Goal: Information Seeking & Learning: Learn about a topic

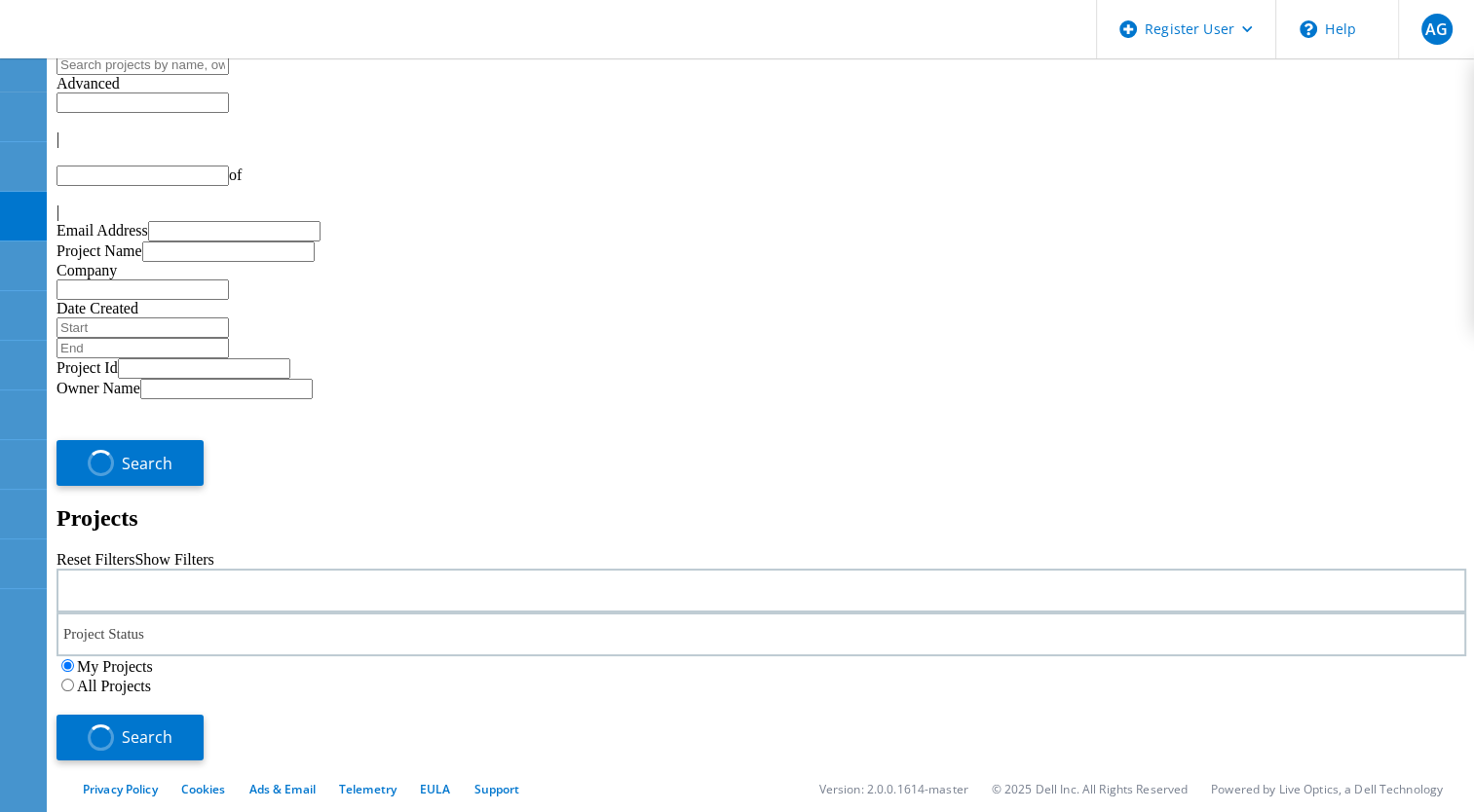
type input "1"
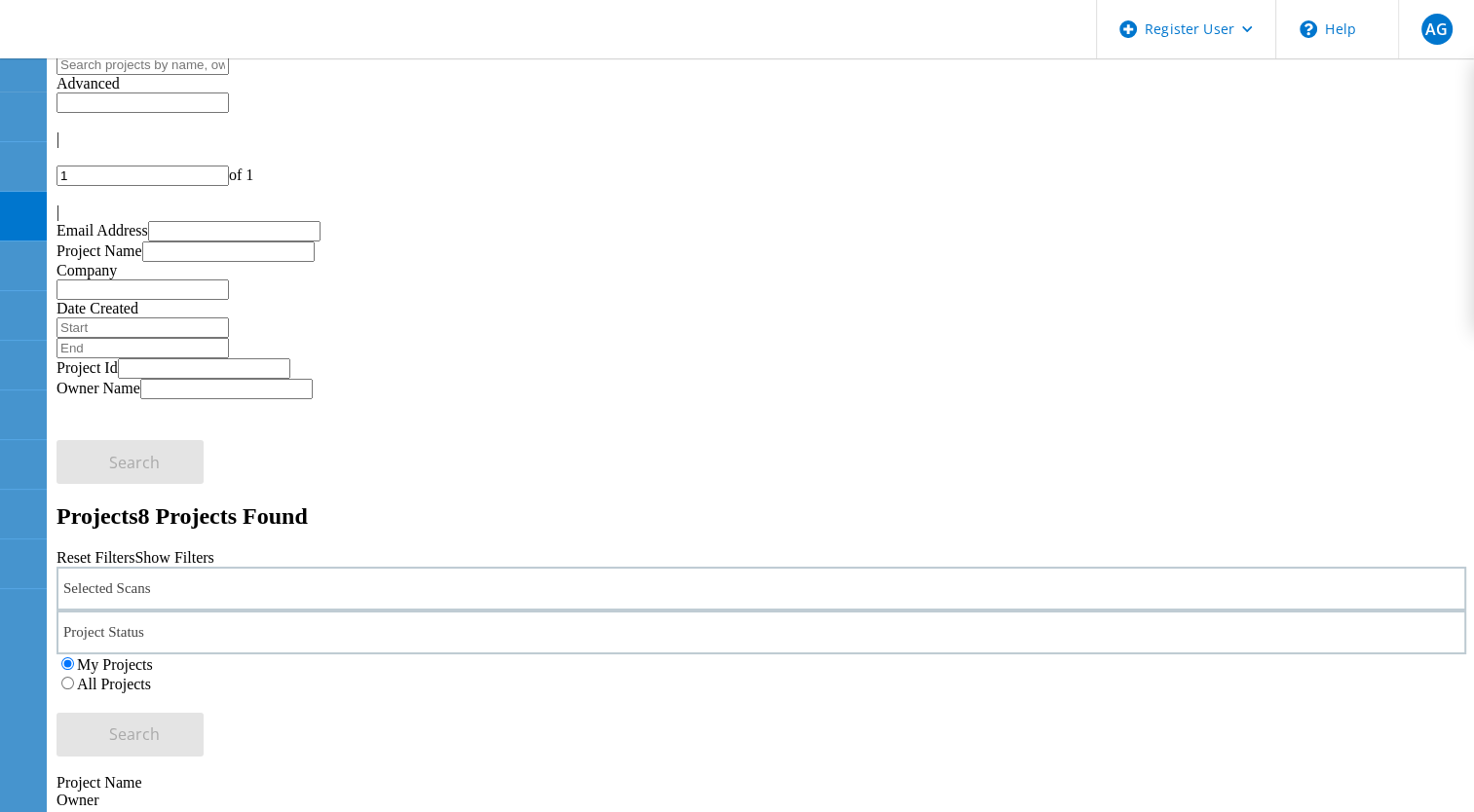
click at [229, 75] on input "text" at bounding box center [143, 65] width 172 height 21
paste input "222691"
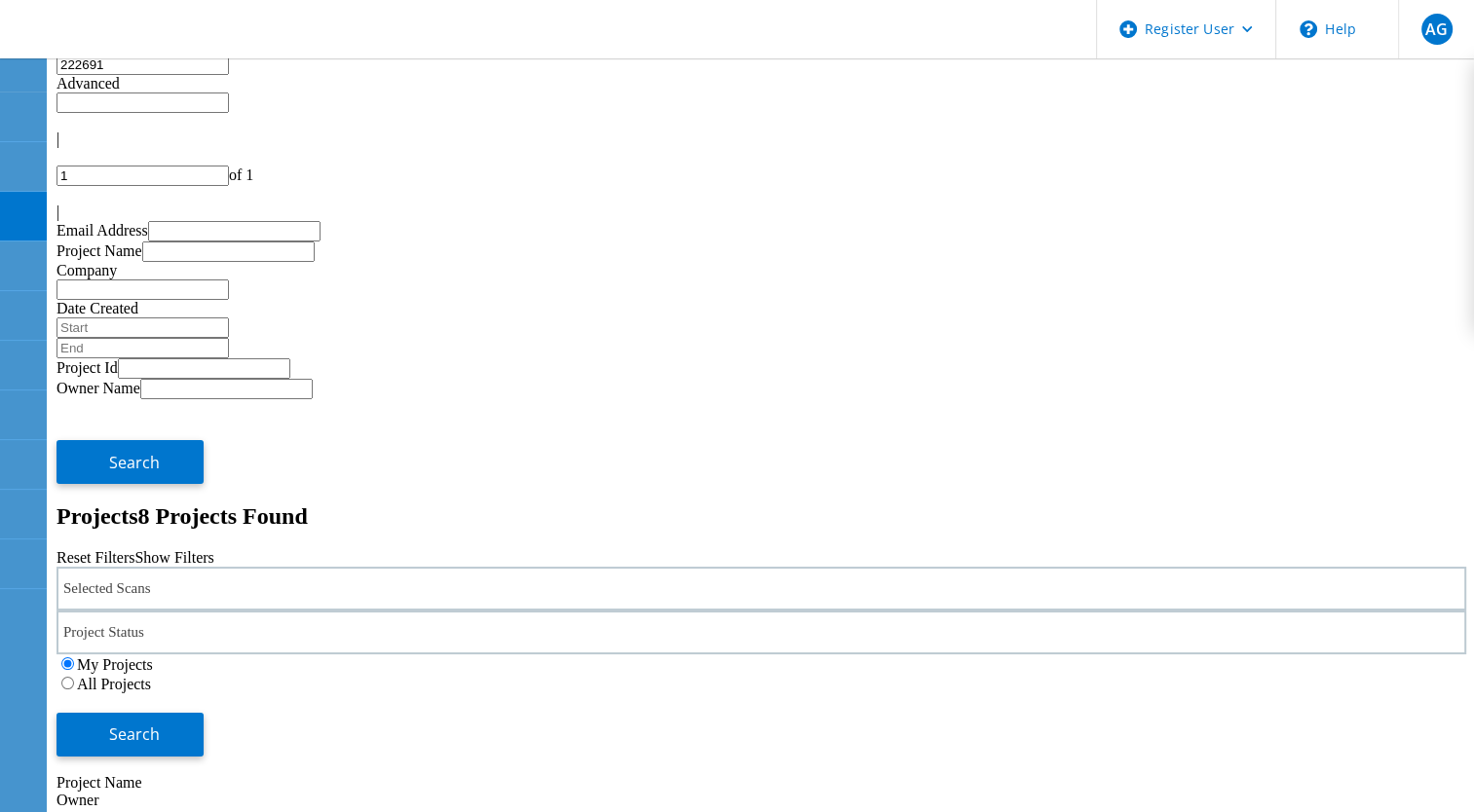
type input "222691"
click at [204, 712] on button "Search" at bounding box center [130, 734] width 147 height 44
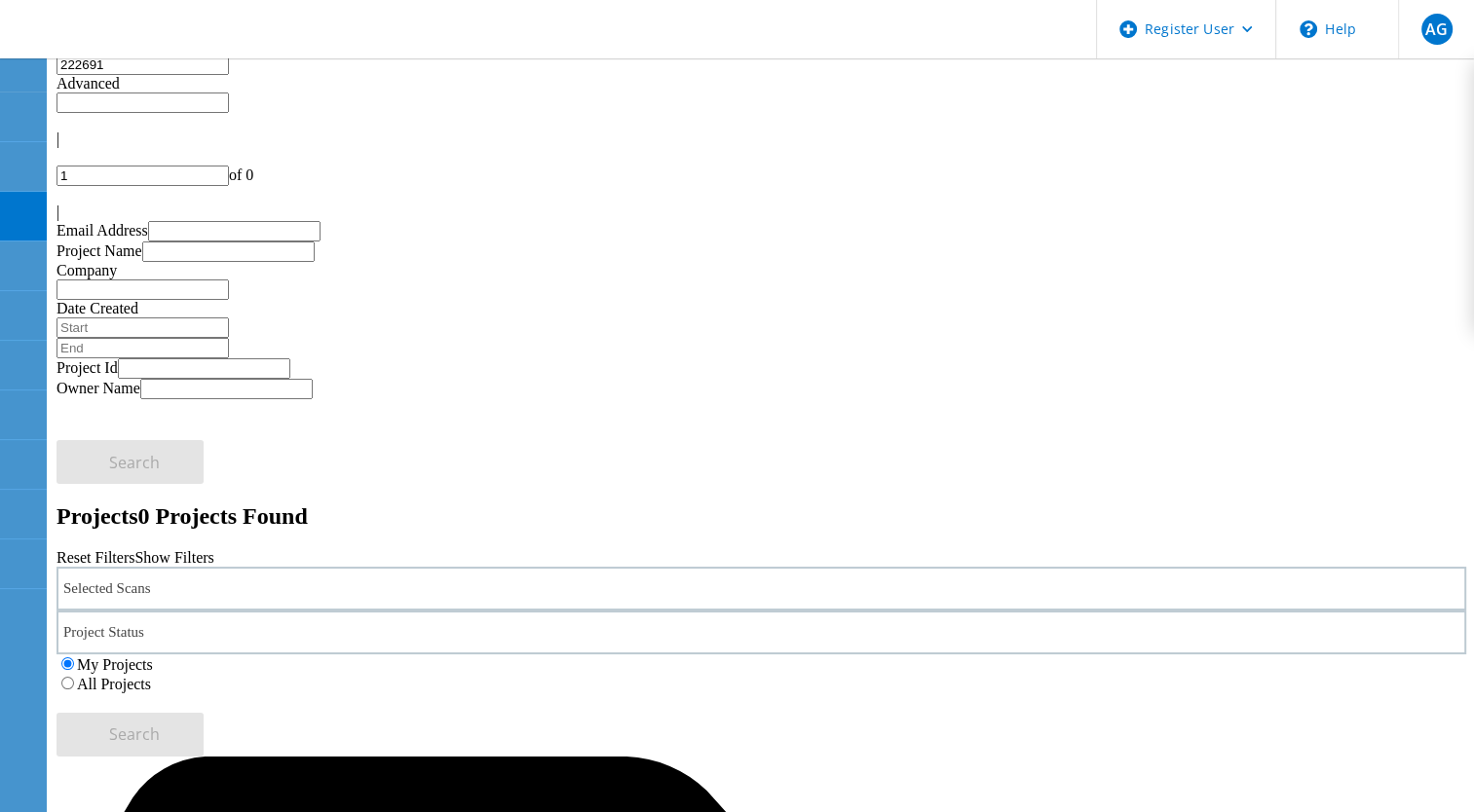
click at [275, 566] on div "Selected Scans" at bounding box center [761, 588] width 1409 height 44
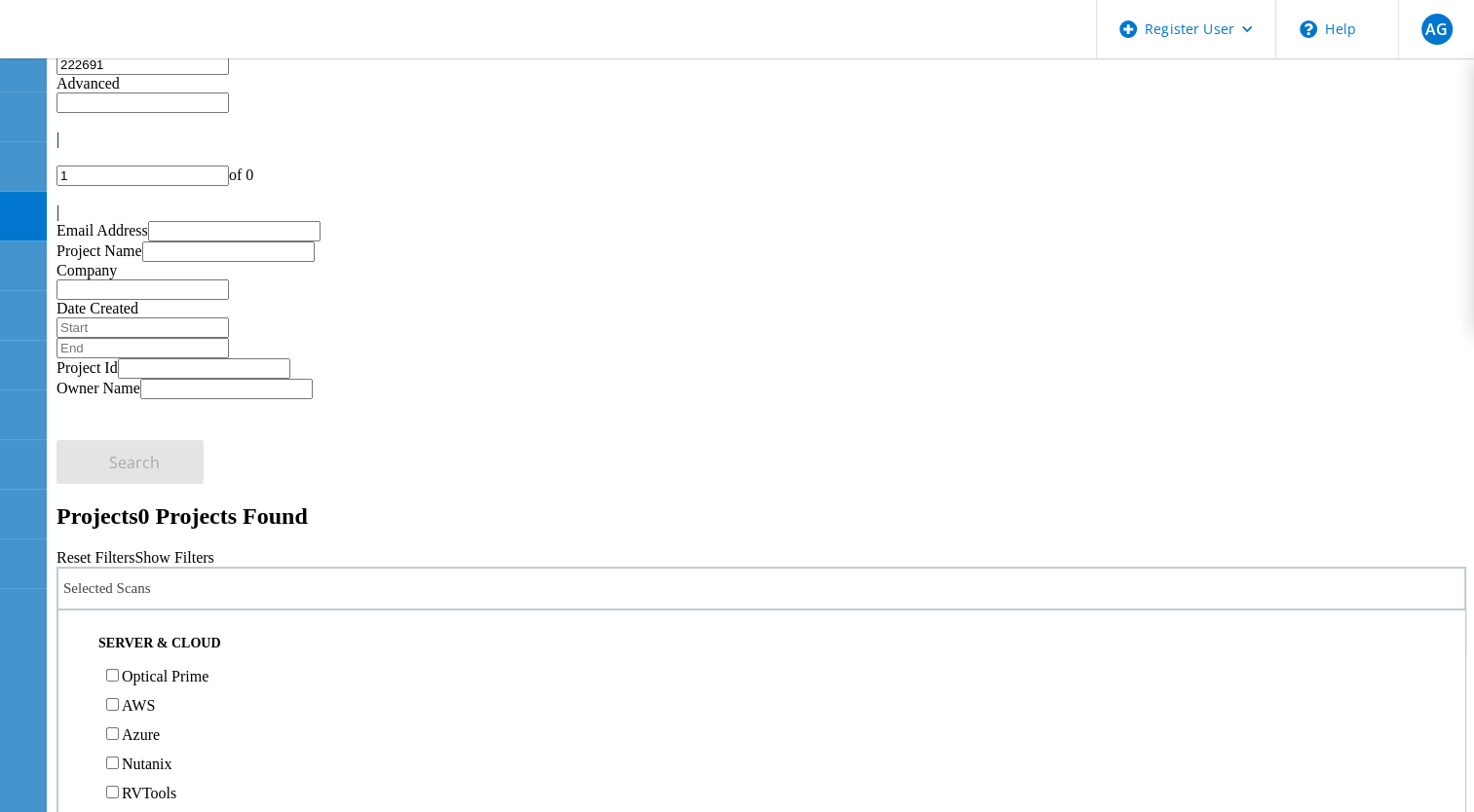
click at [173, 668] on label "Optical Prime" at bounding box center [164, 676] width 87 height 17
click at [118, 669] on input "Optical Prime" at bounding box center [112, 675] width 13 height 13
click at [160, 723] on span "Search" at bounding box center [134, 734] width 51 height 22
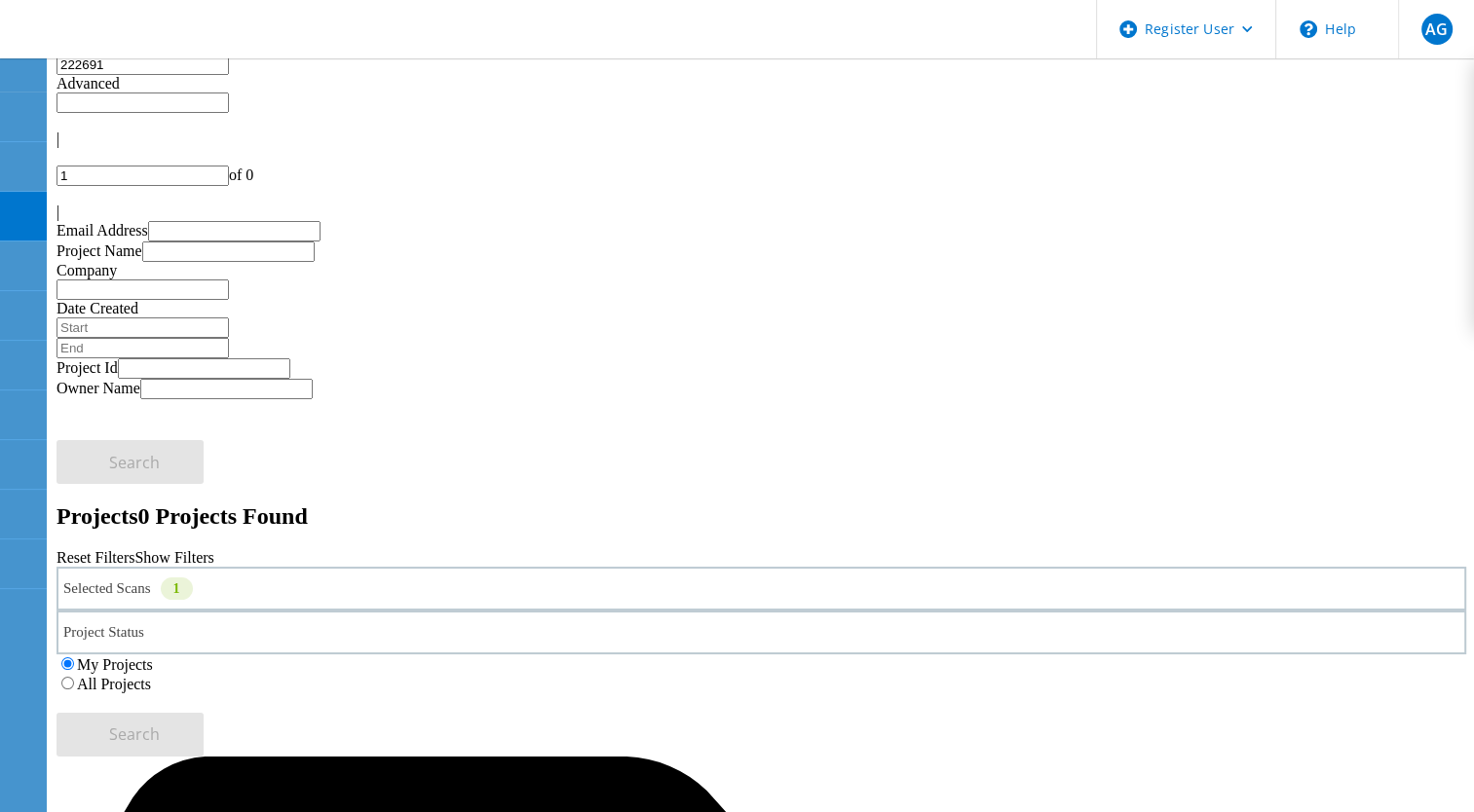
click at [229, 75] on input "222691" at bounding box center [143, 65] width 172 height 21
drag, startPoint x: 160, startPoint y: 90, endPoint x: 53, endPoint y: 88, distance: 107.0
click at [57, 75] on input "222691" at bounding box center [143, 65] width 172 height 21
click at [367, 503] on h2 "Projects 0 Projects Found" at bounding box center [761, 516] width 1409 height 26
click at [229, 75] on input "222691" at bounding box center [143, 65] width 172 height 21
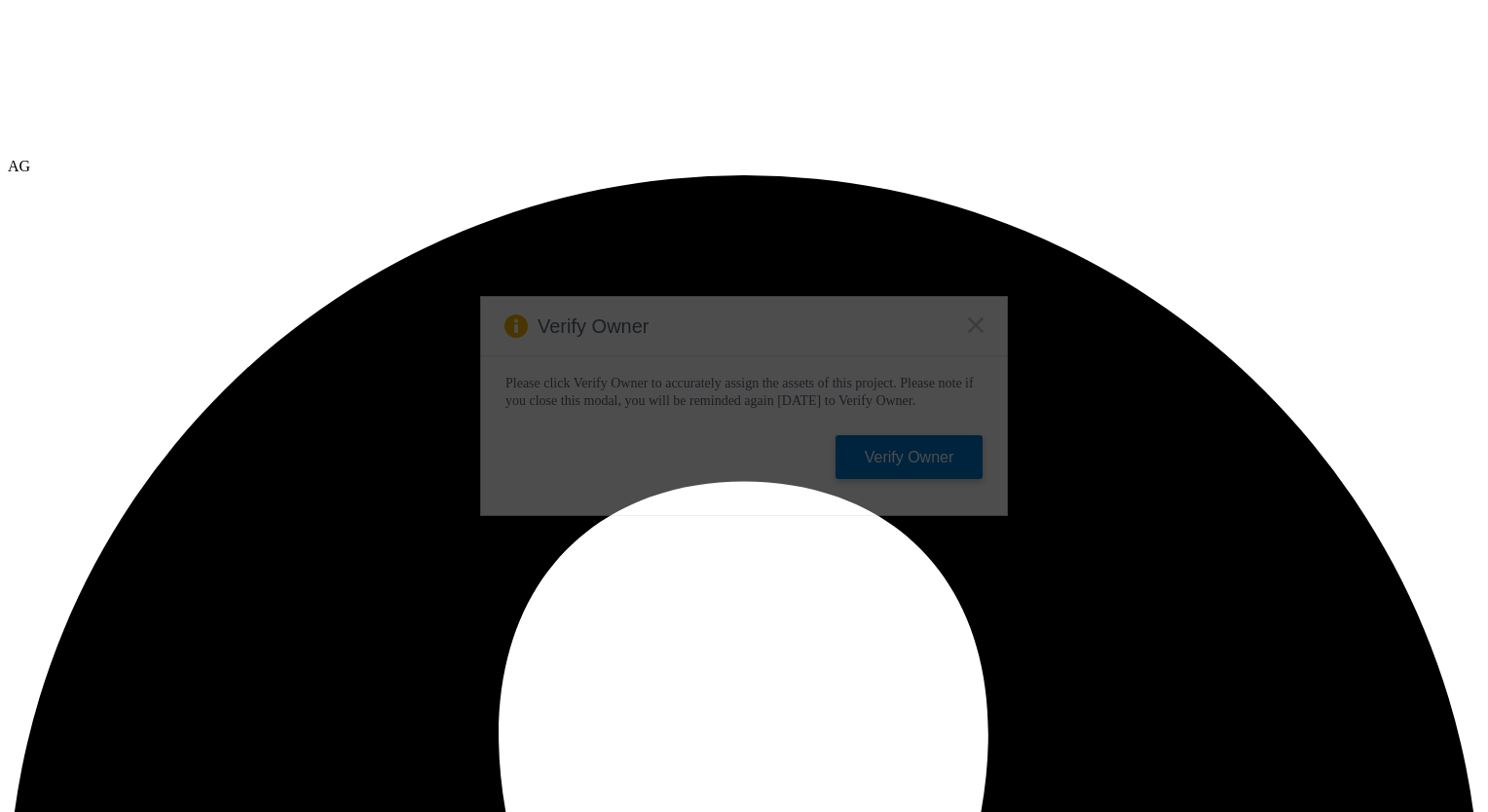
select select "USD"
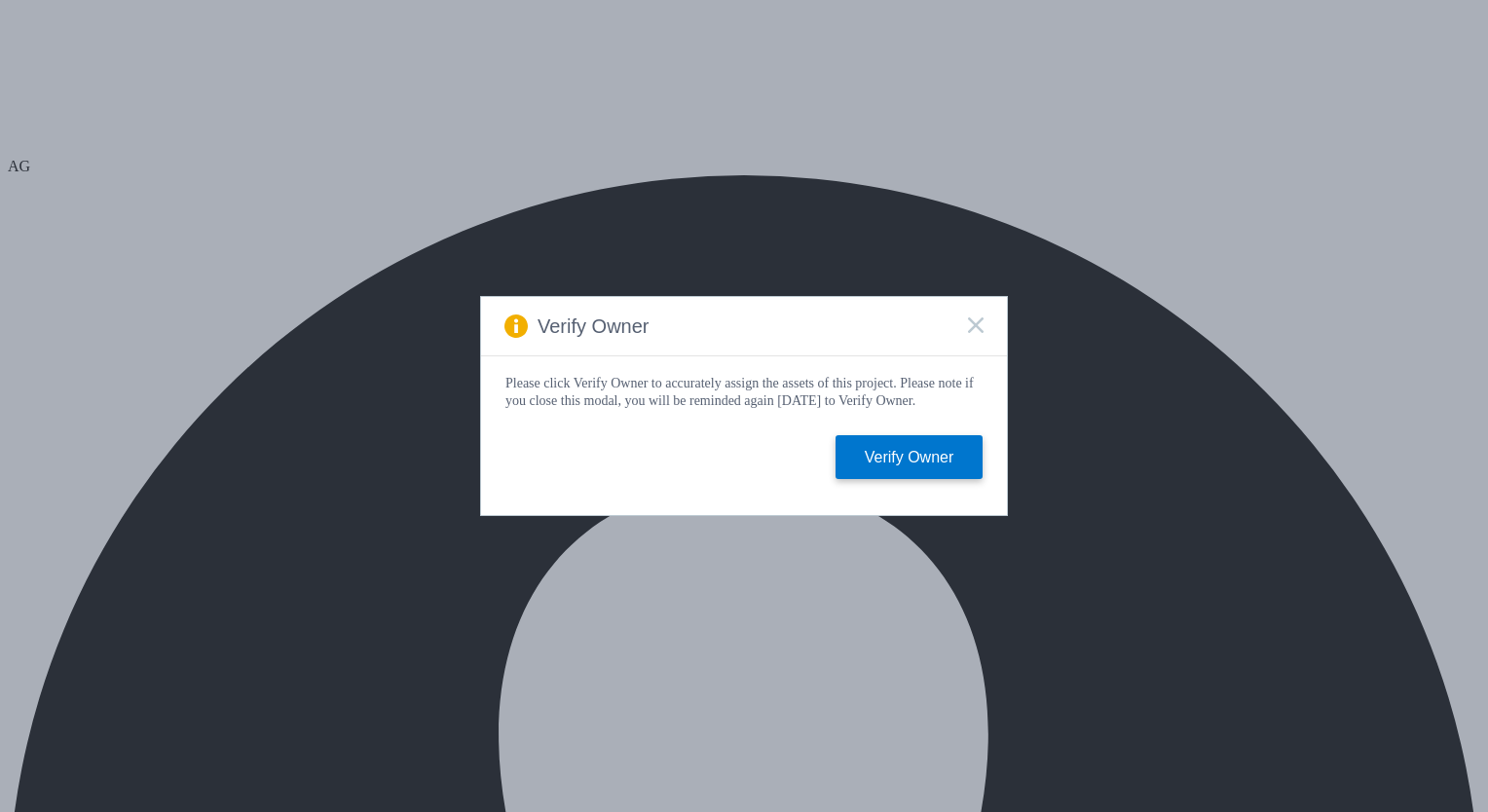
click at [987, 306] on div "Verify Owner" at bounding box center [744, 327] width 525 height 60
click at [978, 309] on div "Verify Owner" at bounding box center [744, 327] width 525 height 60
click at [980, 317] on icon at bounding box center [975, 325] width 16 height 16
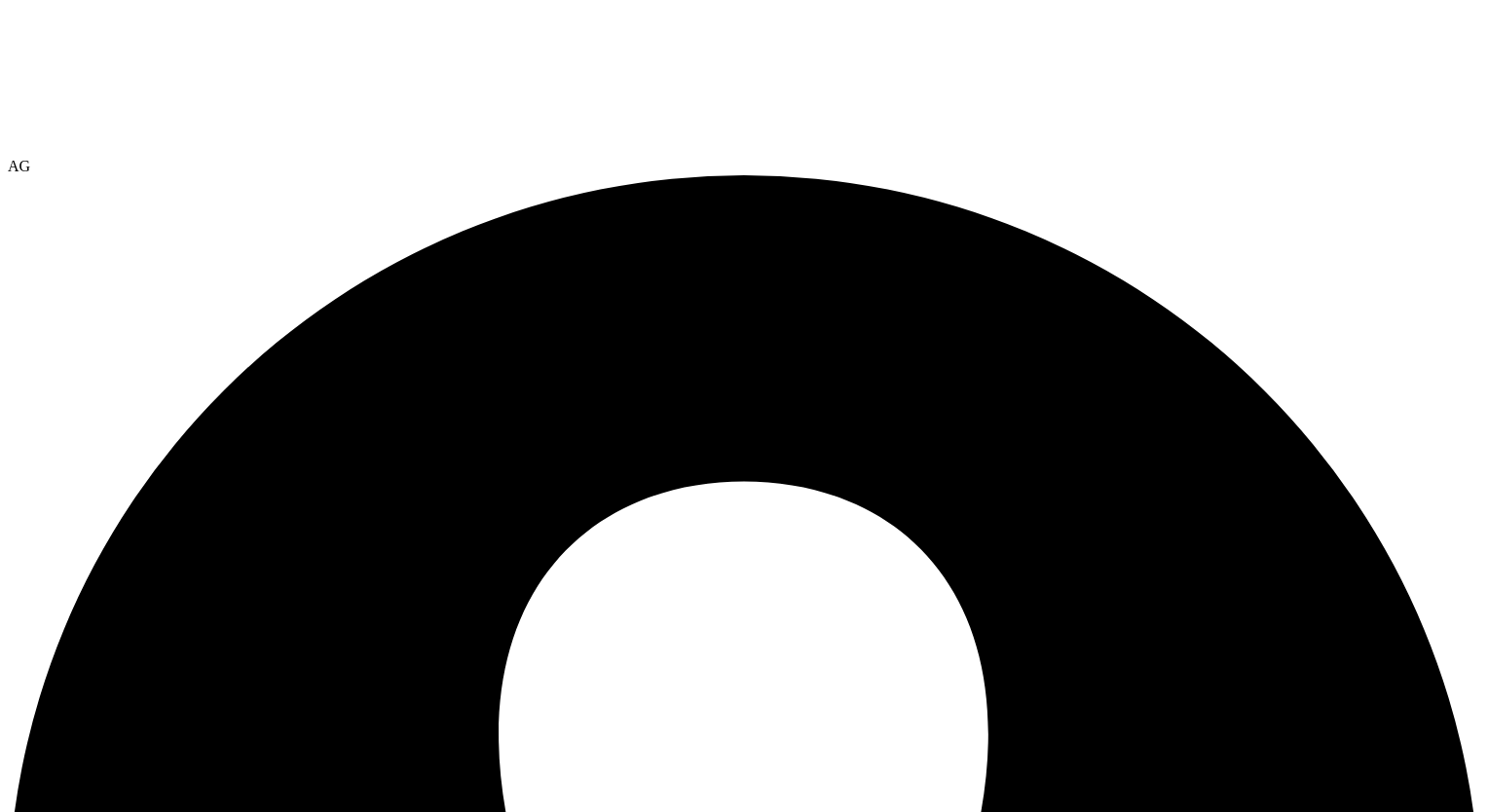
select select "USEast"
select select "USD"
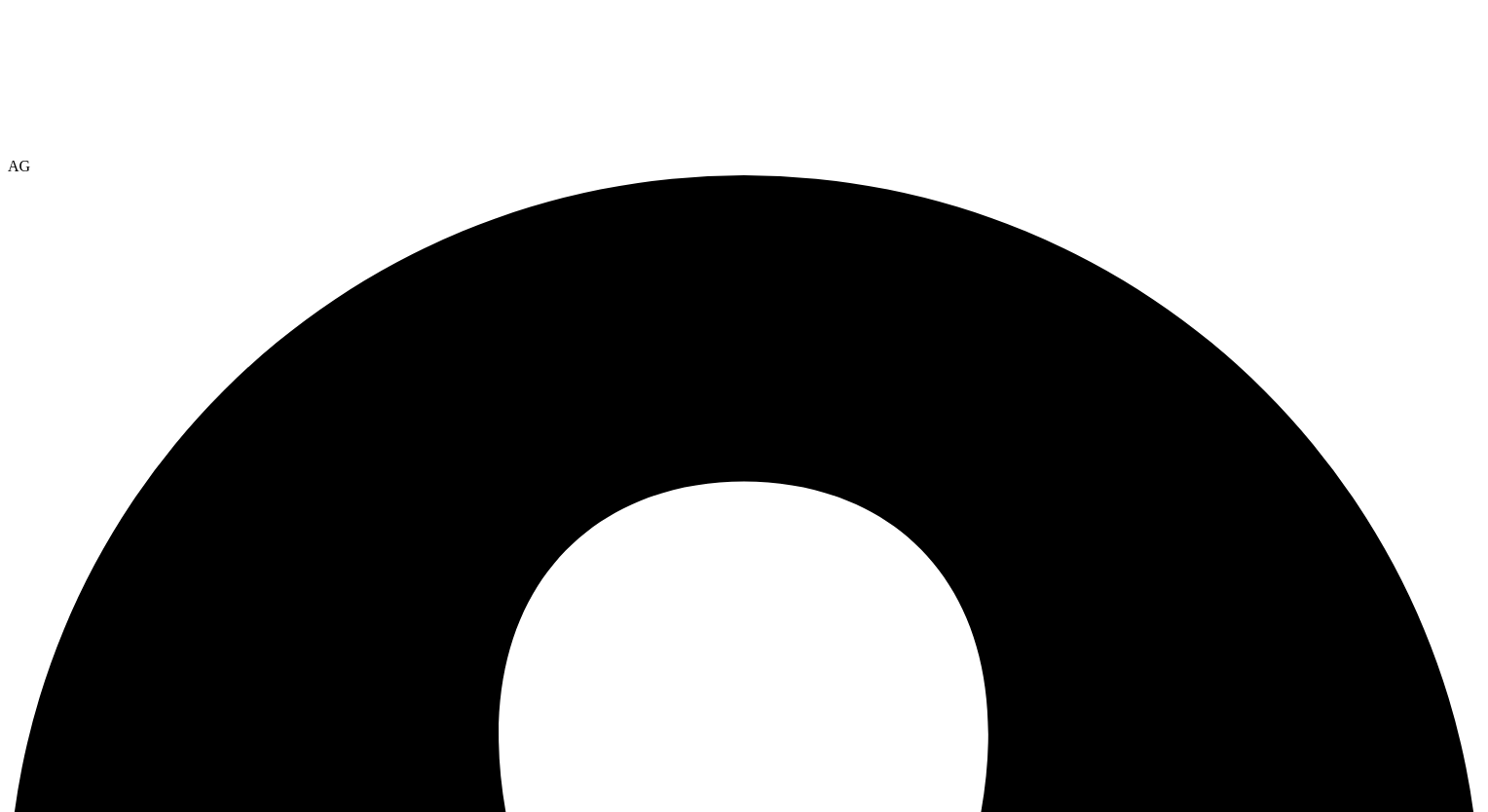
scroll to position [275, 0]
click at [0, 0] on link "Reports" at bounding box center [0, 0] width 0 height 0
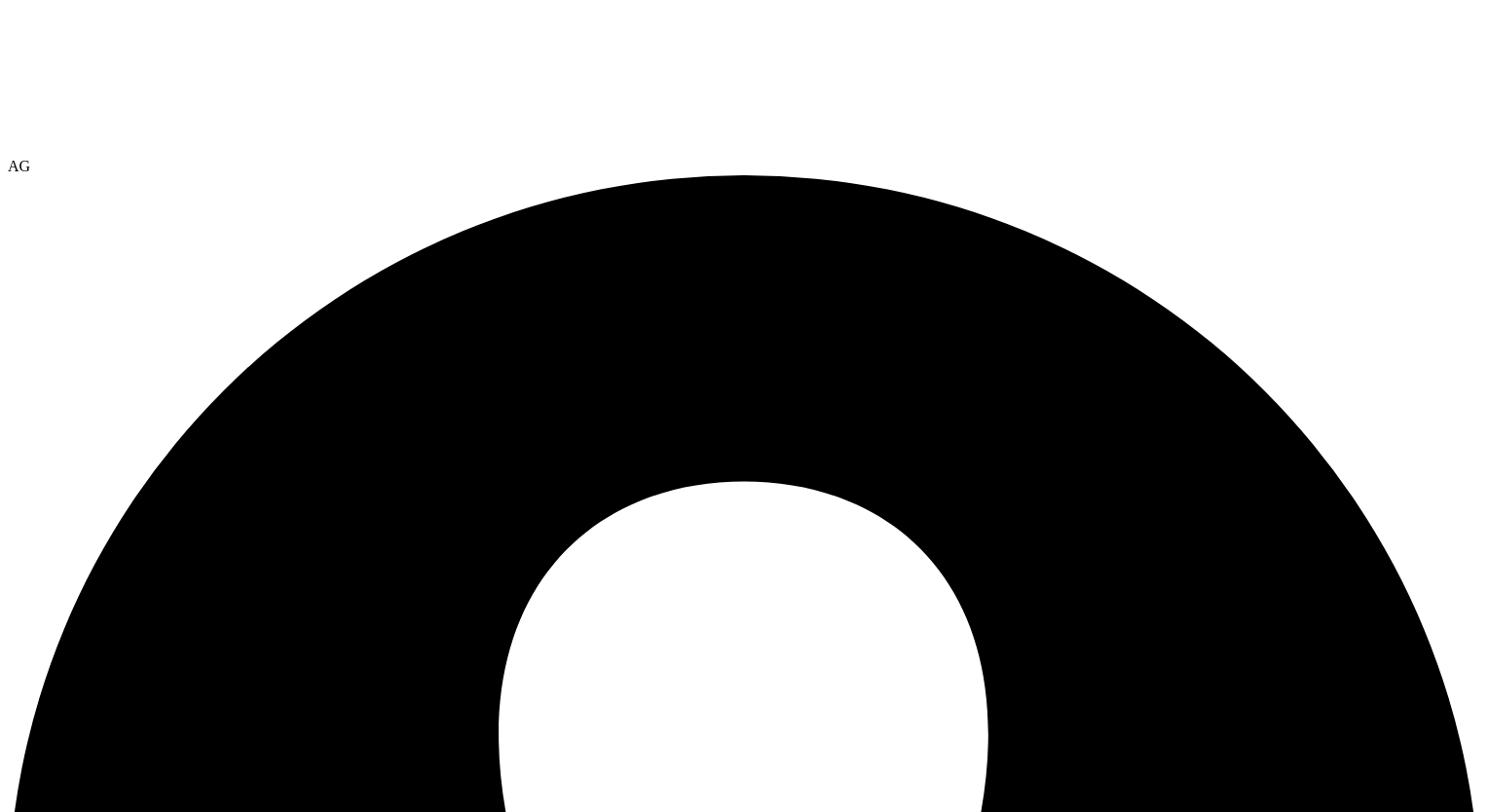
scroll to position [80, 0]
select select "USD"
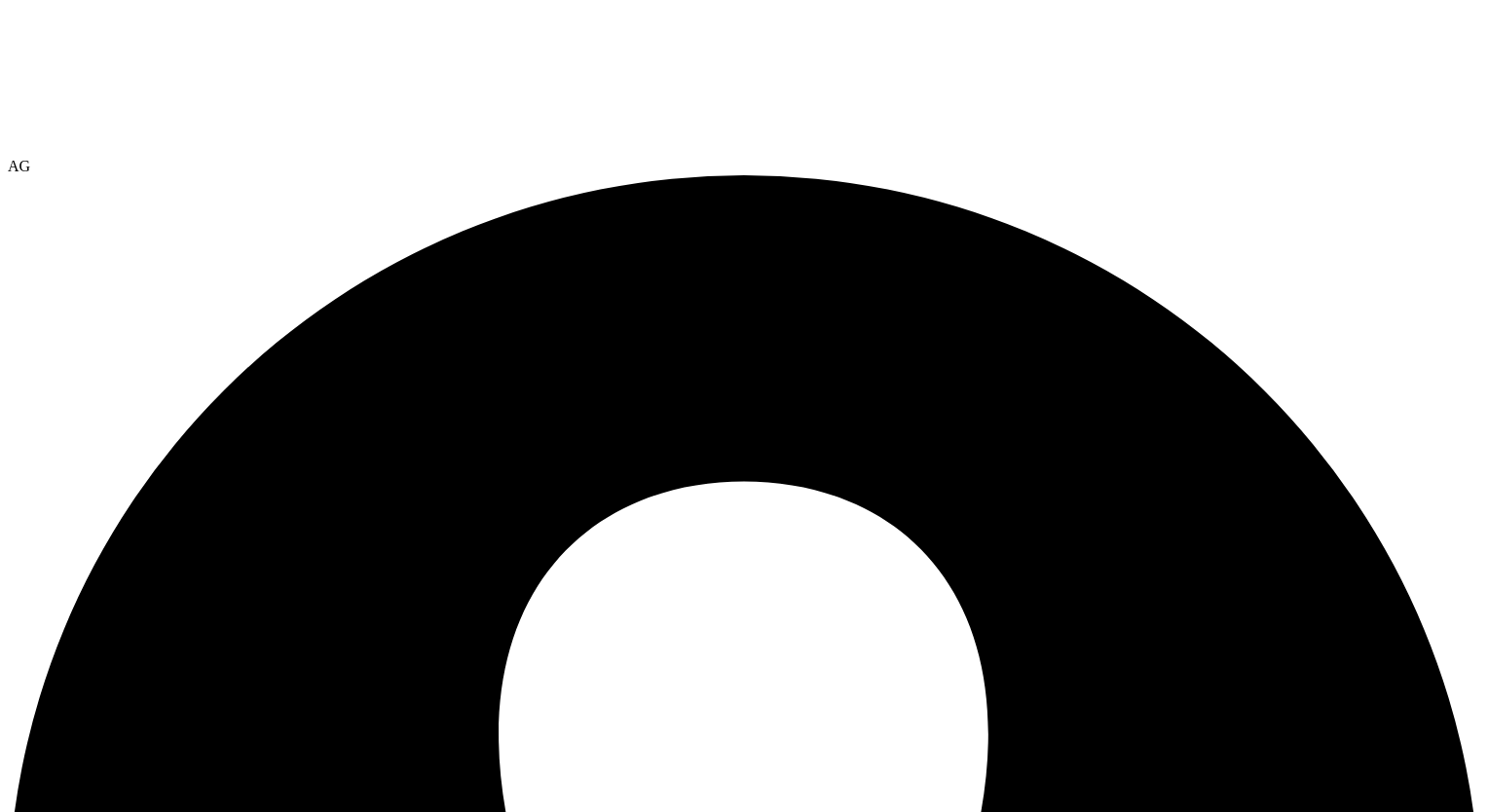
click at [0, 0] on link "Reports" at bounding box center [0, 0] width 0 height 0
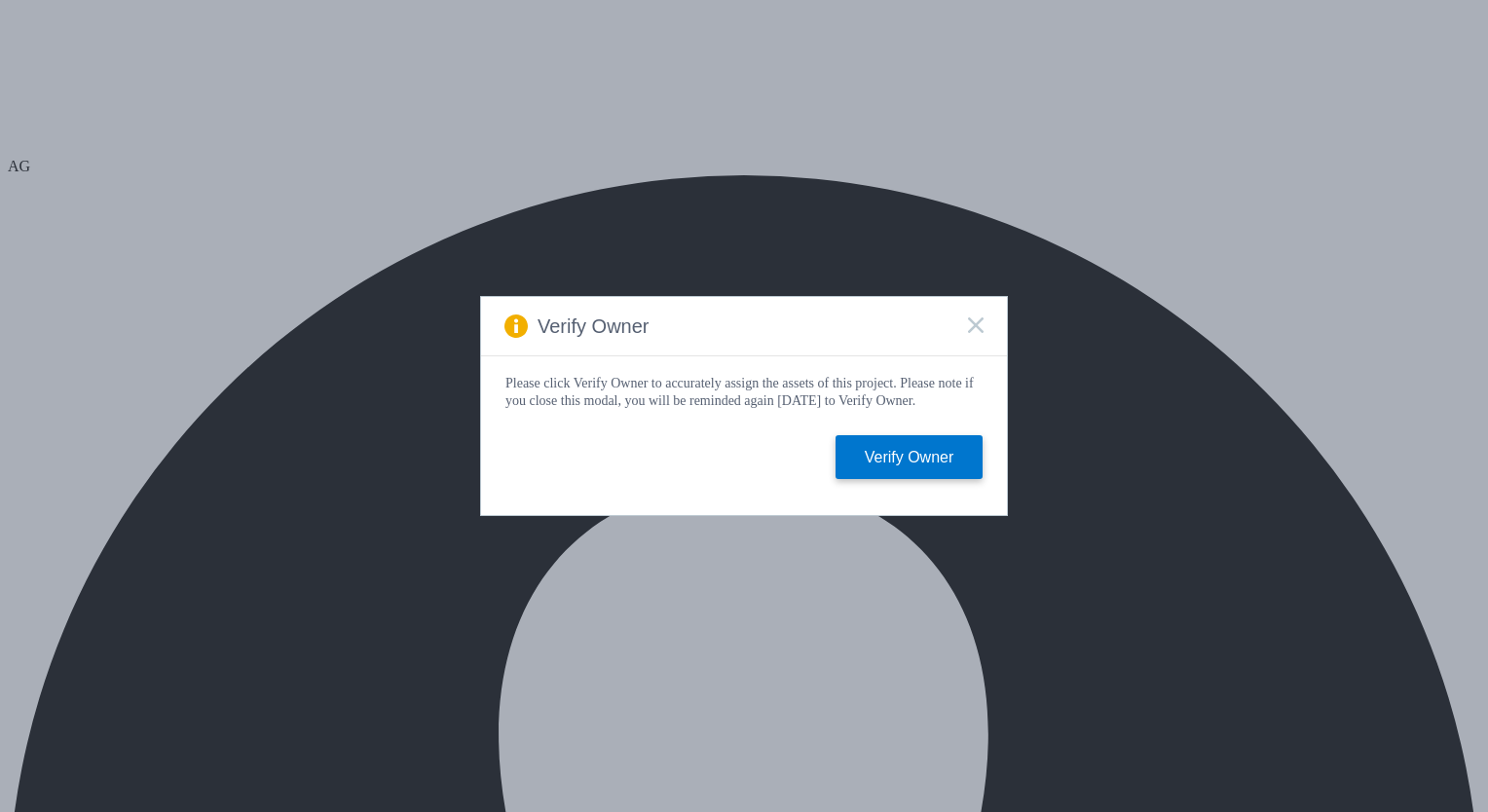
click at [975, 322] on icon at bounding box center [975, 325] width 16 height 16
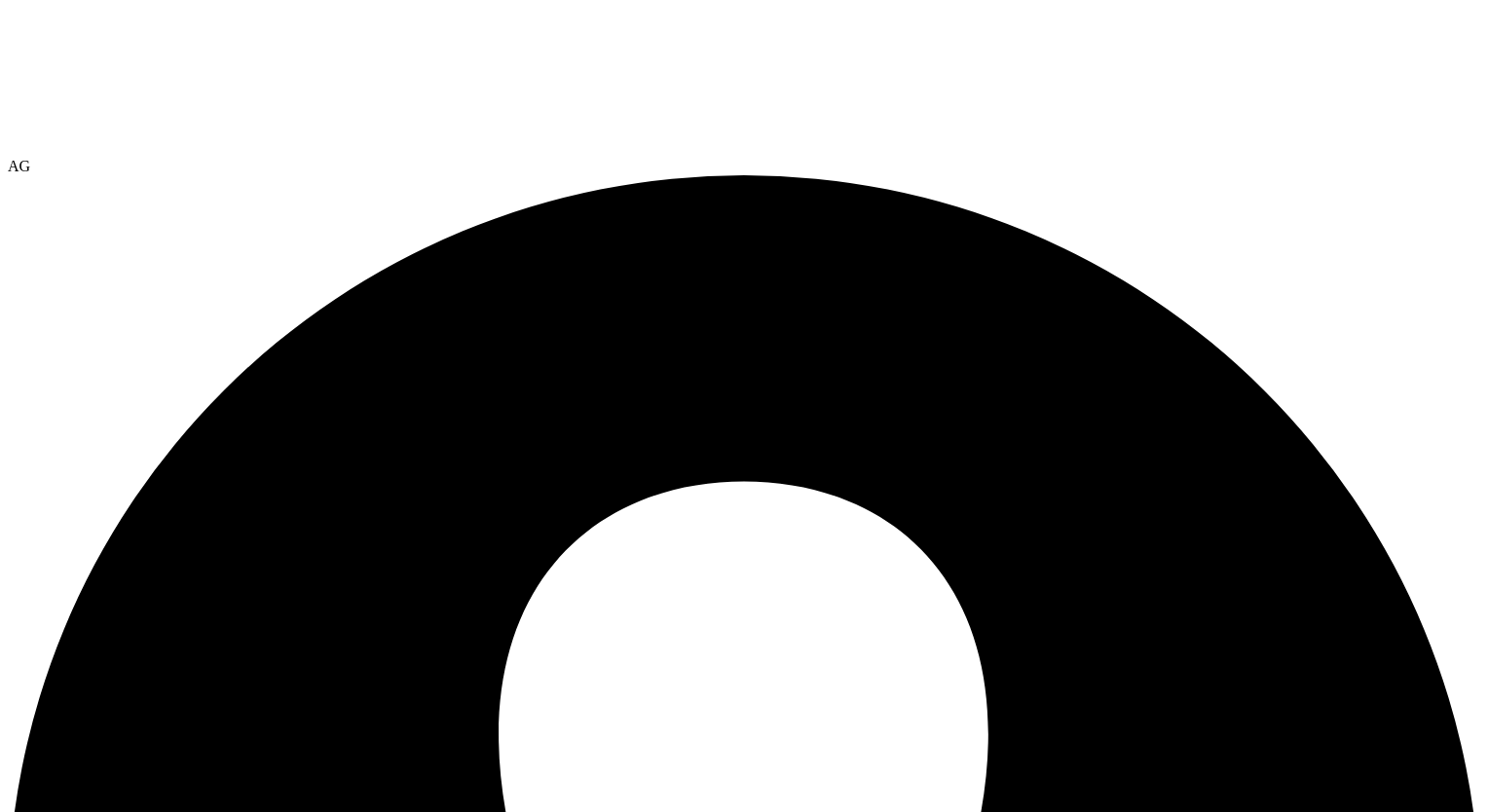
select select "USD"
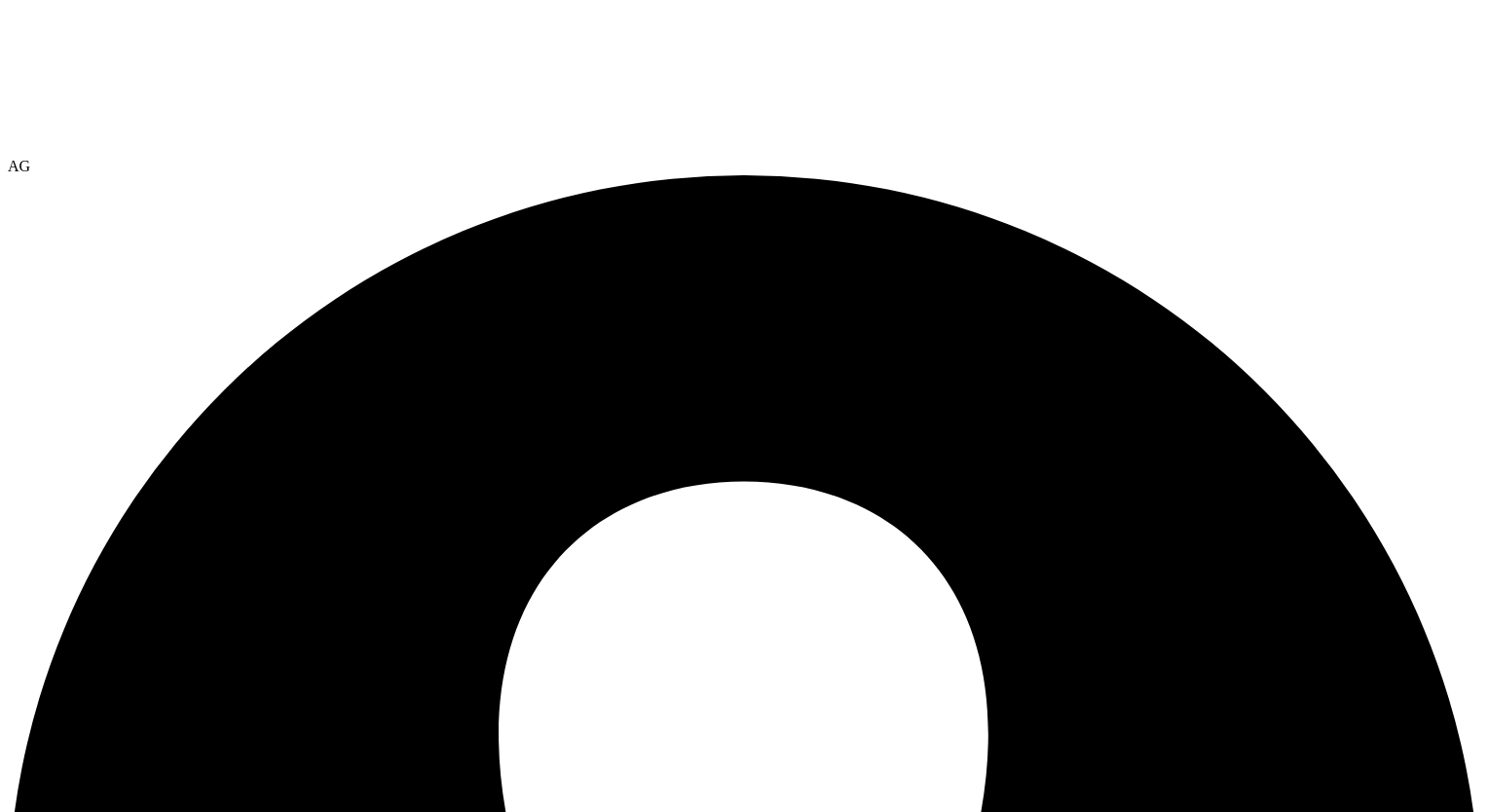
select select "USEast"
select select "USD"
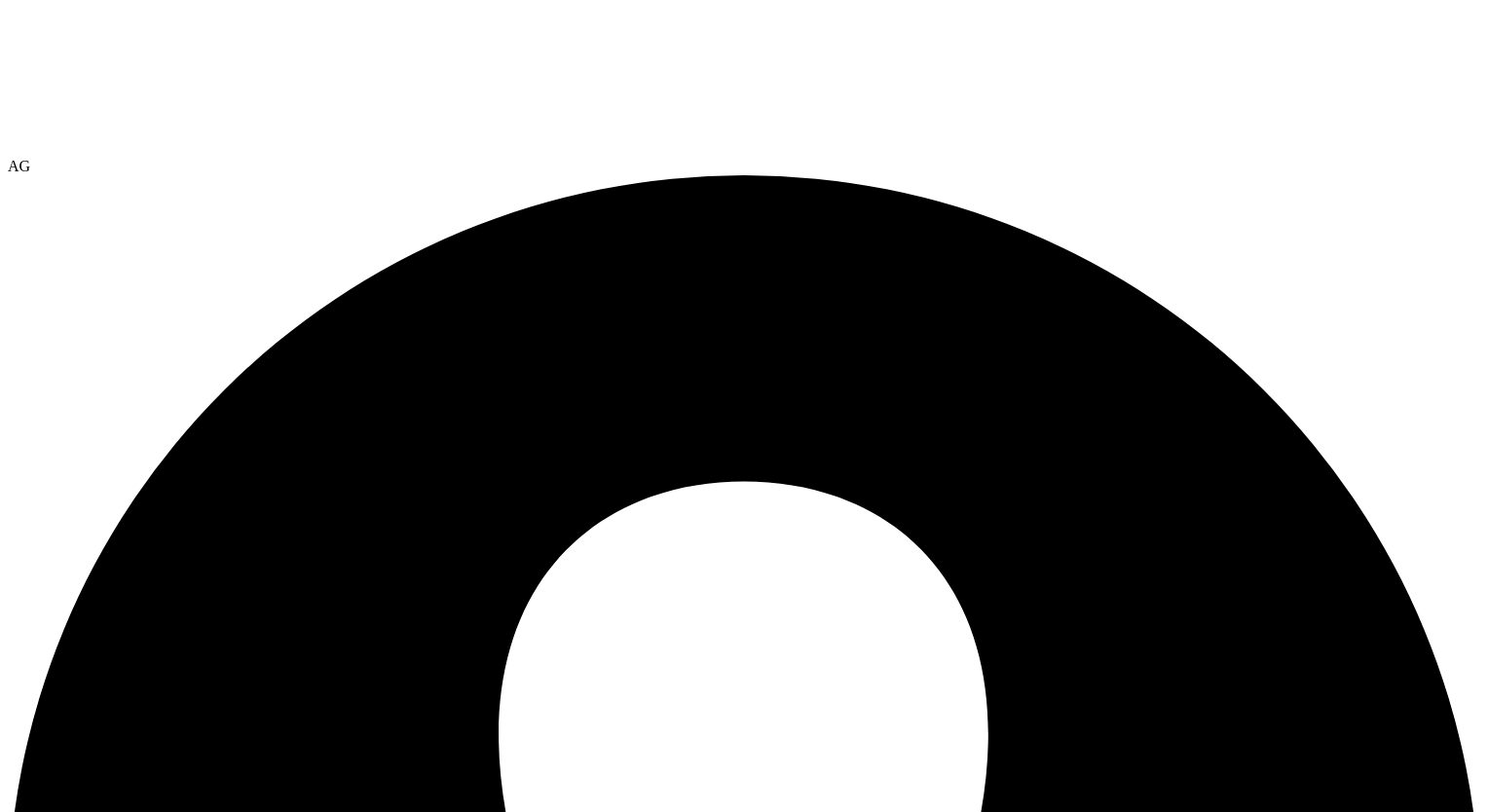
scroll to position [0, 0]
select select "USD"
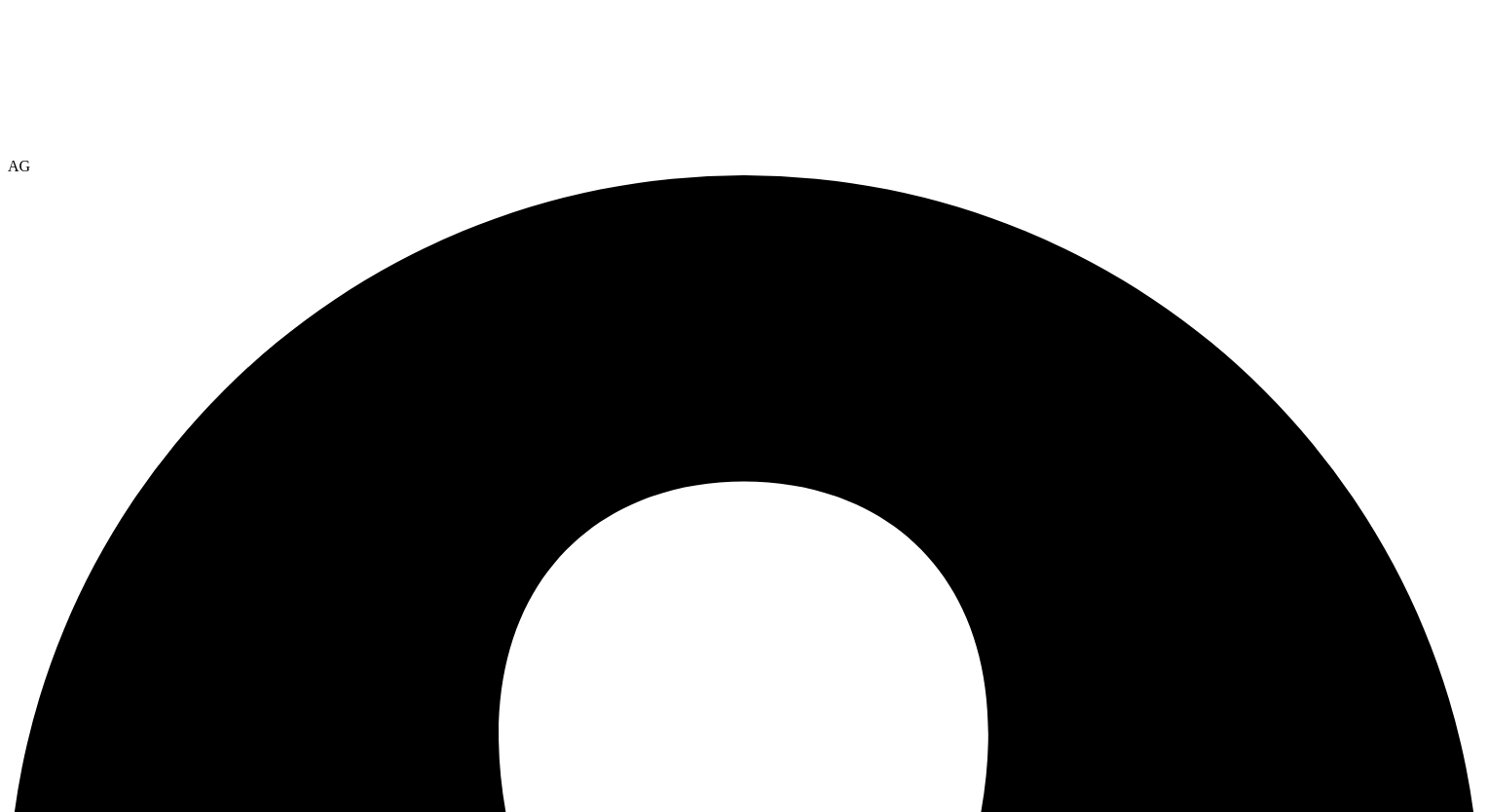
select select "USEast"
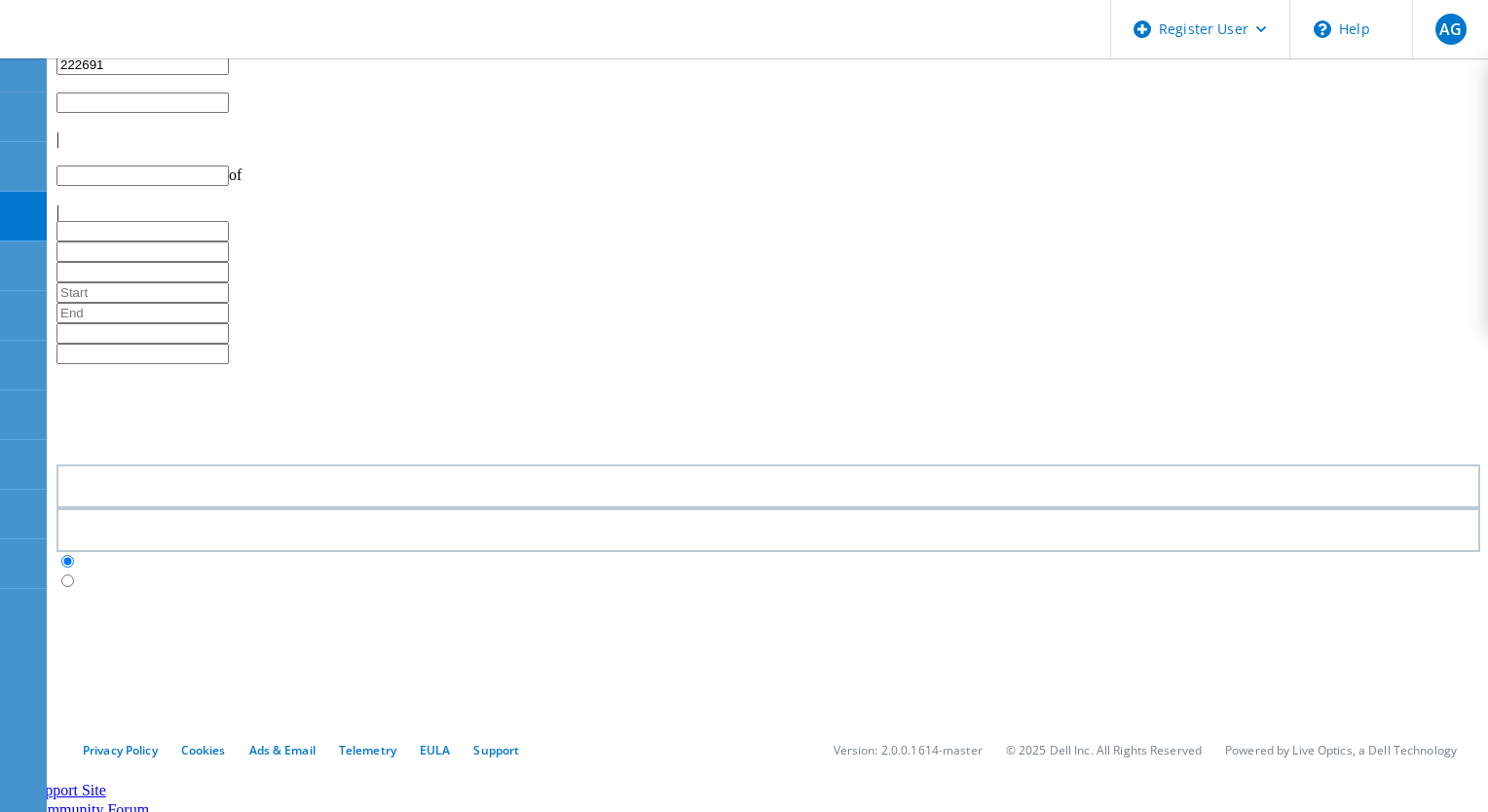
type input "1"
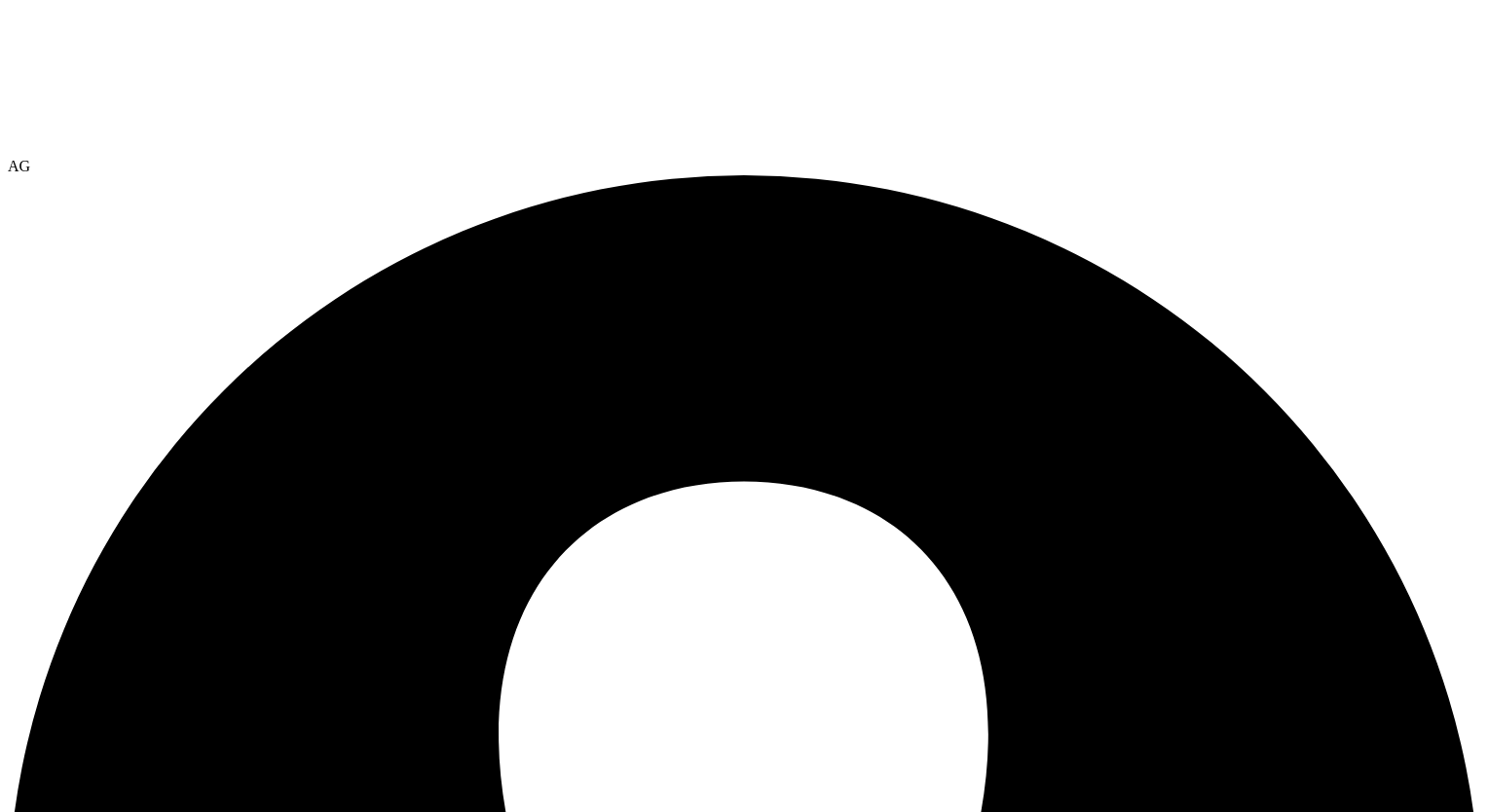
select select "USEast"
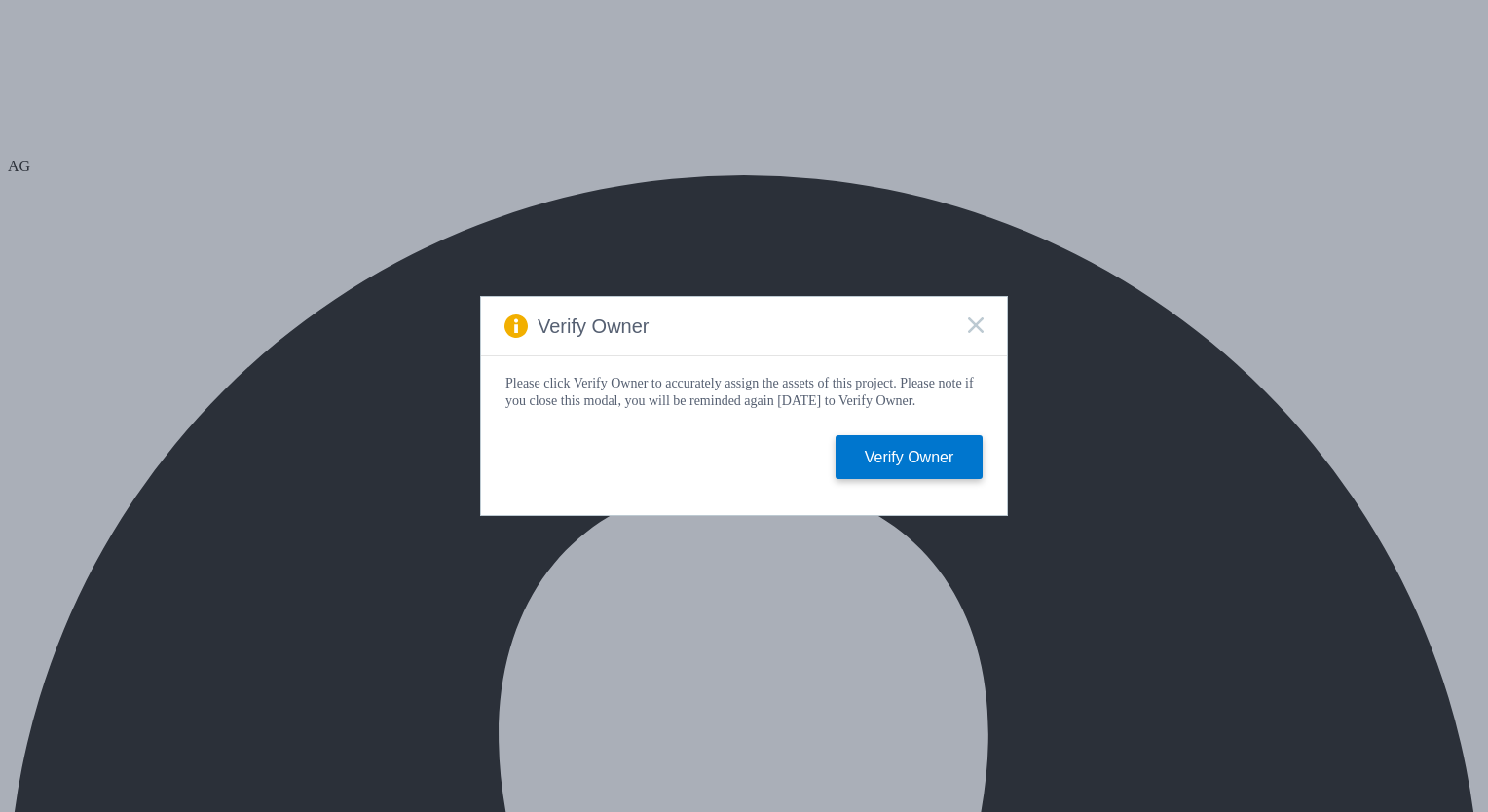
click at [971, 323] on rect at bounding box center [974, 324] width 17 height 17
select select "USD"
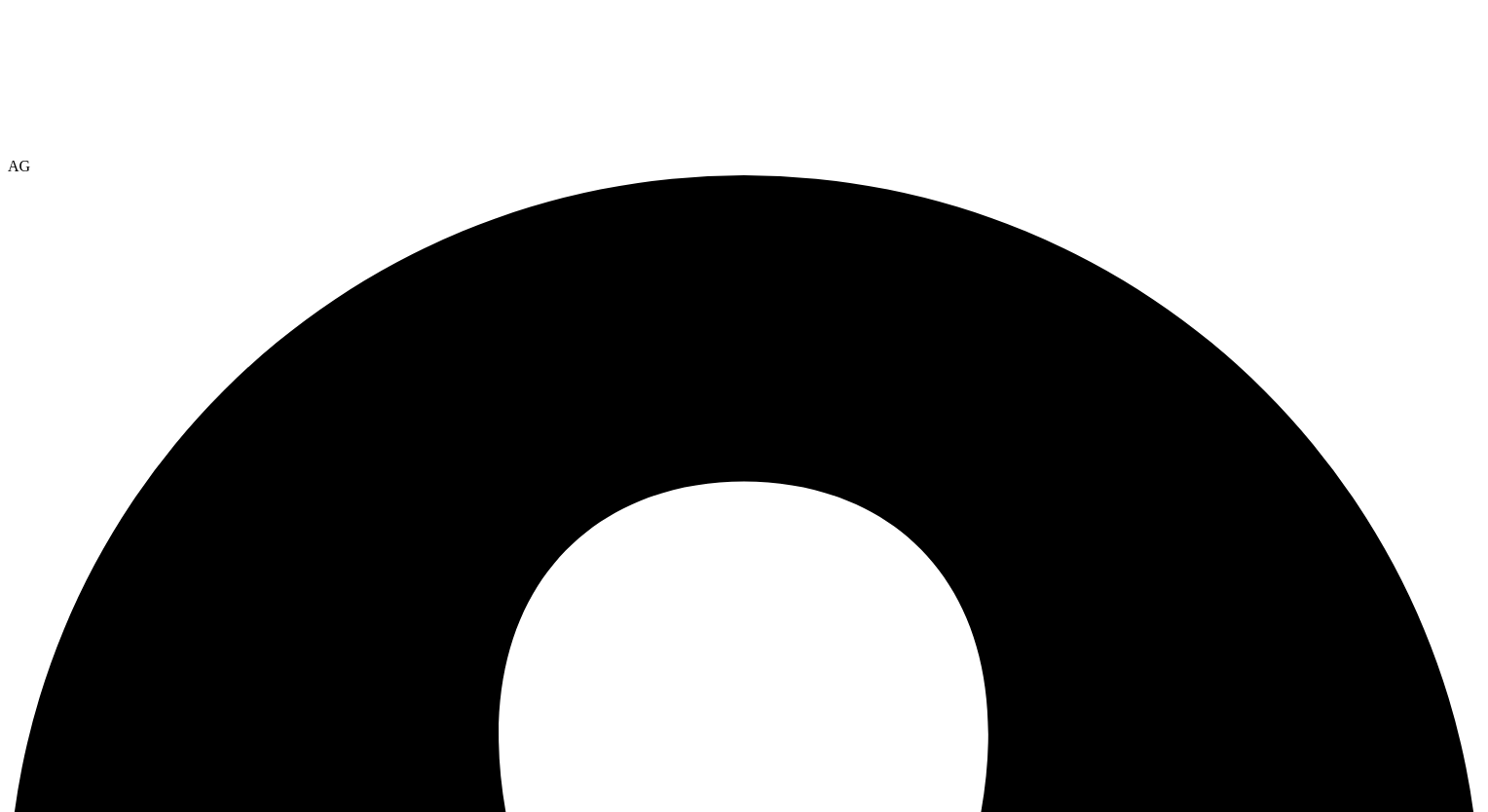
drag, startPoint x: 539, startPoint y: 219, endPoint x: 666, endPoint y: 230, distance: 127.5
drag, startPoint x: 666, startPoint y: 230, endPoint x: 627, endPoint y: 244, distance: 41.4
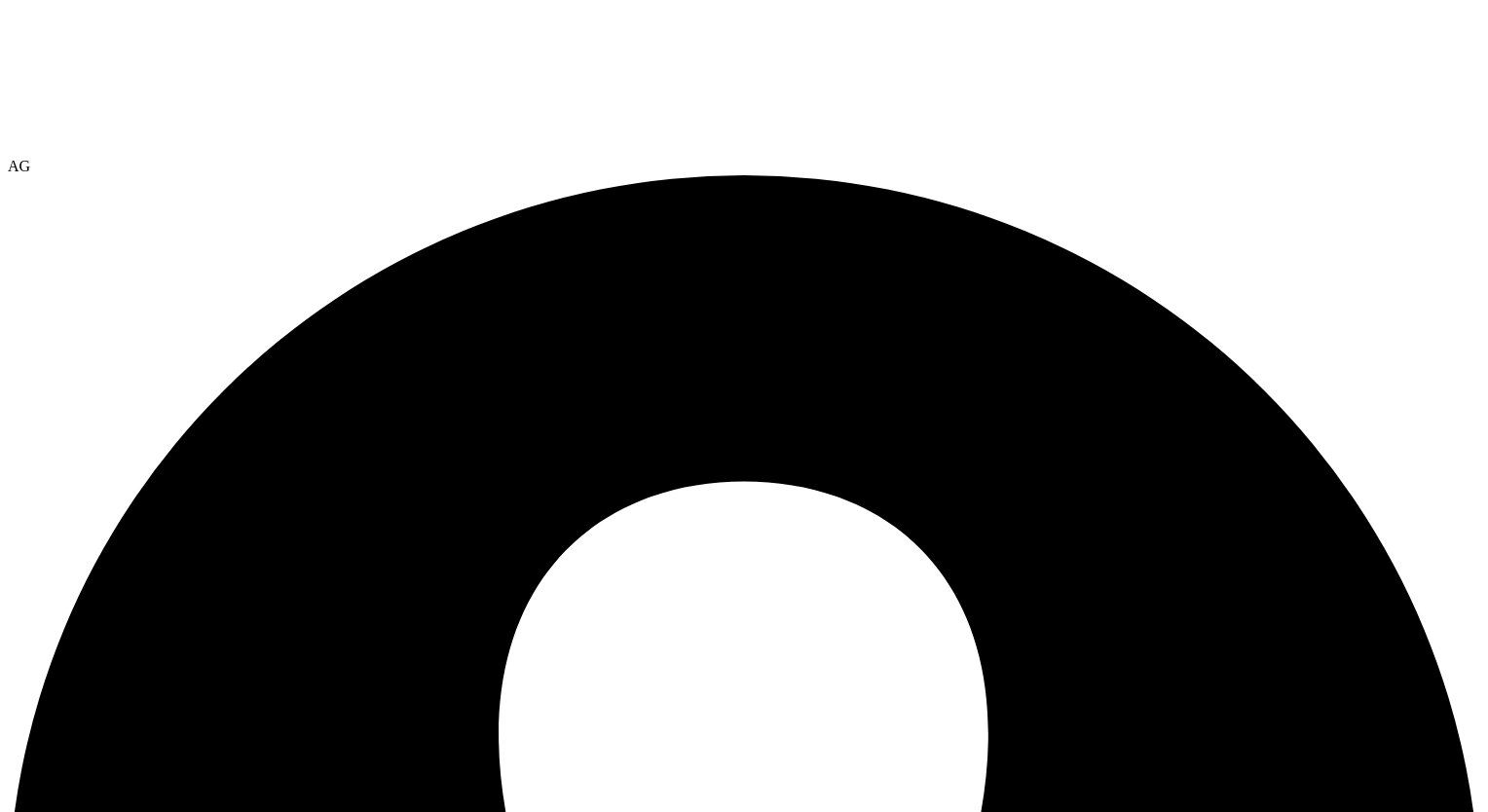
drag, startPoint x: 1018, startPoint y: 220, endPoint x: 1081, endPoint y: 226, distance: 63.3
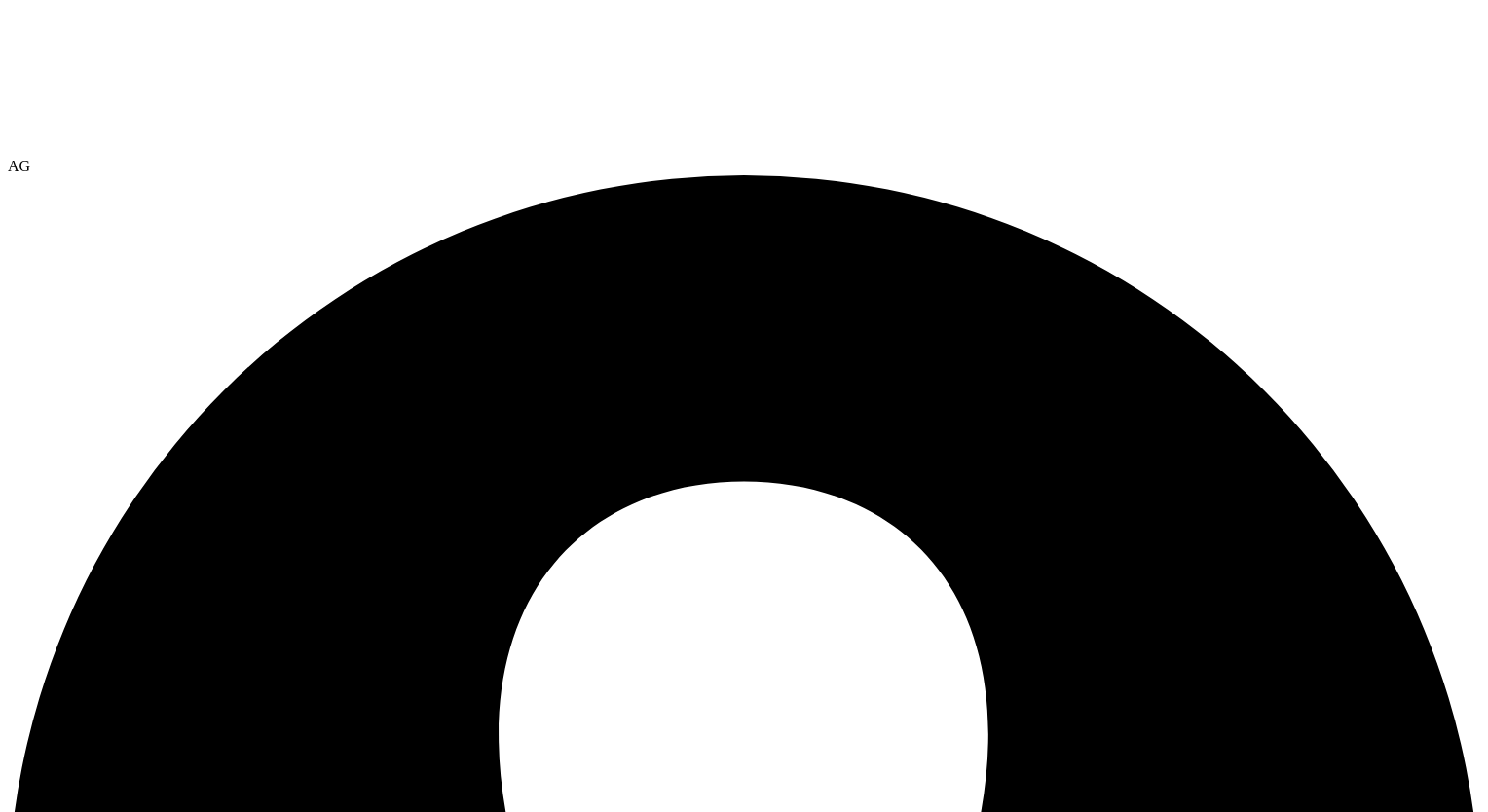
select select "USEast"
select select "USD"
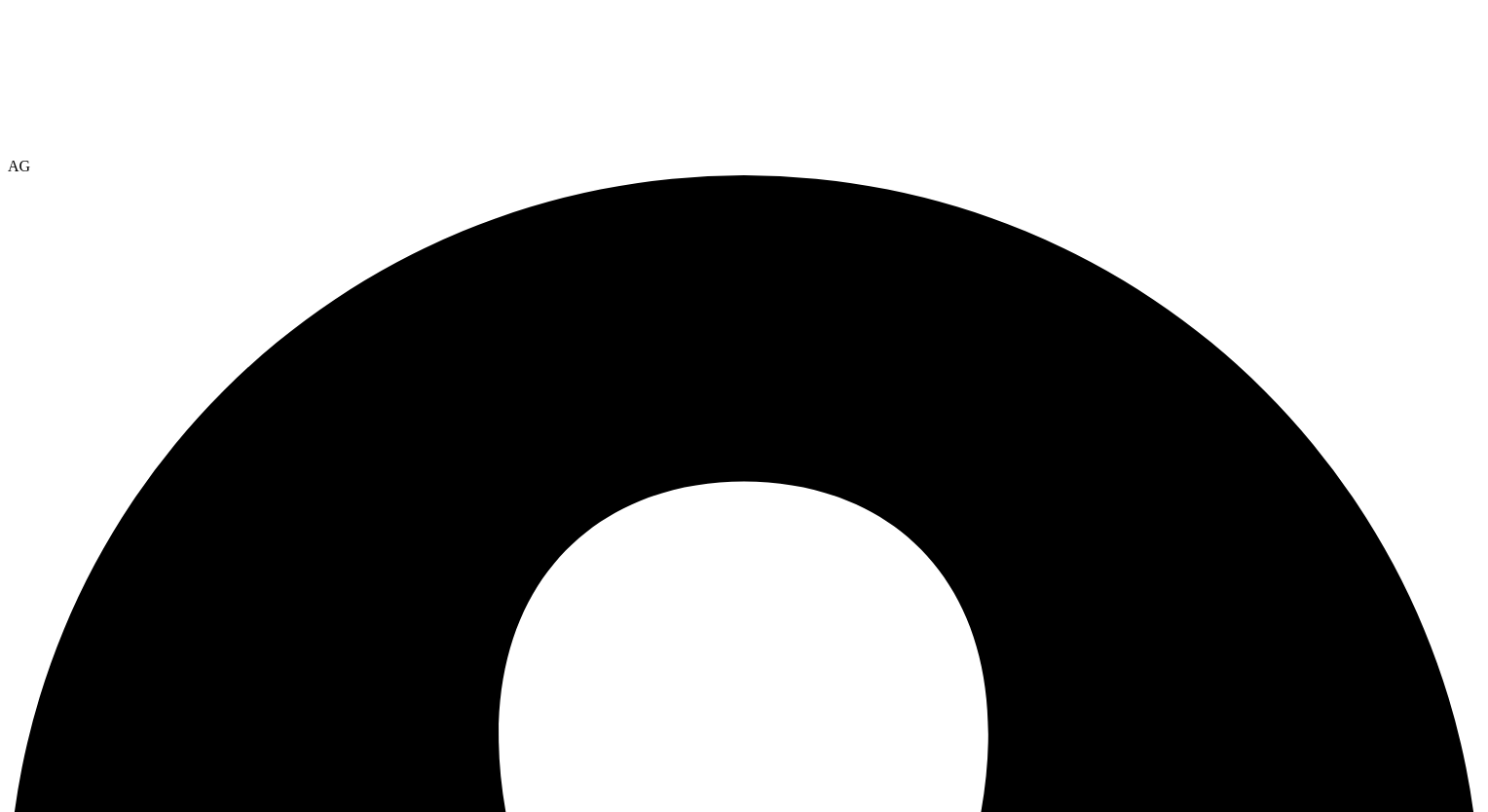
select select "USD"
select select "USEast"
select select "USD"
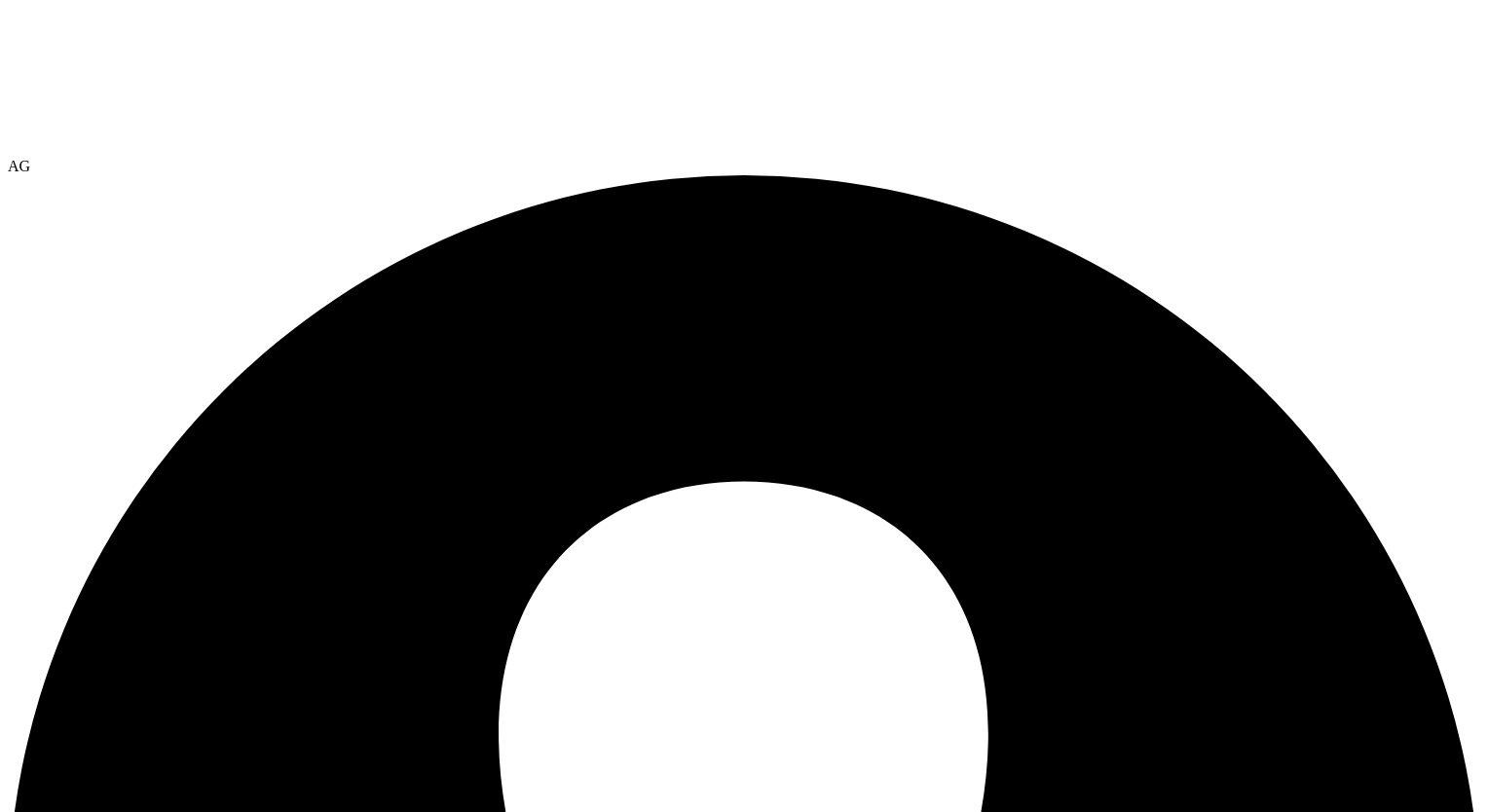
drag, startPoint x: 116, startPoint y: 517, endPoint x: 118, endPoint y: 506, distance: 11.2
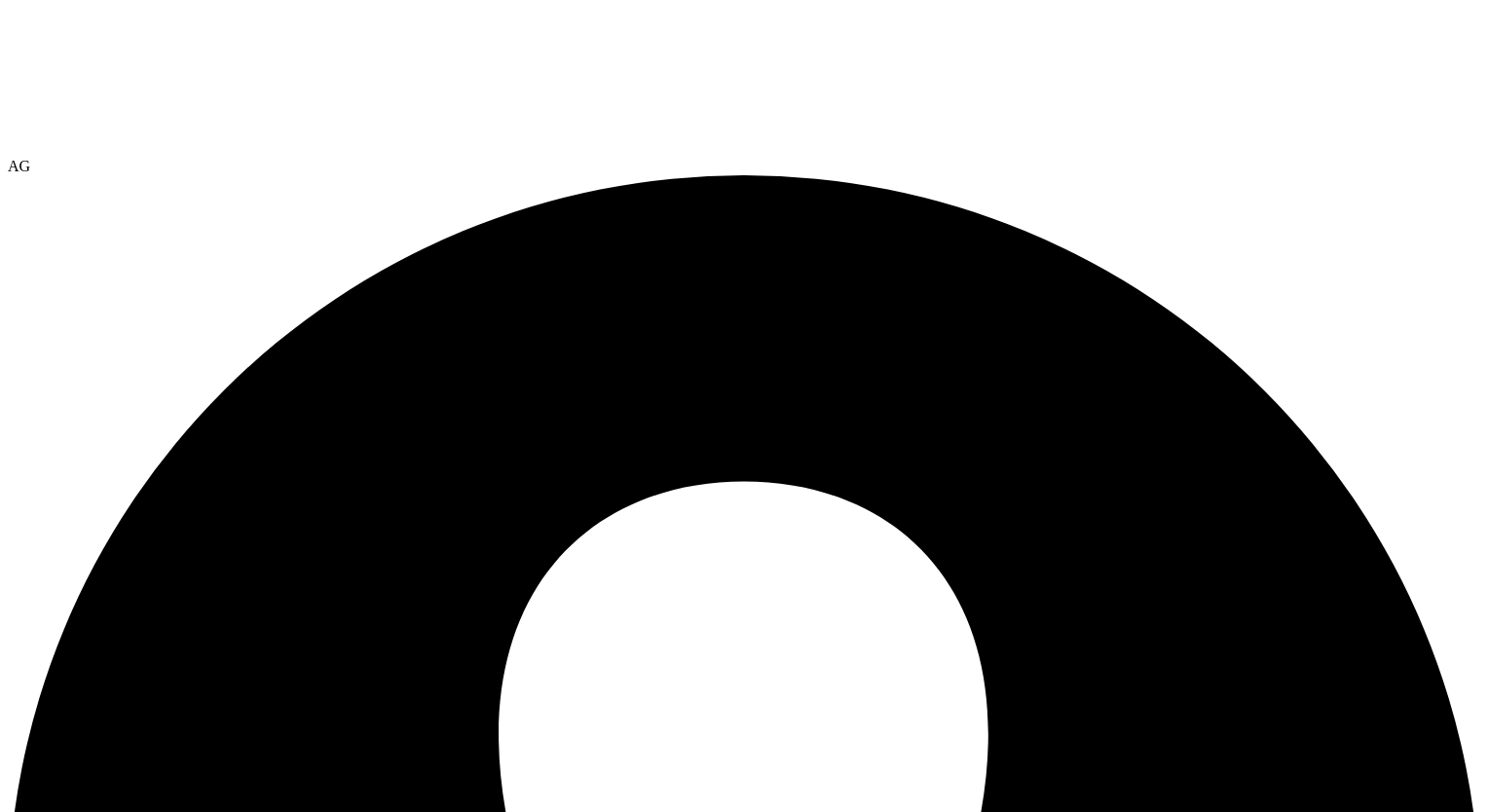
select select "USEast"
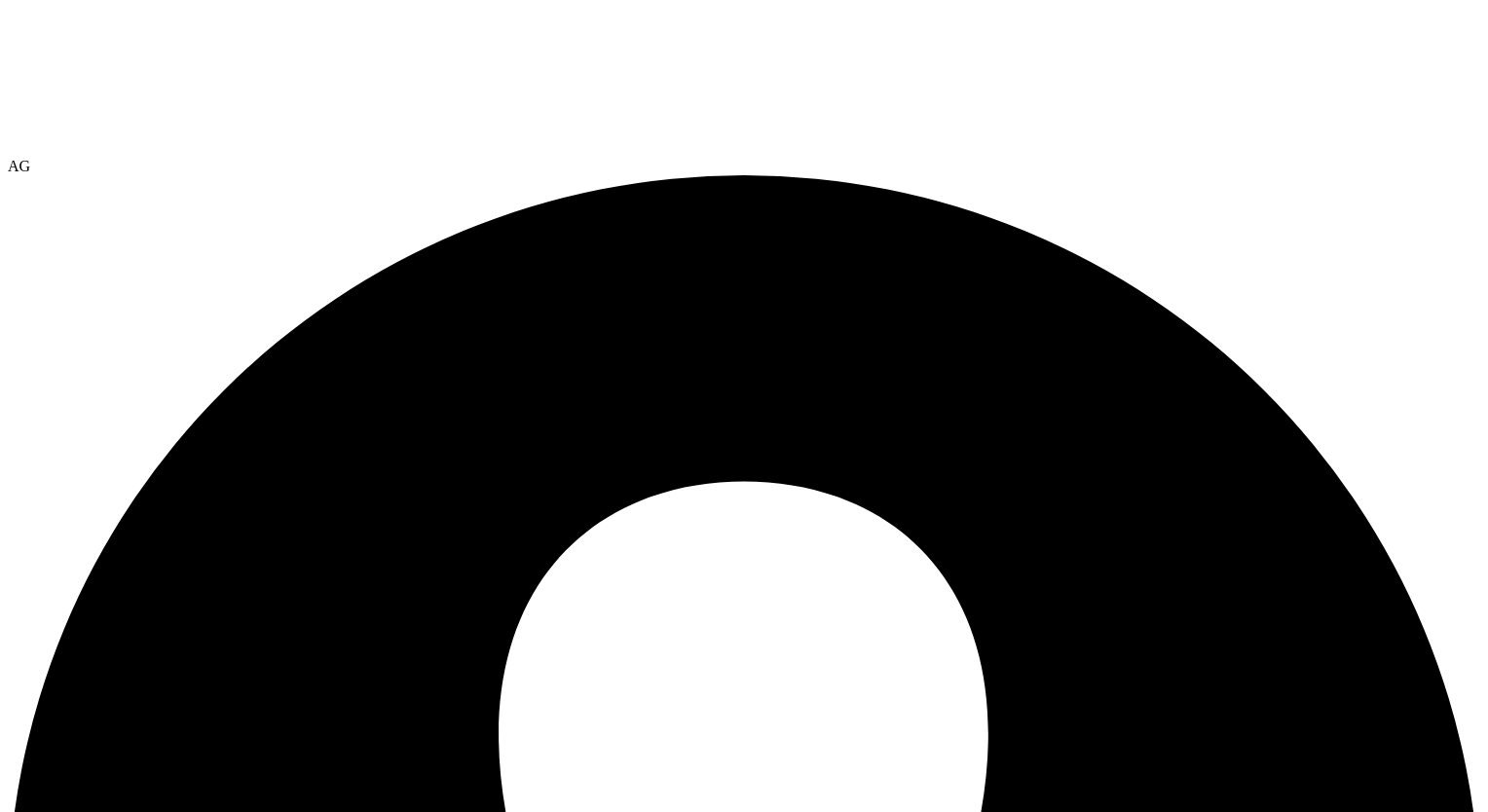
select select "USEast"
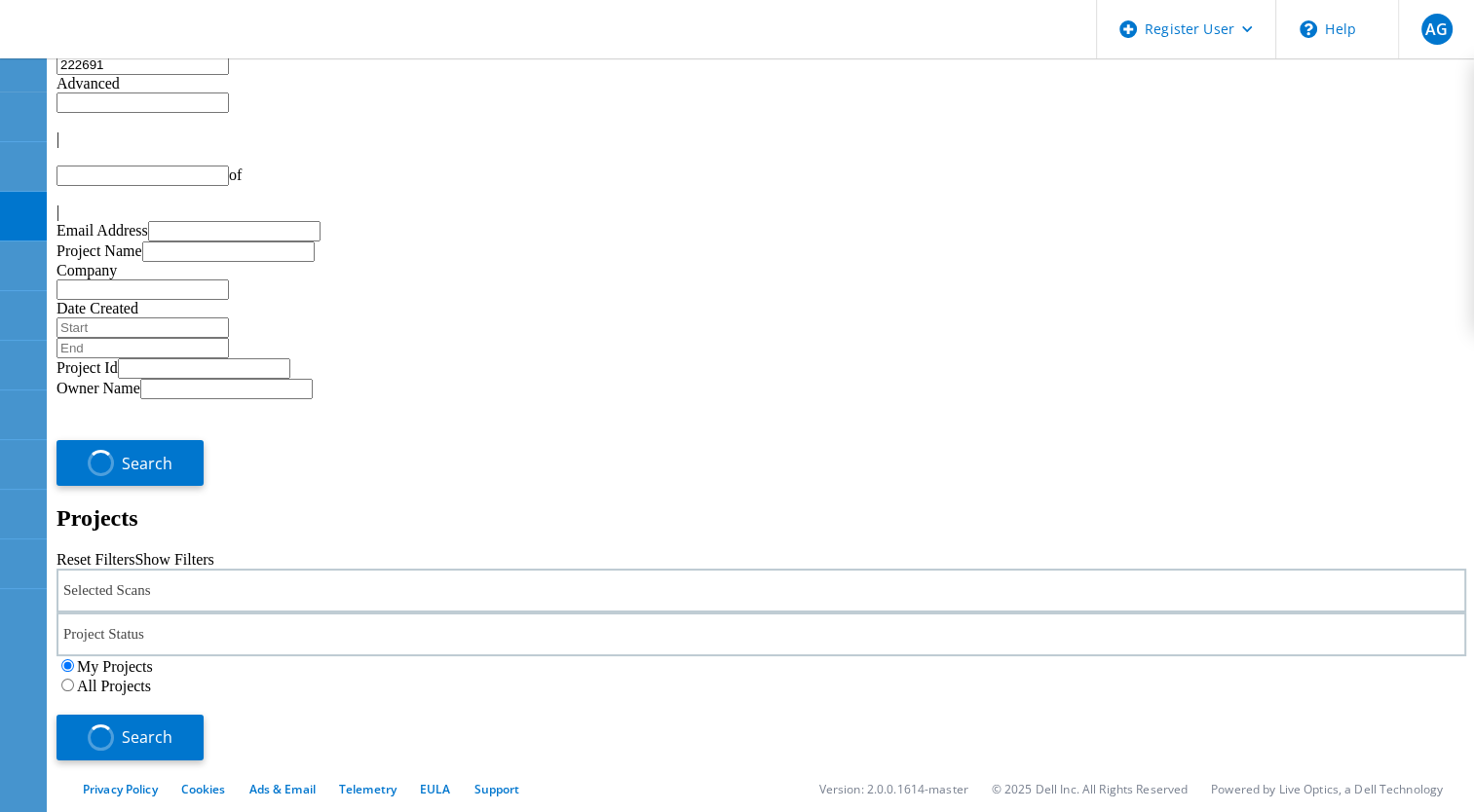
type input "1"
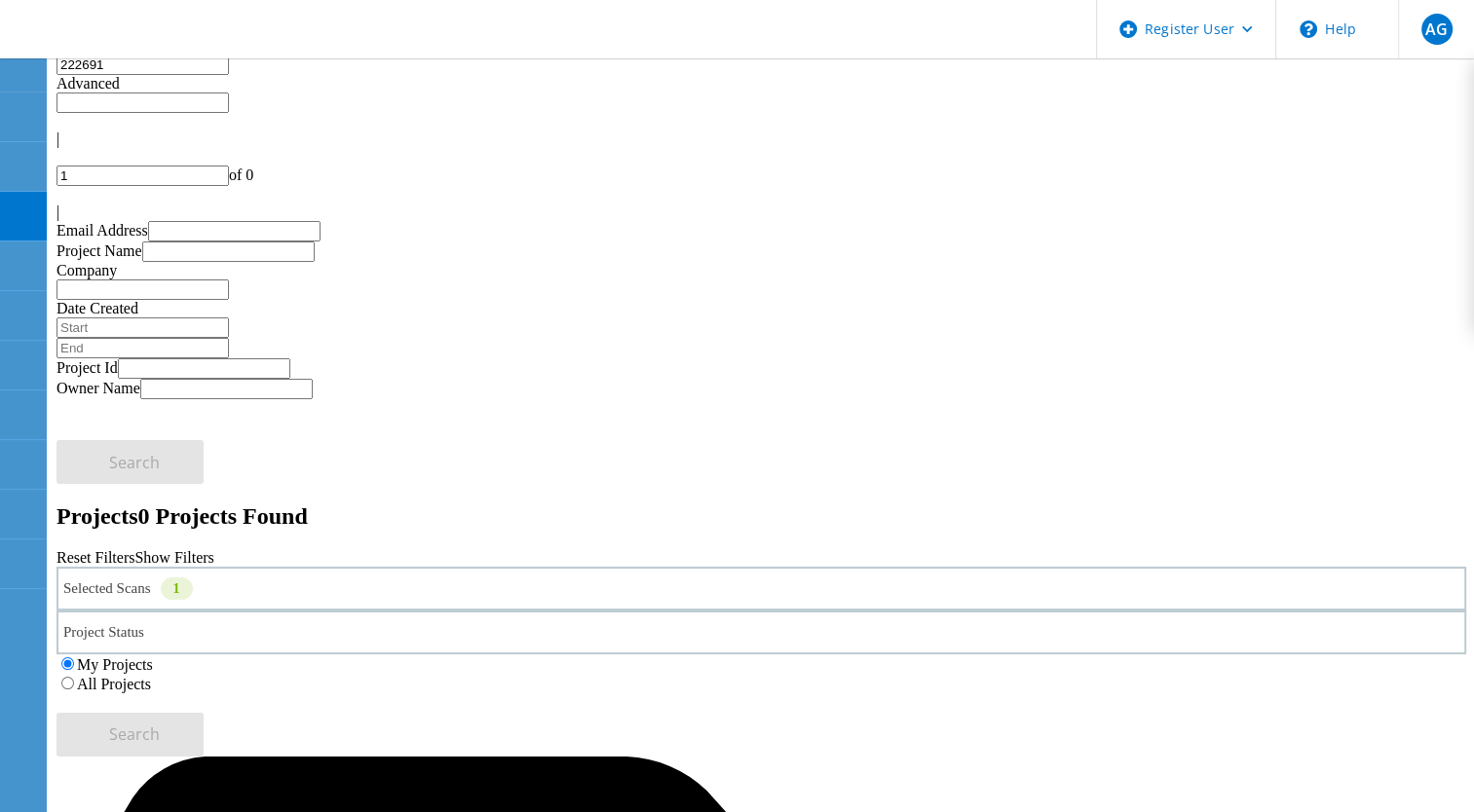
click at [348, 566] on div "Selected Scans 1" at bounding box center [761, 588] width 1409 height 44
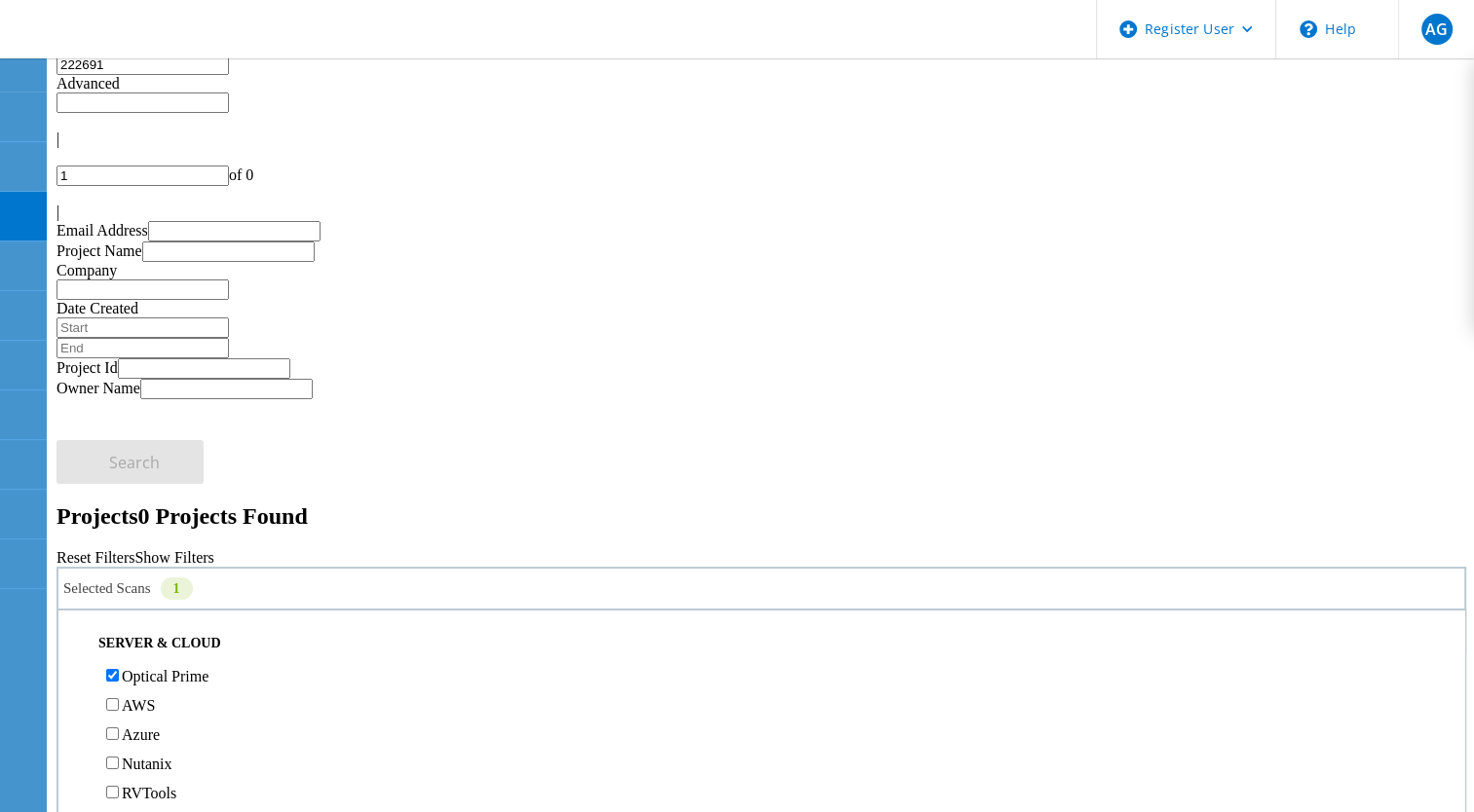
click at [151, 676] on label "All Projects" at bounding box center [115, 684] width 74 height 17
click at [74, 677] on input "All Projects" at bounding box center [68, 683] width 13 height 13
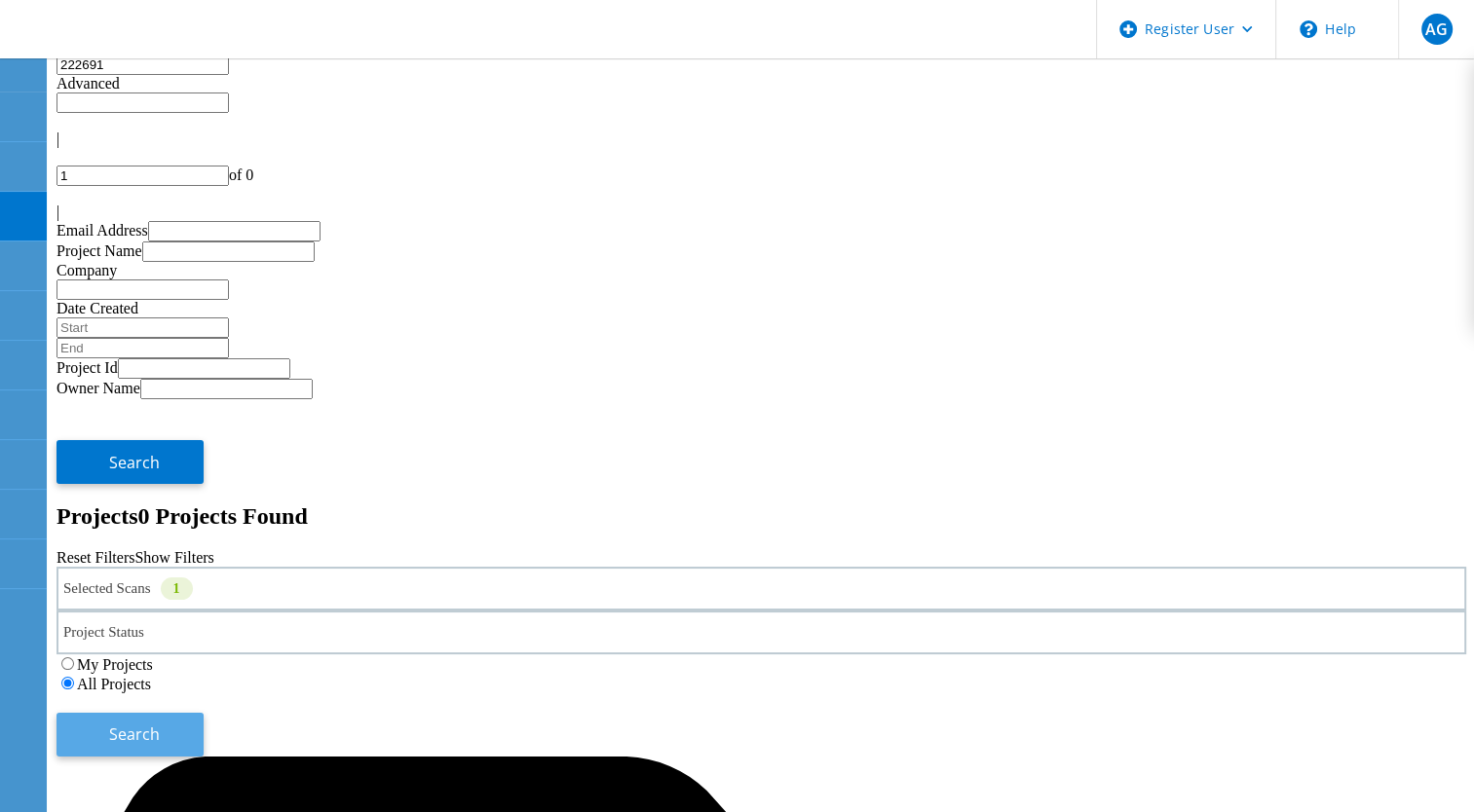
click at [204, 712] on button "Search" at bounding box center [130, 734] width 147 height 44
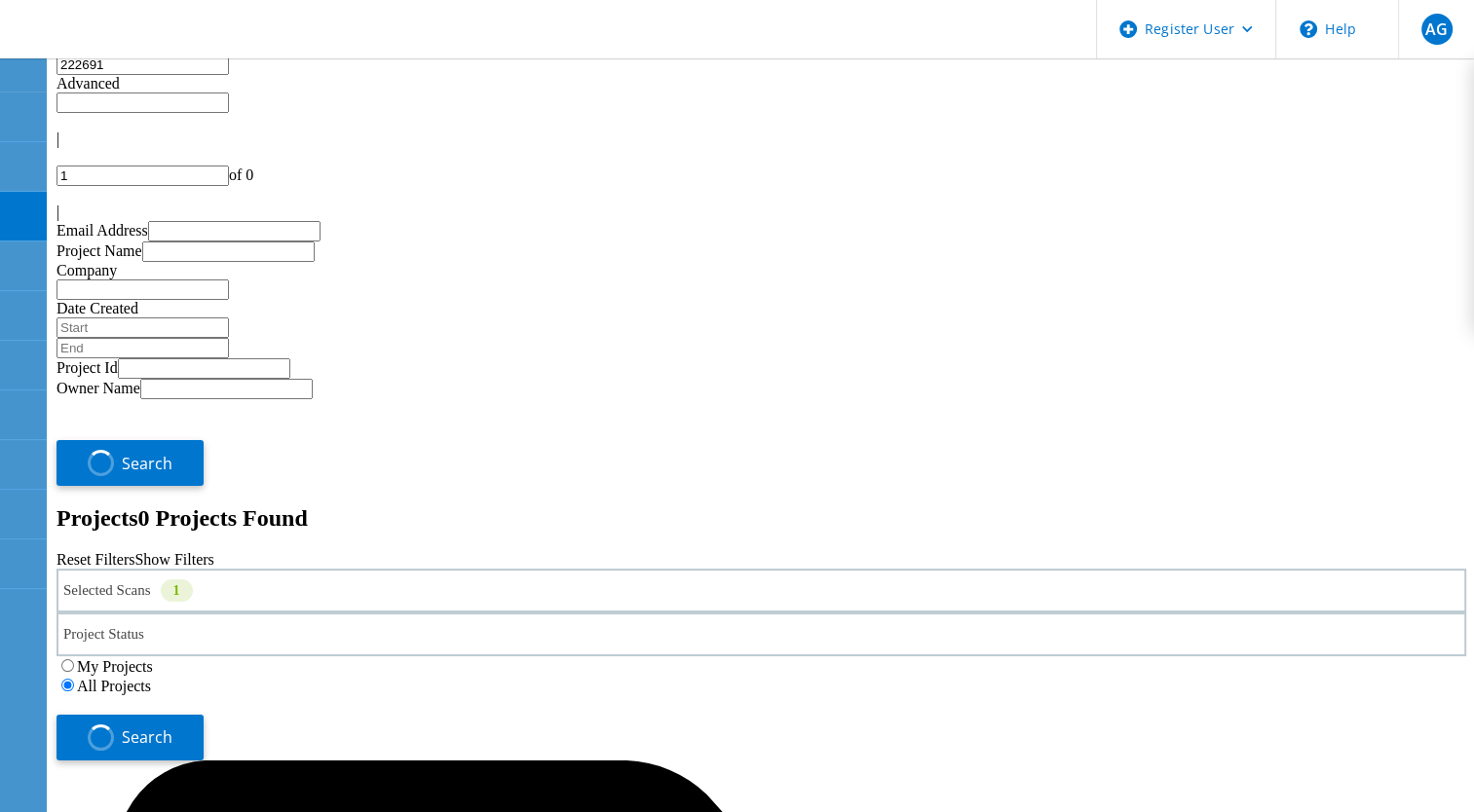
click at [229, 108] on input "text" at bounding box center [143, 103] width 172 height 21
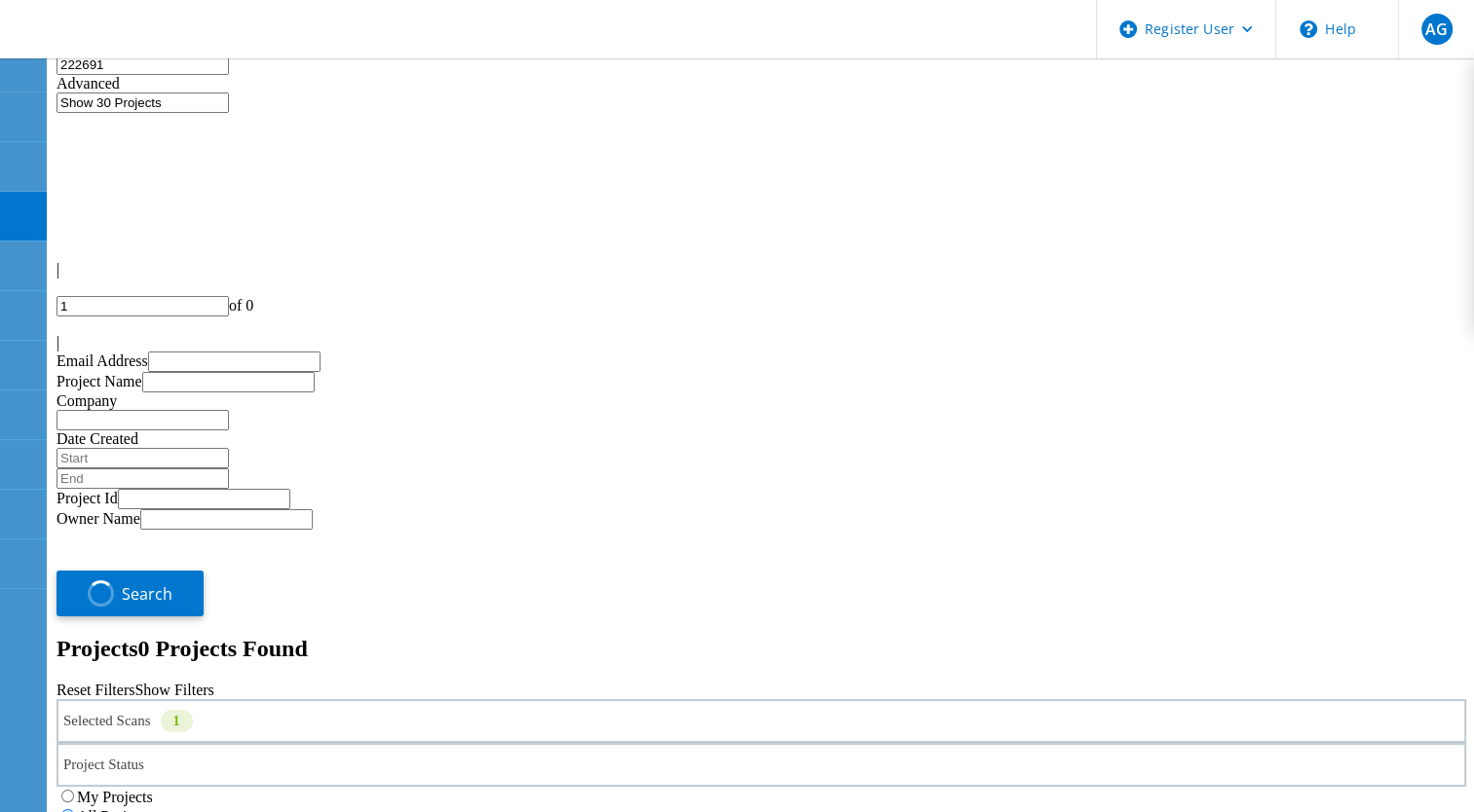
click at [229, 97] on input "Show 30 Projects" at bounding box center [143, 103] width 172 height 21
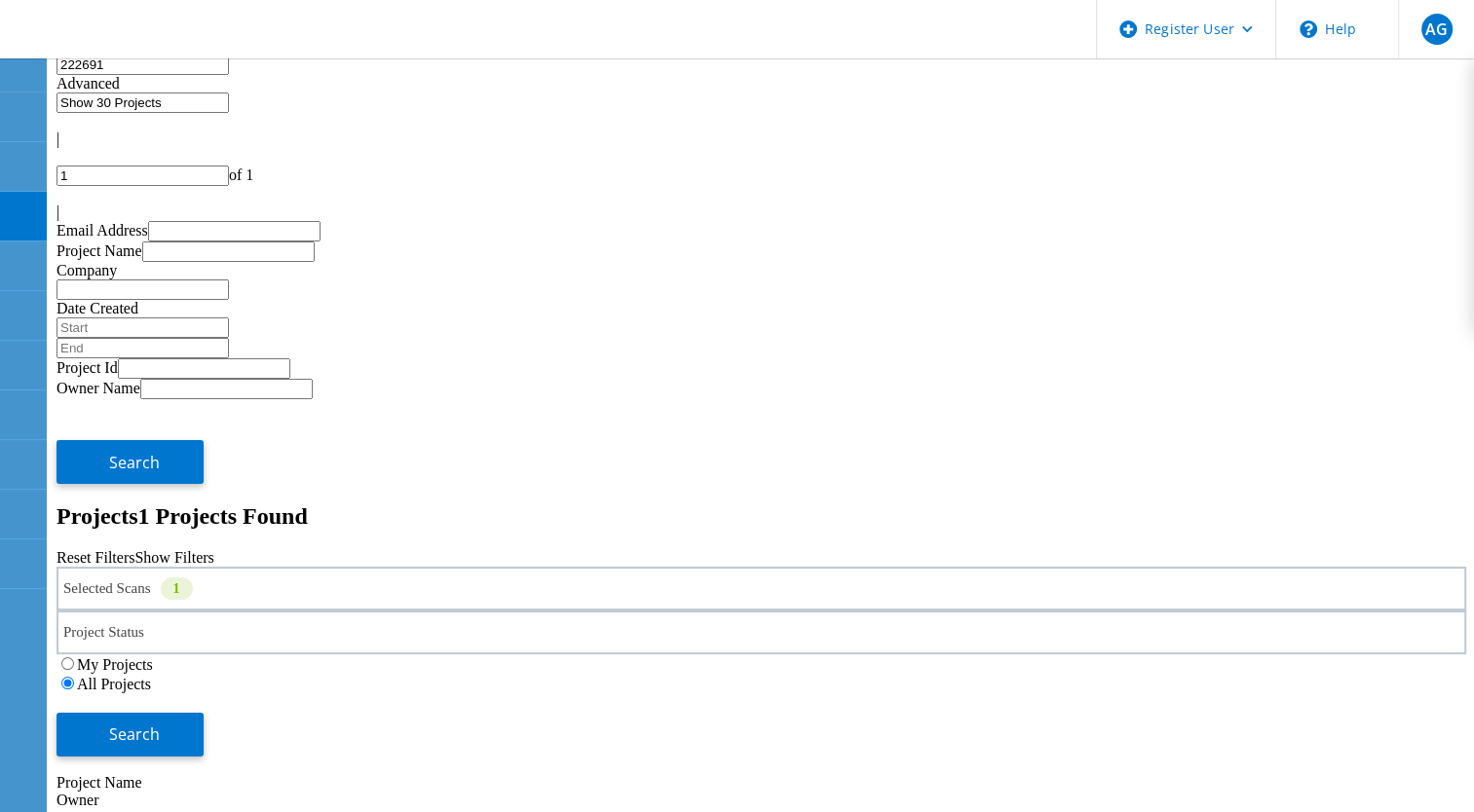
type input "Show 40 Projects"
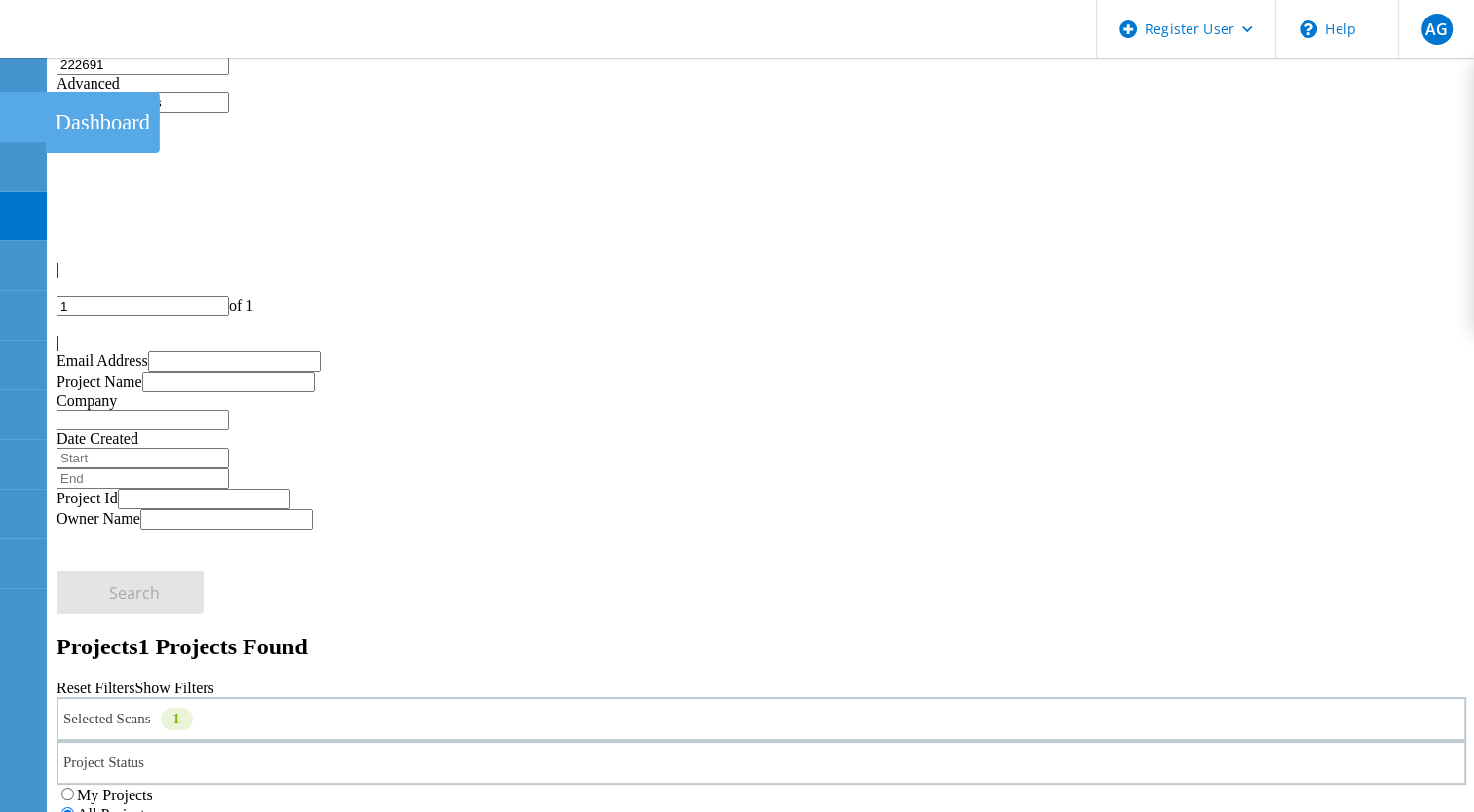
drag, startPoint x: 649, startPoint y: 100, endPoint x: 14, endPoint y: 98, distance: 635.0
drag, startPoint x: 189, startPoint y: 100, endPoint x: 63, endPoint y: 70, distance: 129.5
click at [63, 70] on input "222691" at bounding box center [143, 65] width 172 height 21
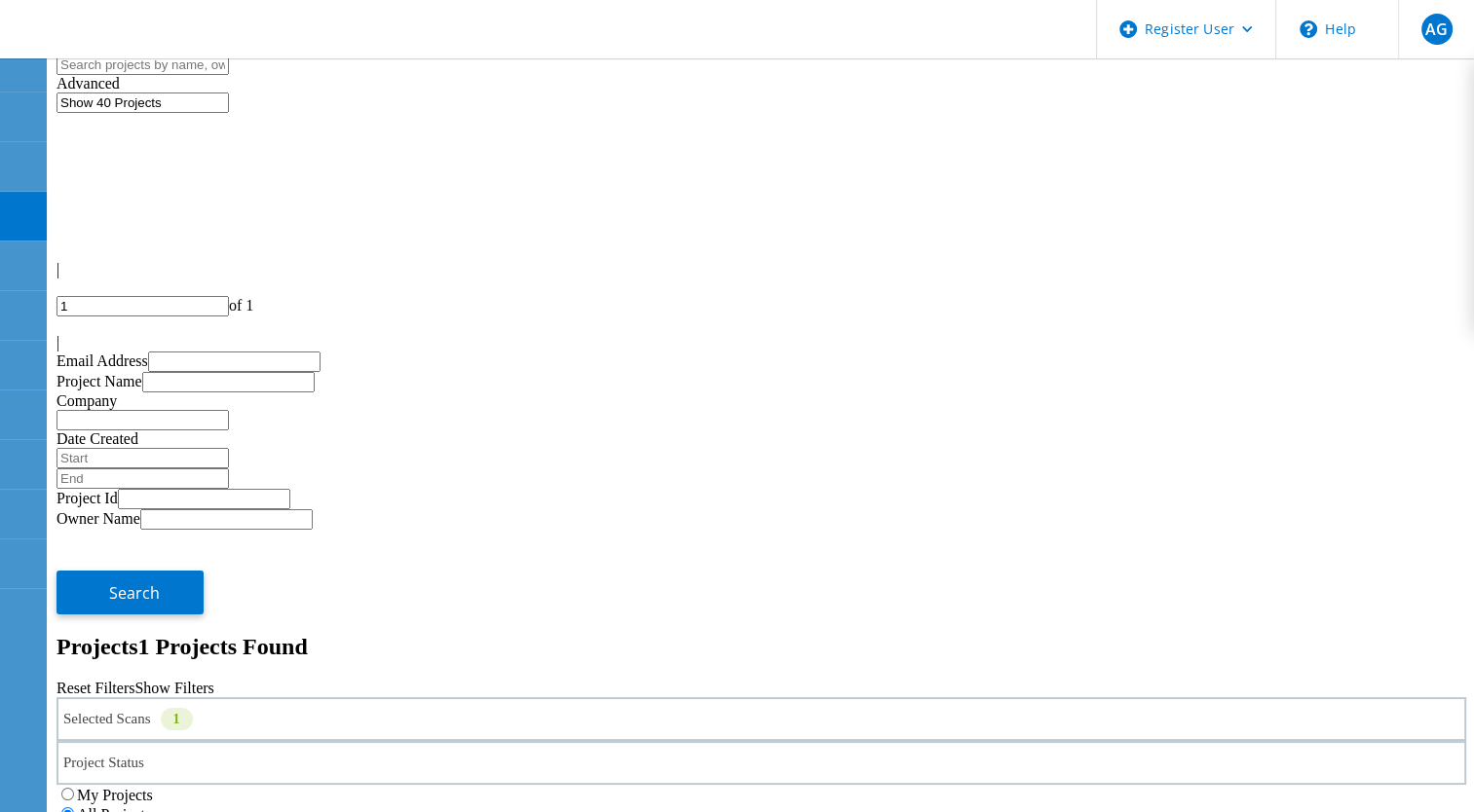
drag, startPoint x: 1387, startPoint y: 269, endPoint x: 1298, endPoint y: 264, distance: 89.1
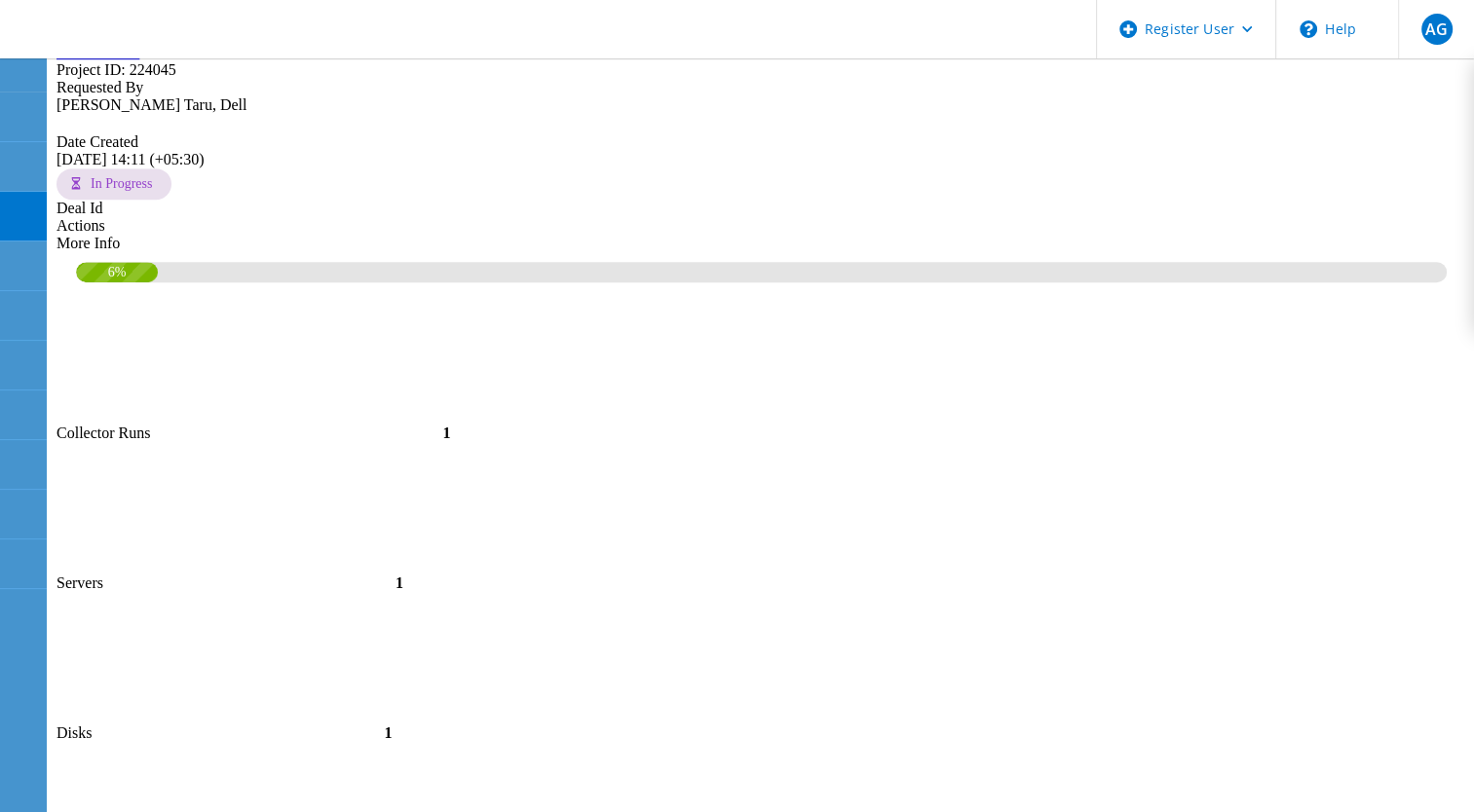
scroll to position [1071, 0]
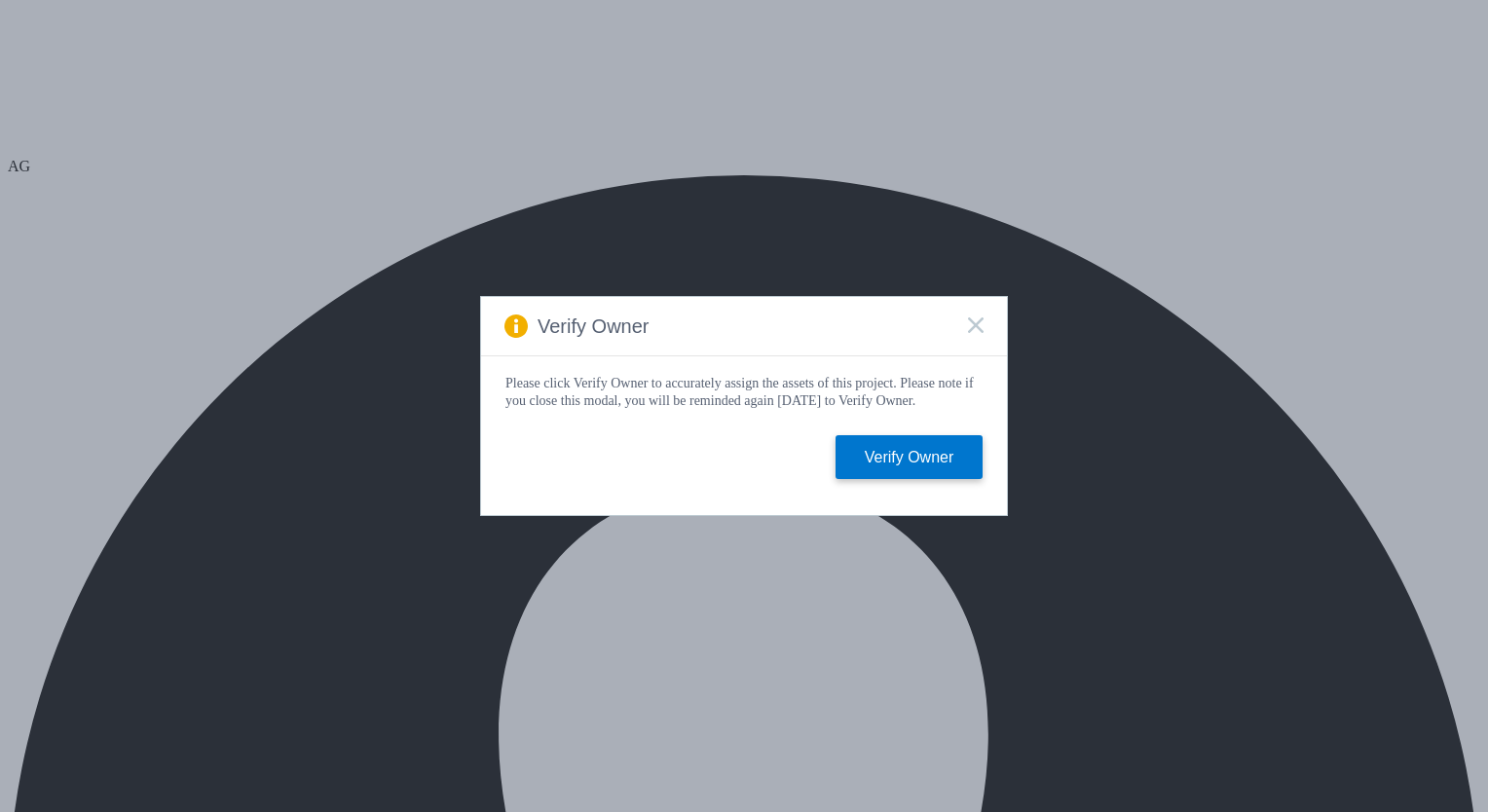
select select "USD"
drag, startPoint x: 977, startPoint y: 317, endPoint x: 904, endPoint y: 302, distance: 74.5
click at [977, 317] on rect at bounding box center [974, 324] width 17 height 17
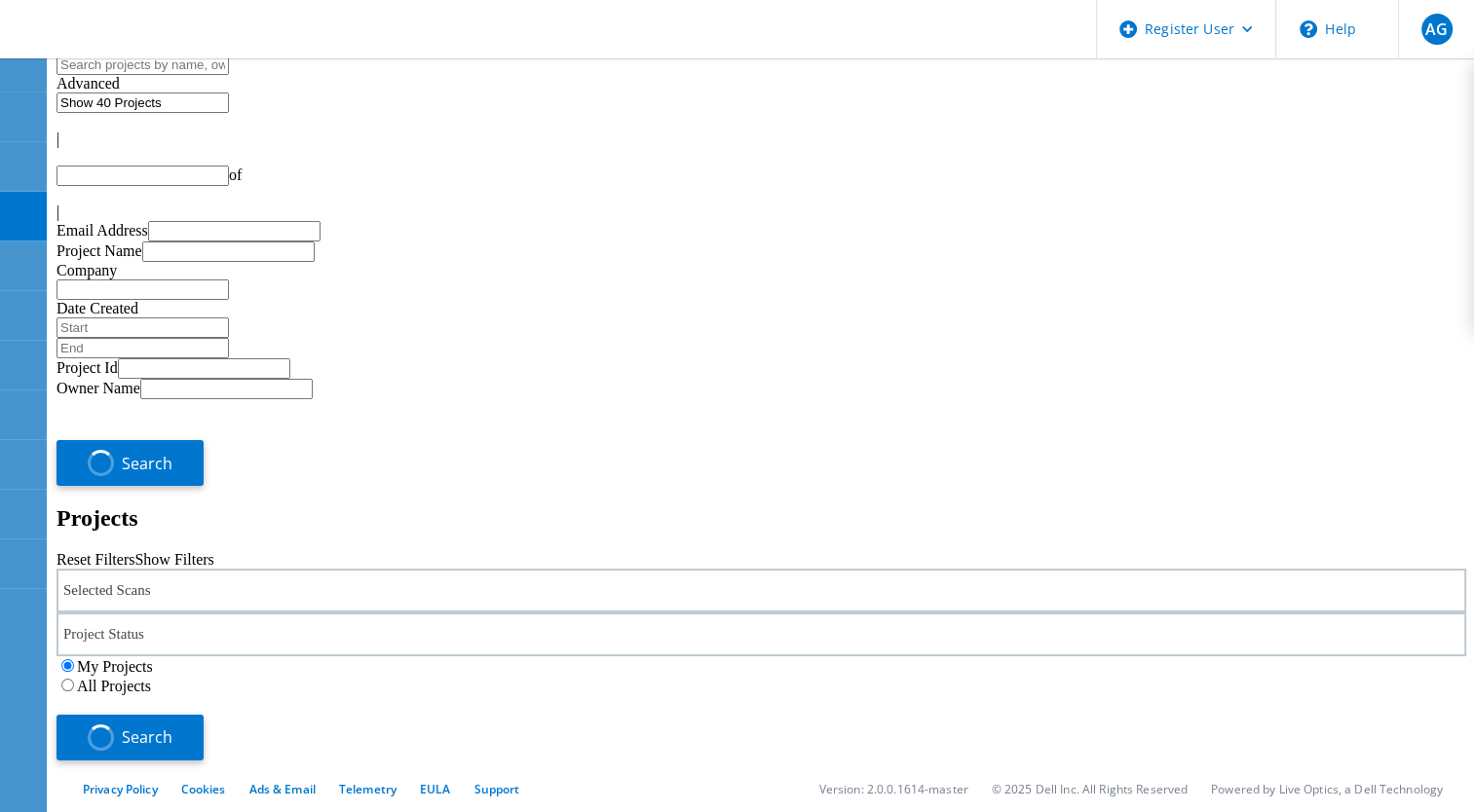
type input "1"
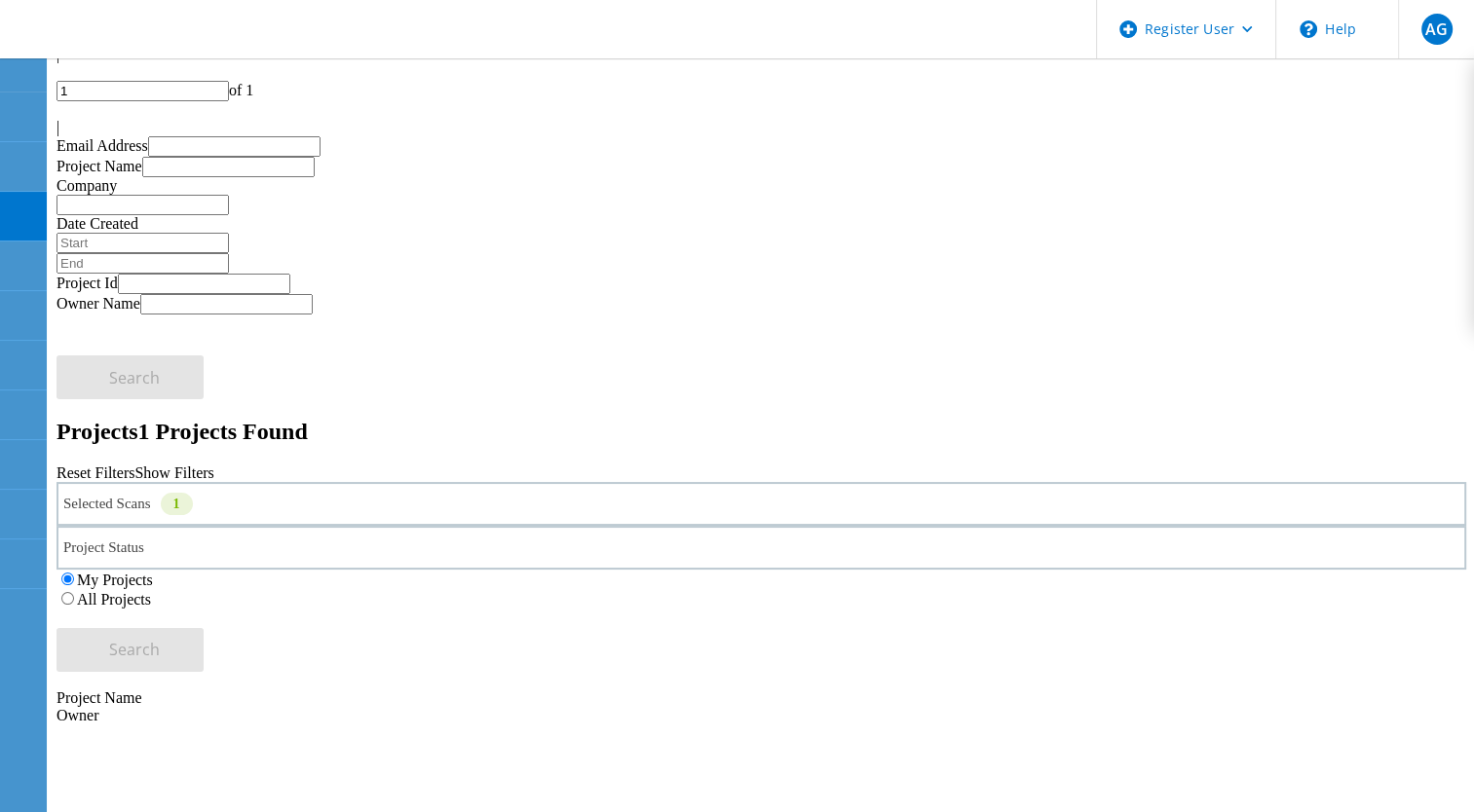
click at [151, 591] on label "All Projects" at bounding box center [115, 599] width 74 height 17
click at [74, 592] on input "All Projects" at bounding box center [68, 598] width 13 height 13
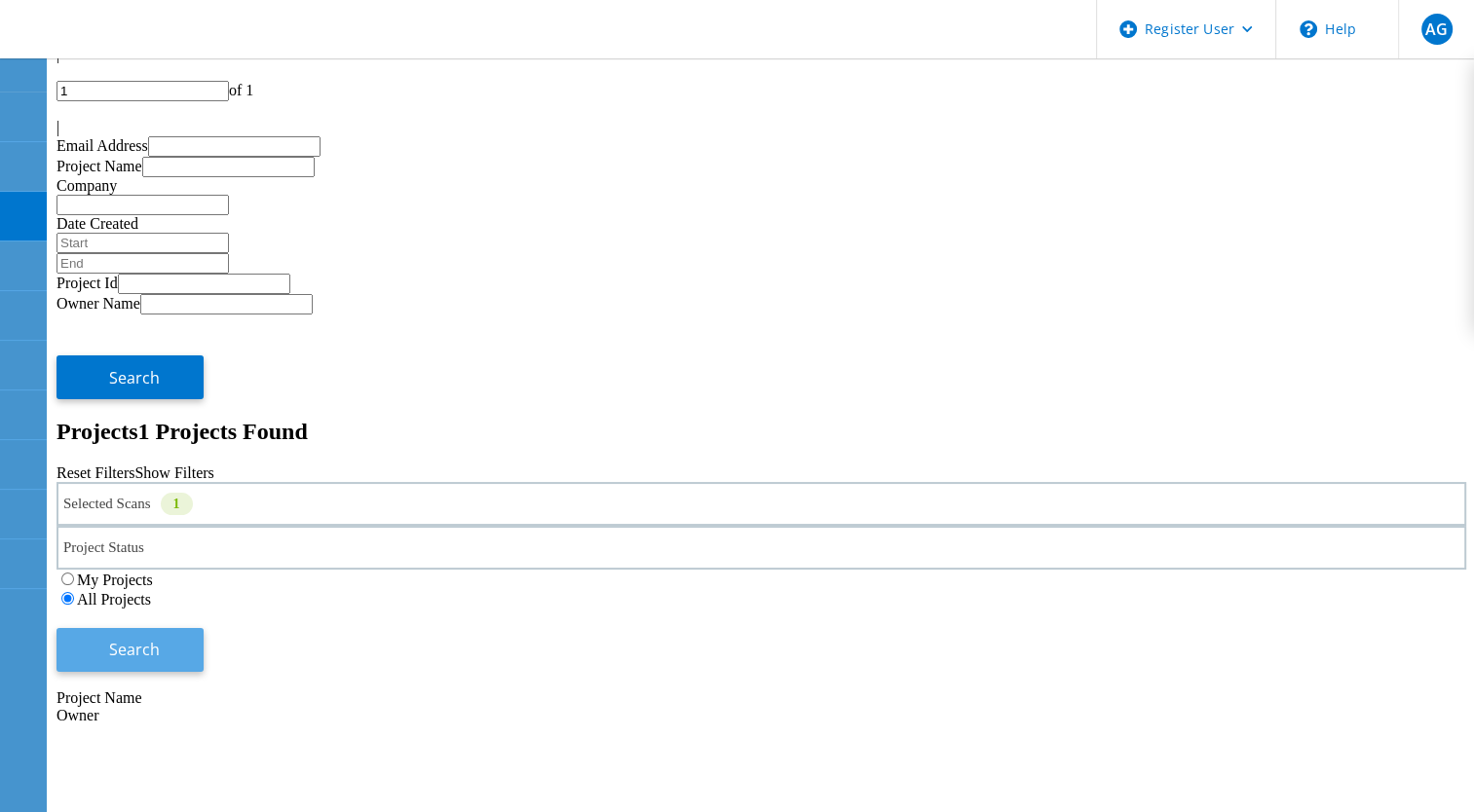
click at [160, 639] on span "Search" at bounding box center [134, 650] width 51 height 22
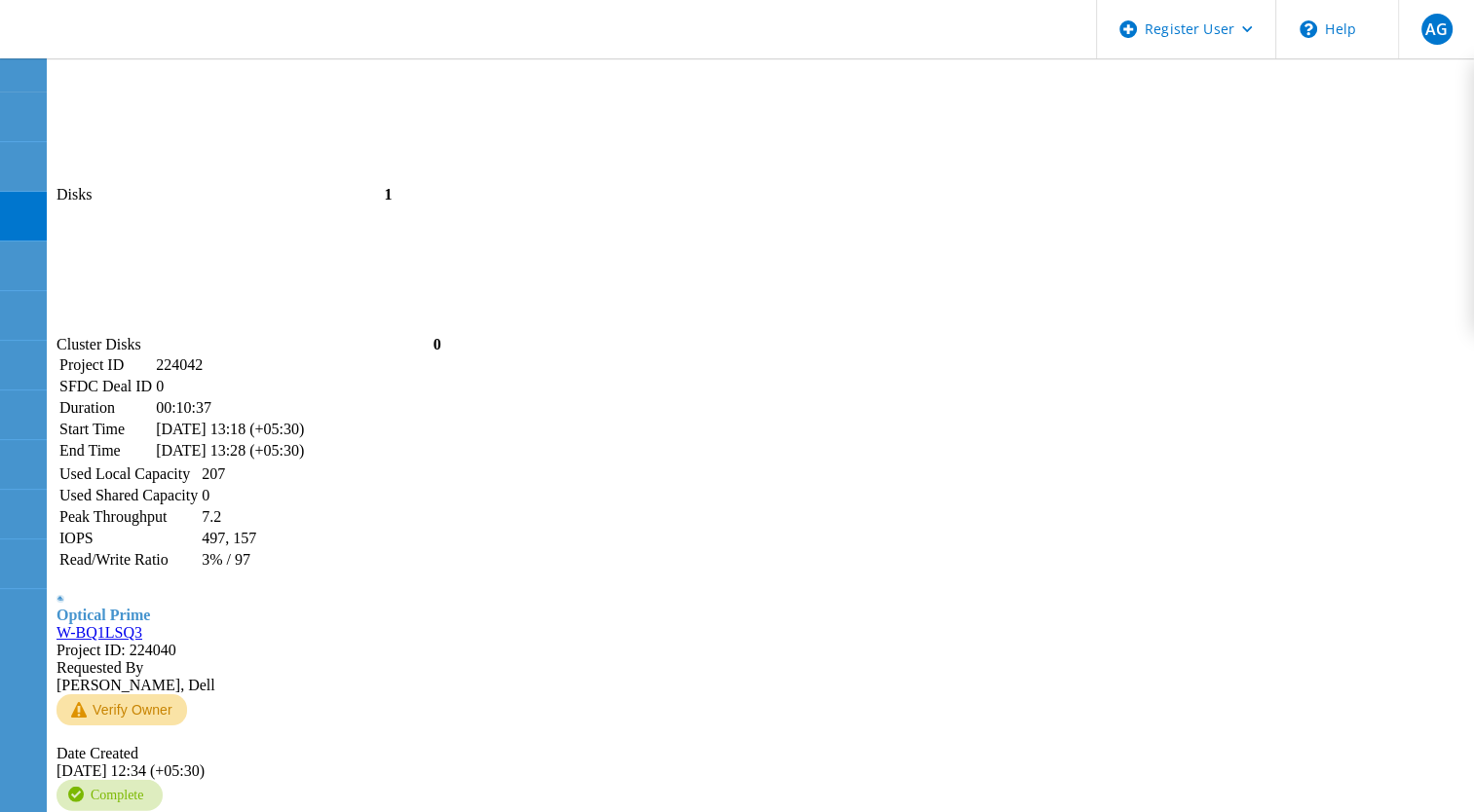
scroll to position [5016, 0]
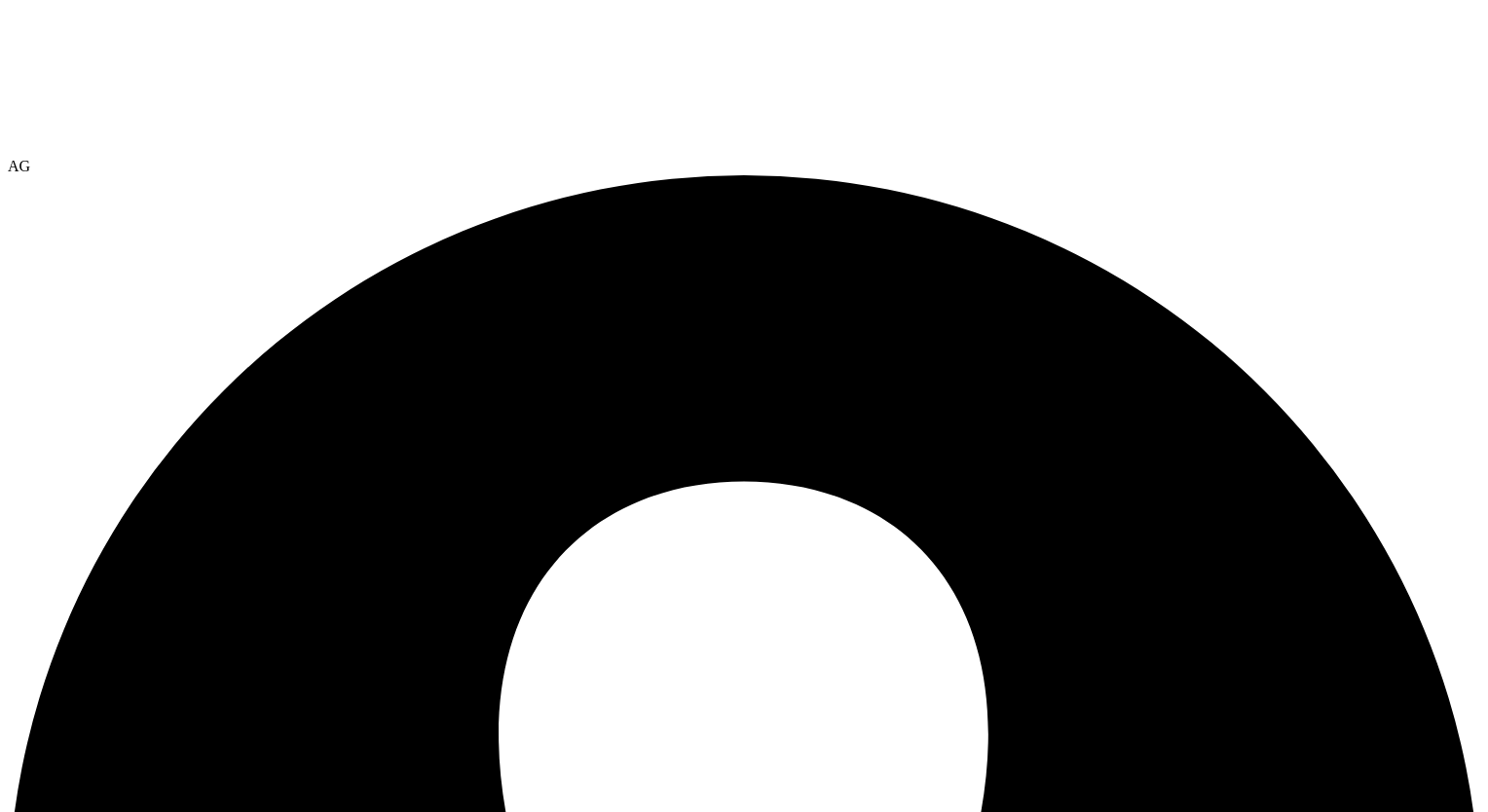
select select "USD"
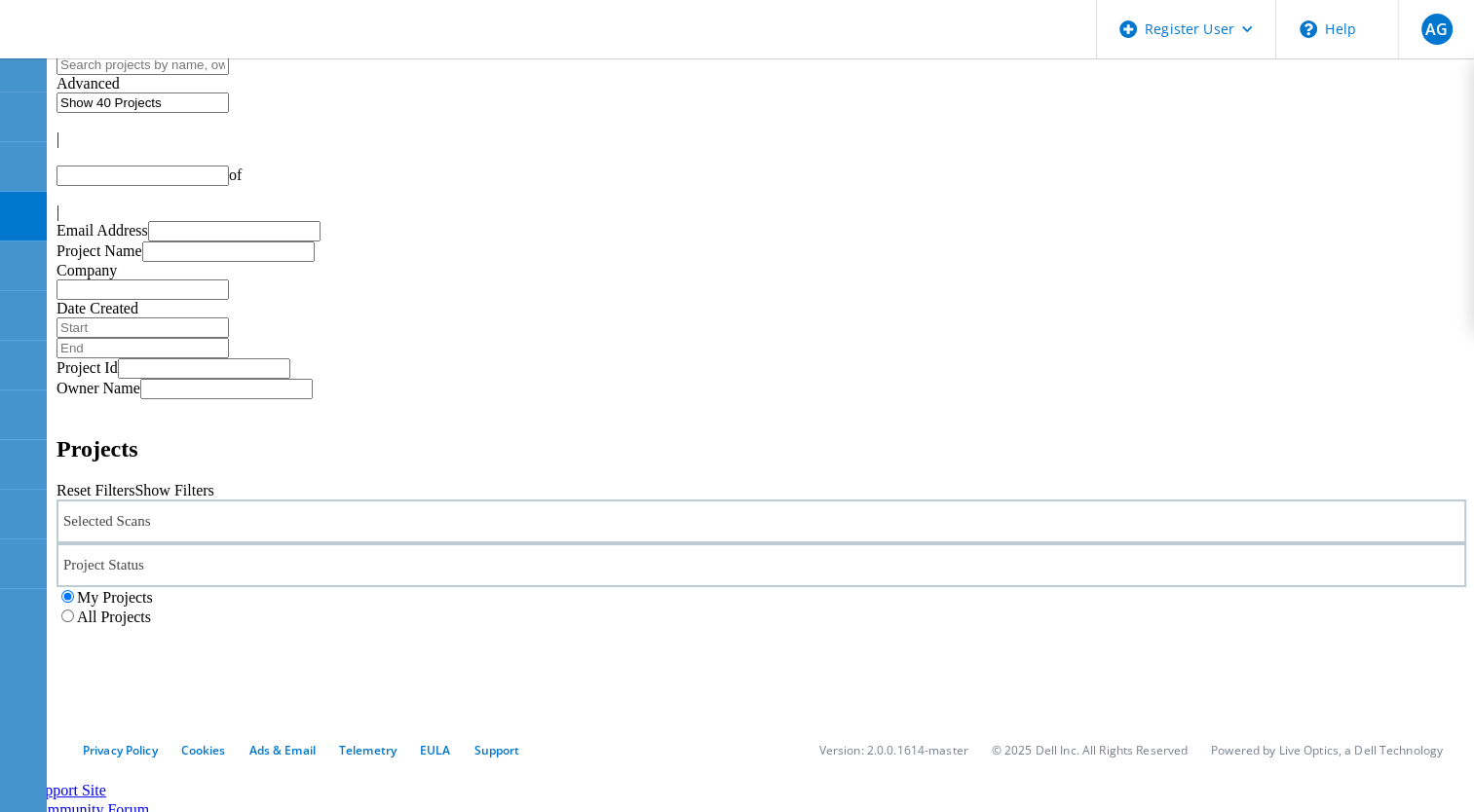
type input "1"
click at [151, 609] on label "All Projects" at bounding box center [115, 616] width 74 height 17
click at [74, 609] on input "All Projects" at bounding box center [68, 615] width 13 height 13
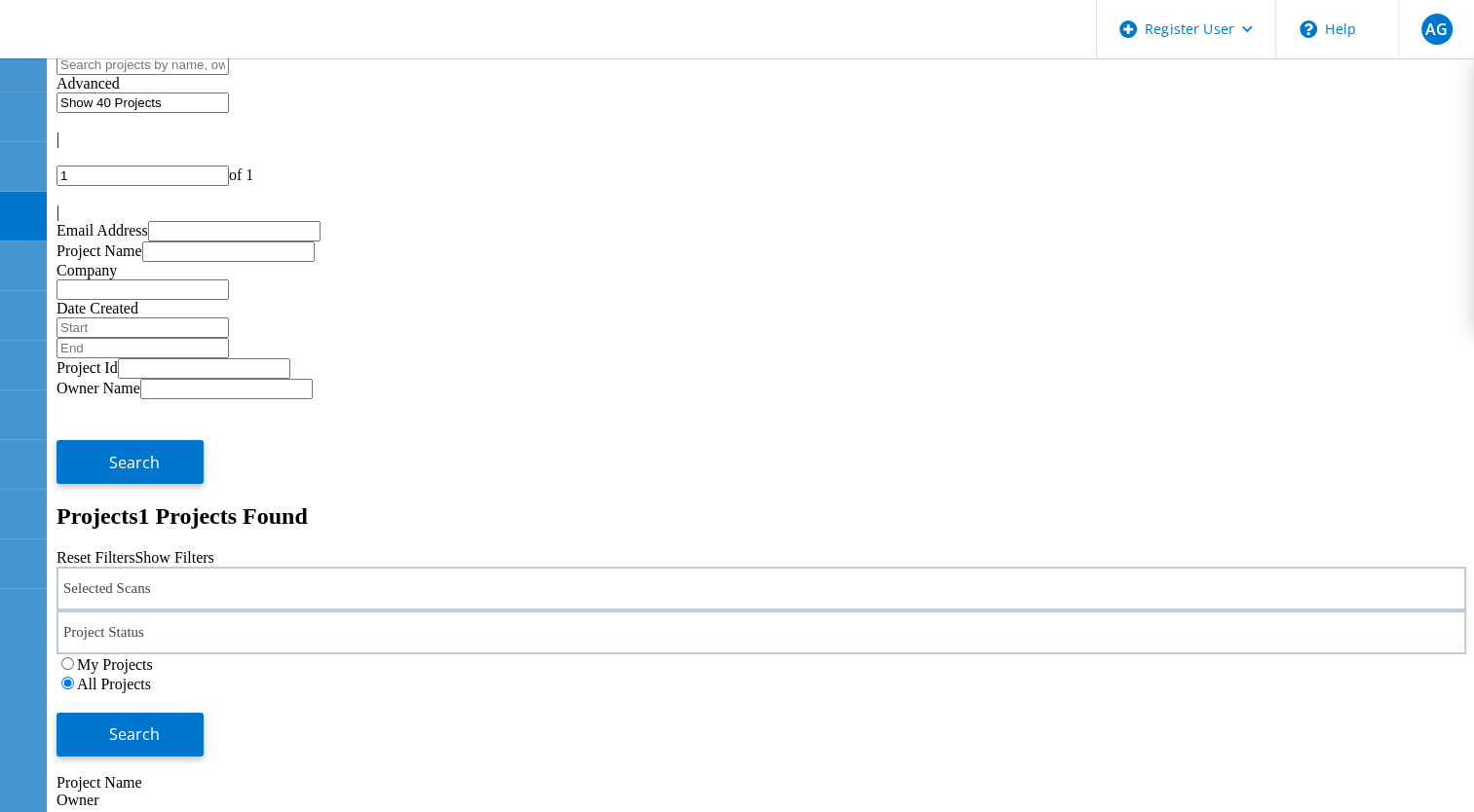
scroll to position [85, 0]
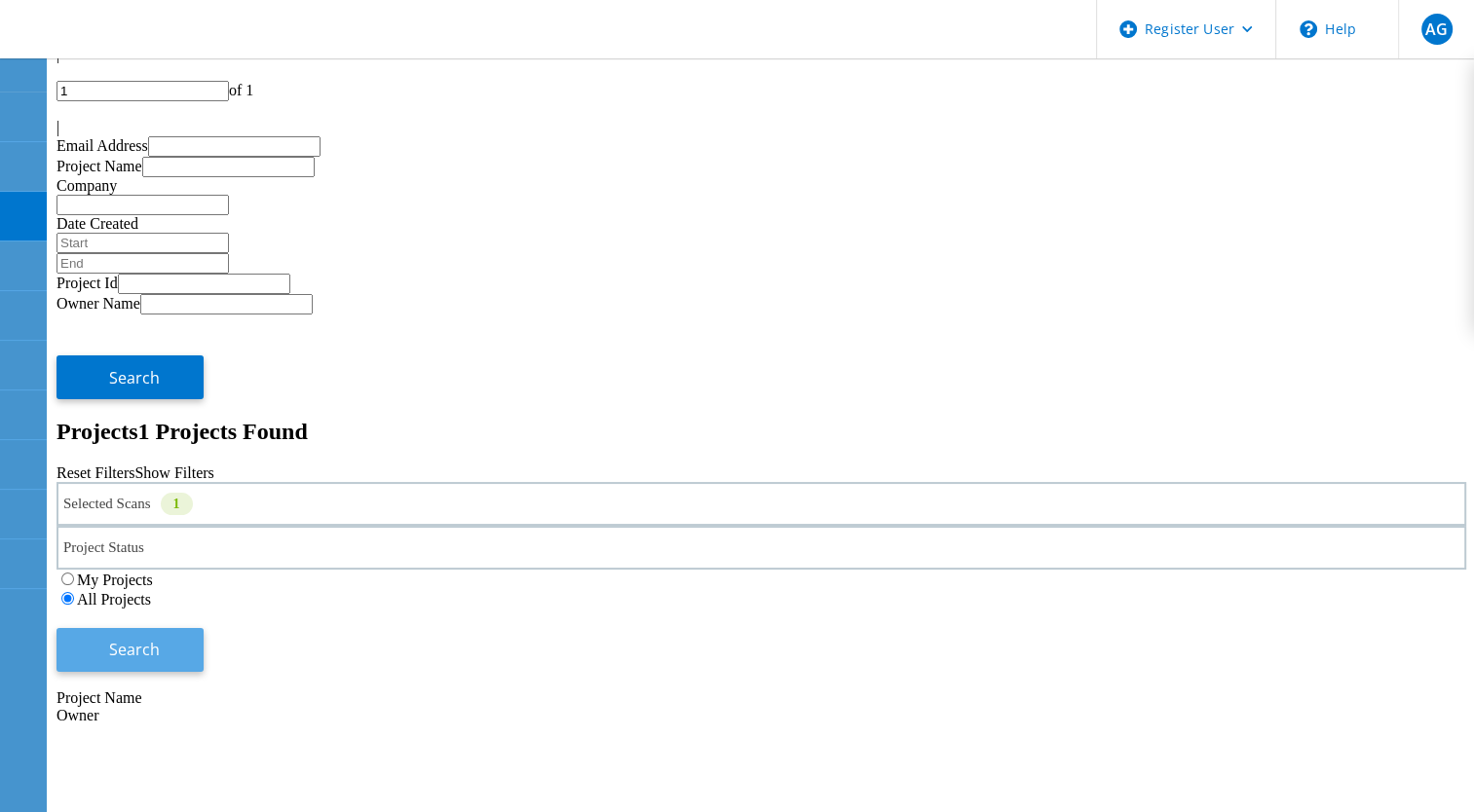
click at [204, 628] on button "Search" at bounding box center [130, 650] width 147 height 44
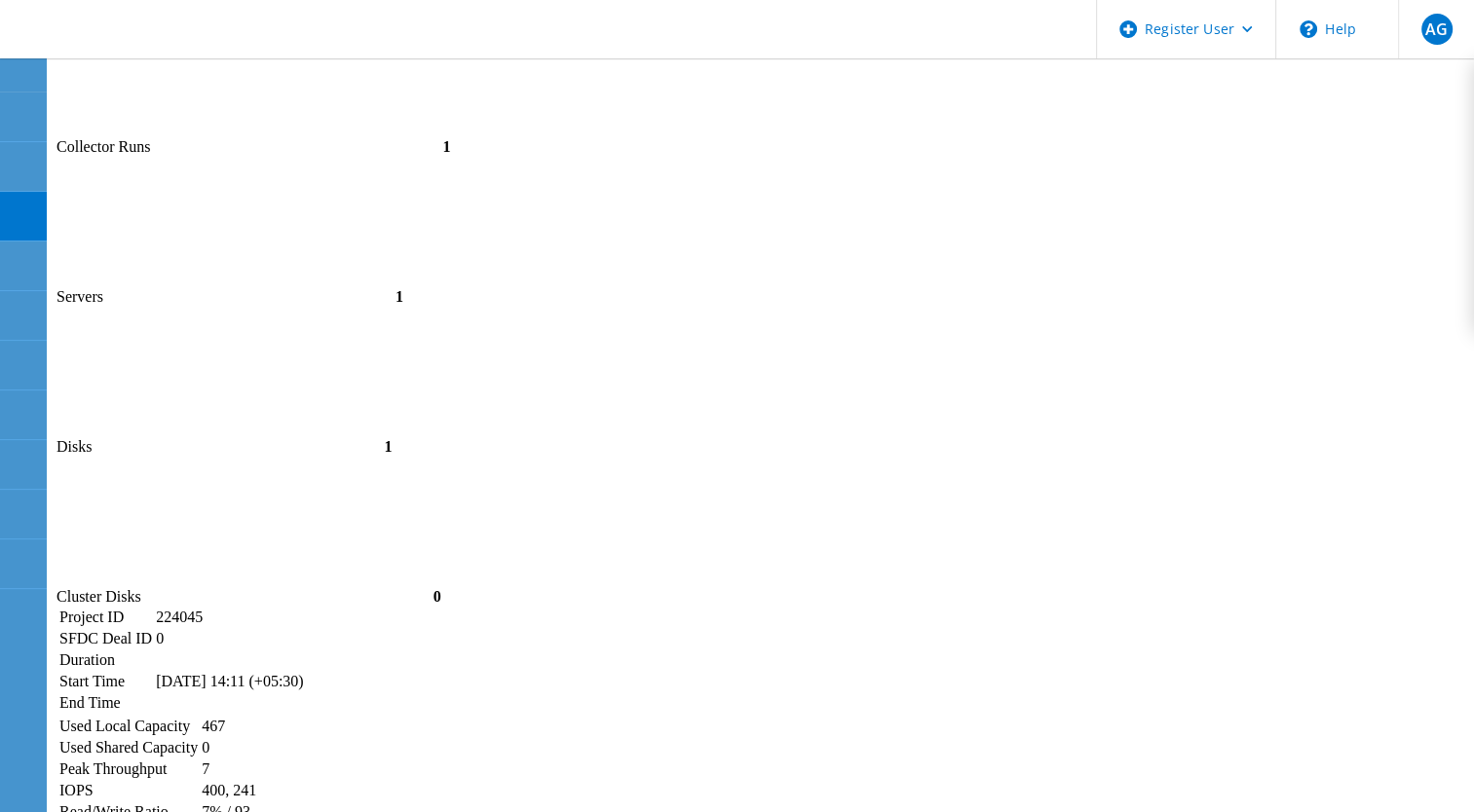
scroll to position [1350, 0]
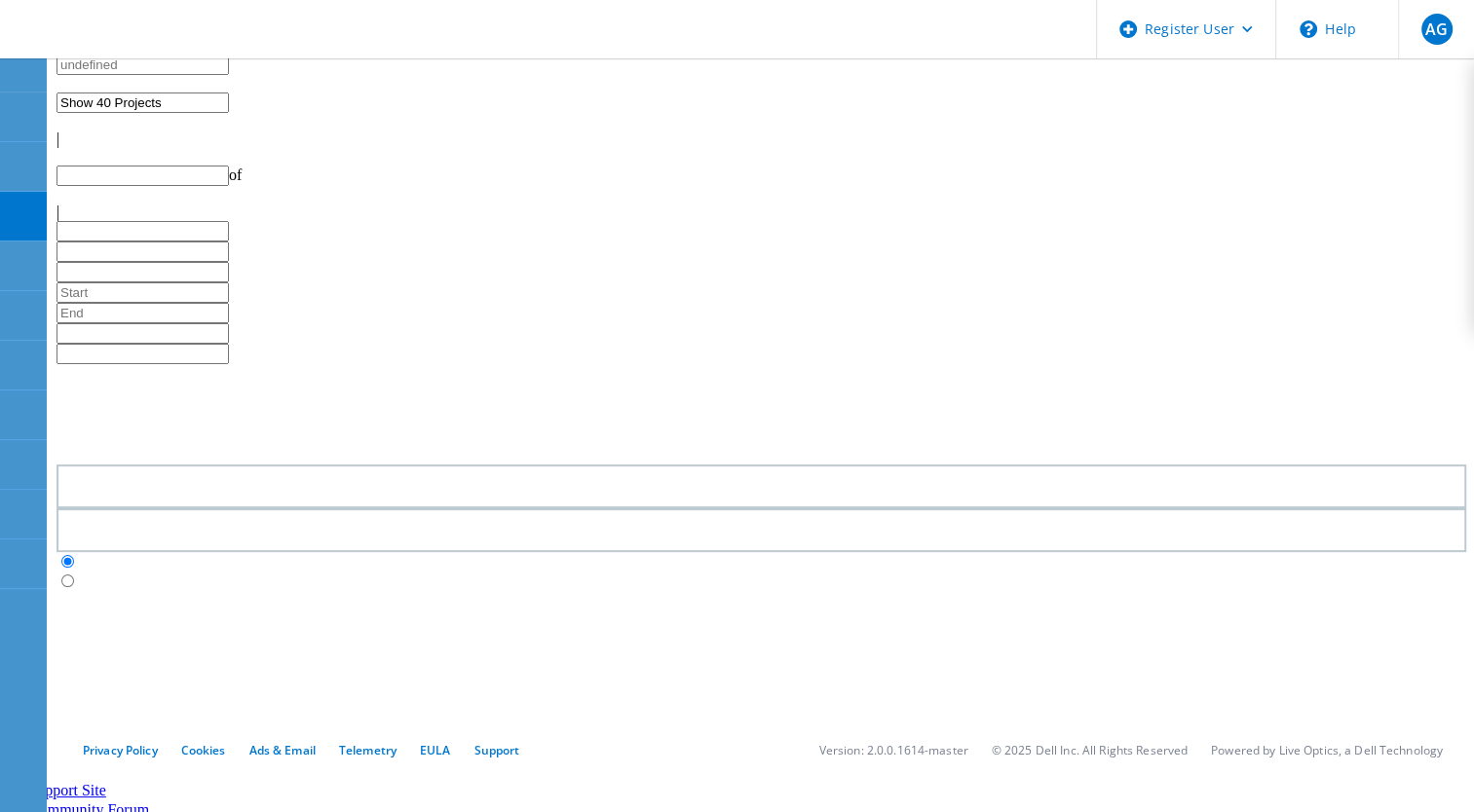
type input "1"
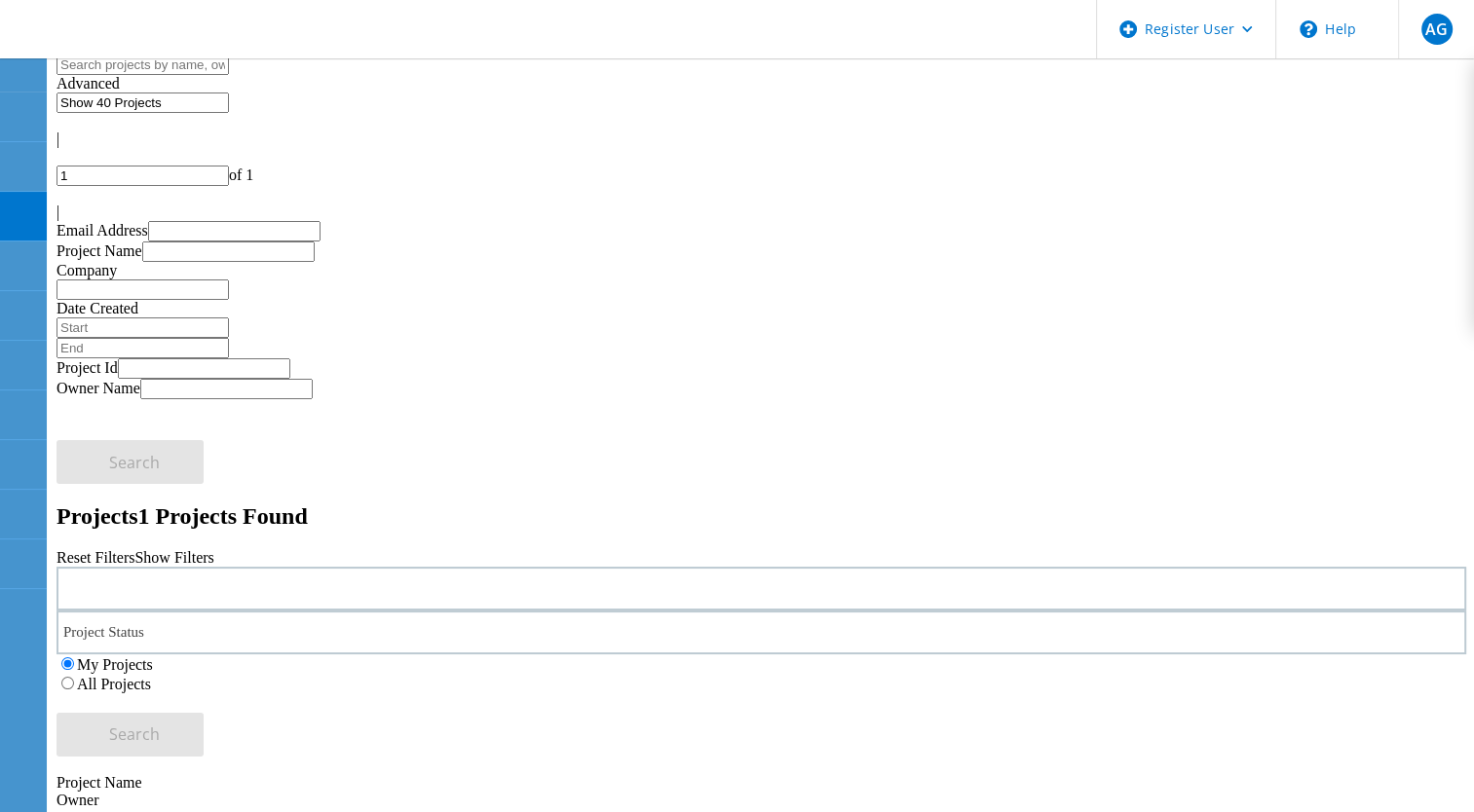
scroll to position [85, 0]
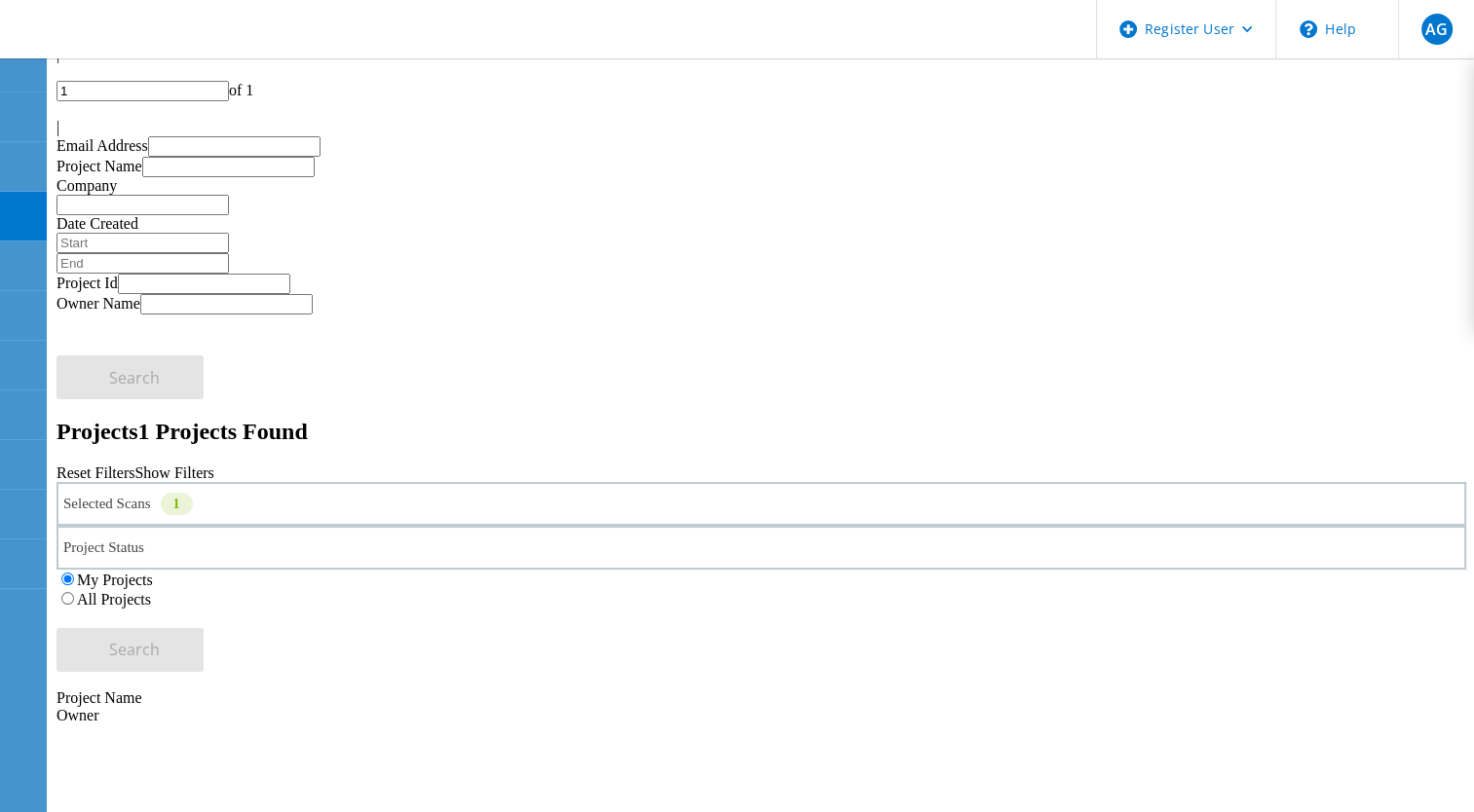
click at [151, 591] on label "All Projects" at bounding box center [115, 599] width 74 height 17
click at [74, 592] on input "All Projects" at bounding box center [68, 598] width 13 height 13
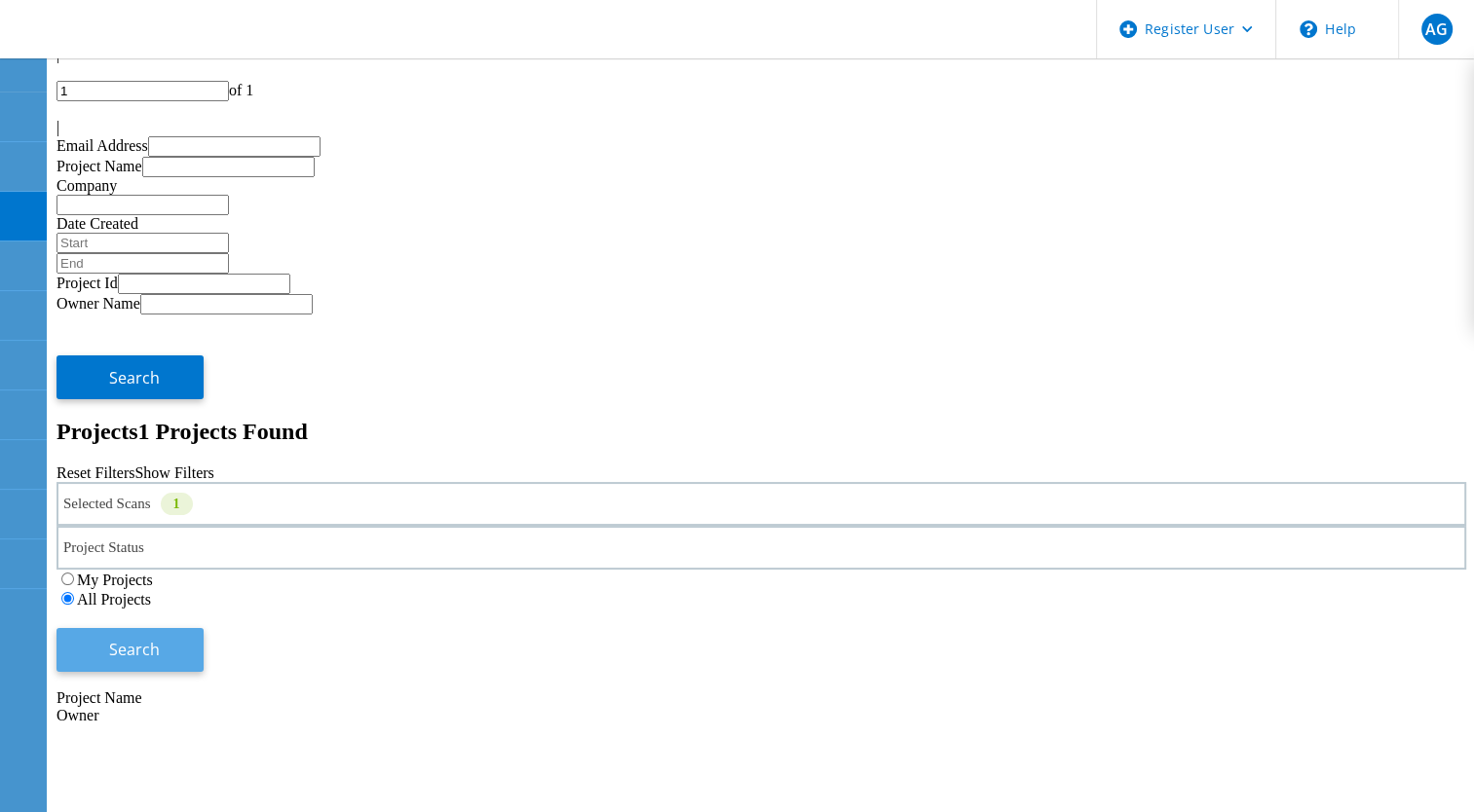
click at [160, 639] on span "Search" at bounding box center [134, 650] width 51 height 22
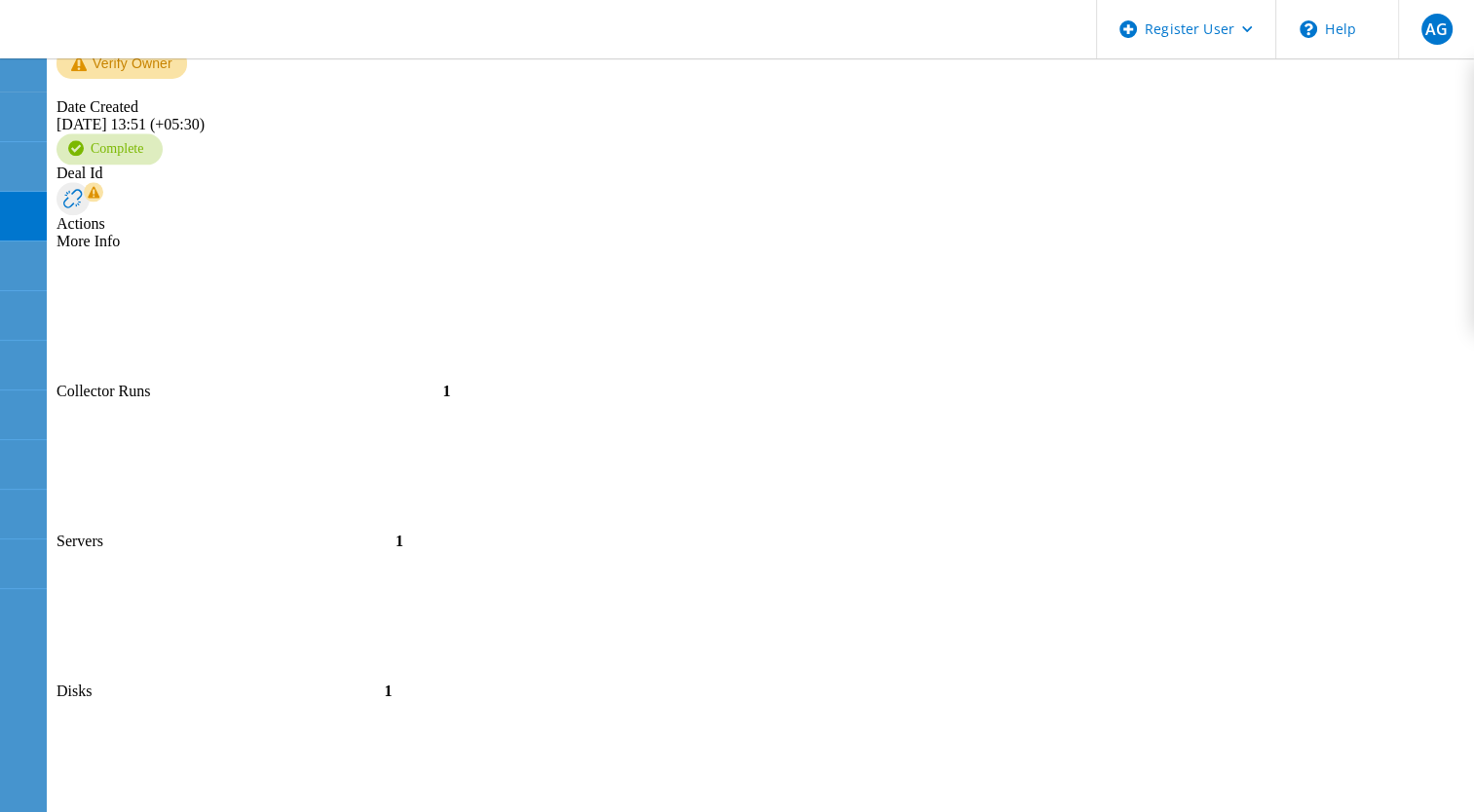
scroll to position [2227, 0]
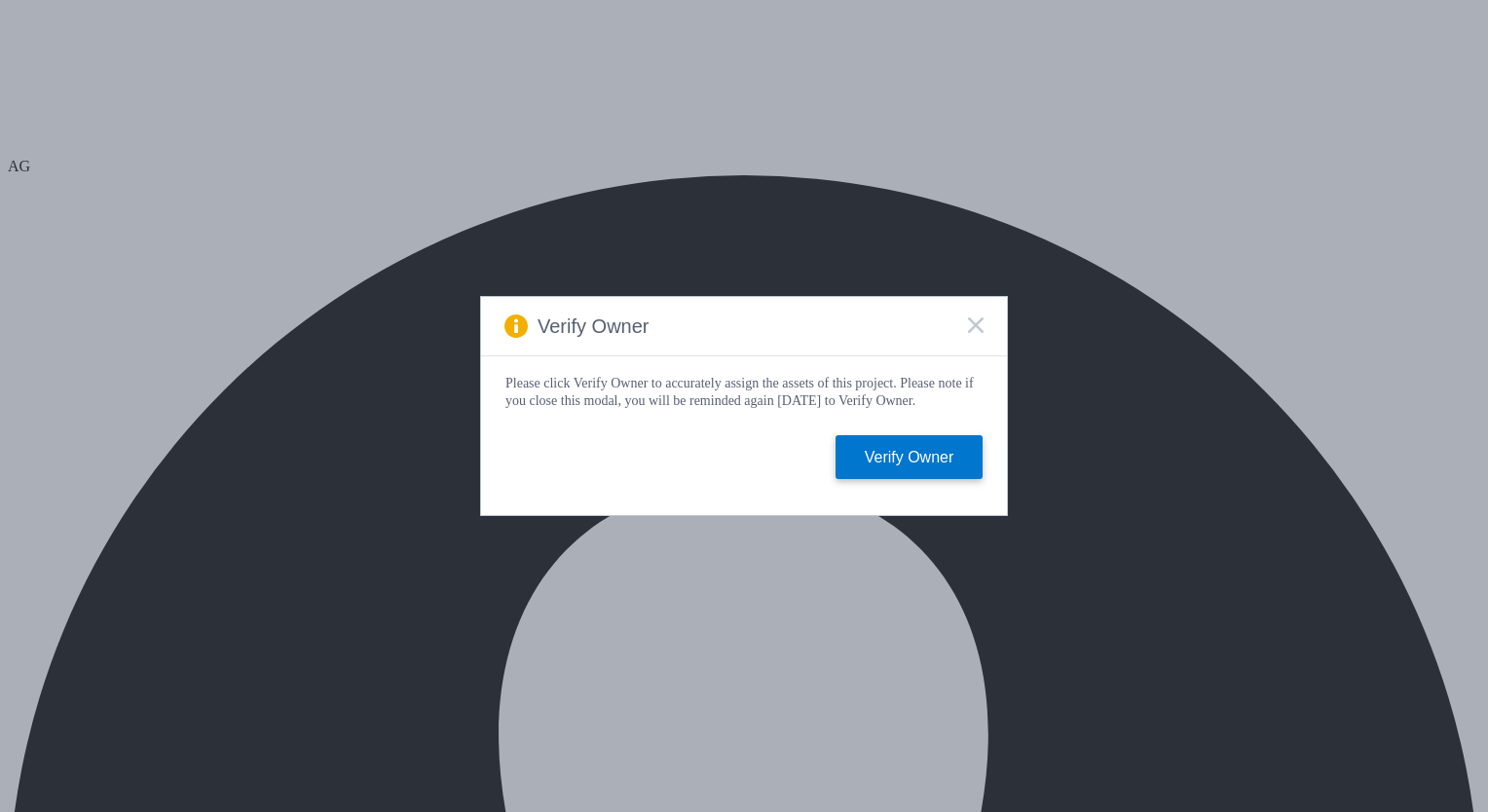
drag, startPoint x: 969, startPoint y: 316, endPoint x: 960, endPoint y: 318, distance: 9.2
click at [968, 318] on icon at bounding box center [975, 325] width 16 height 16
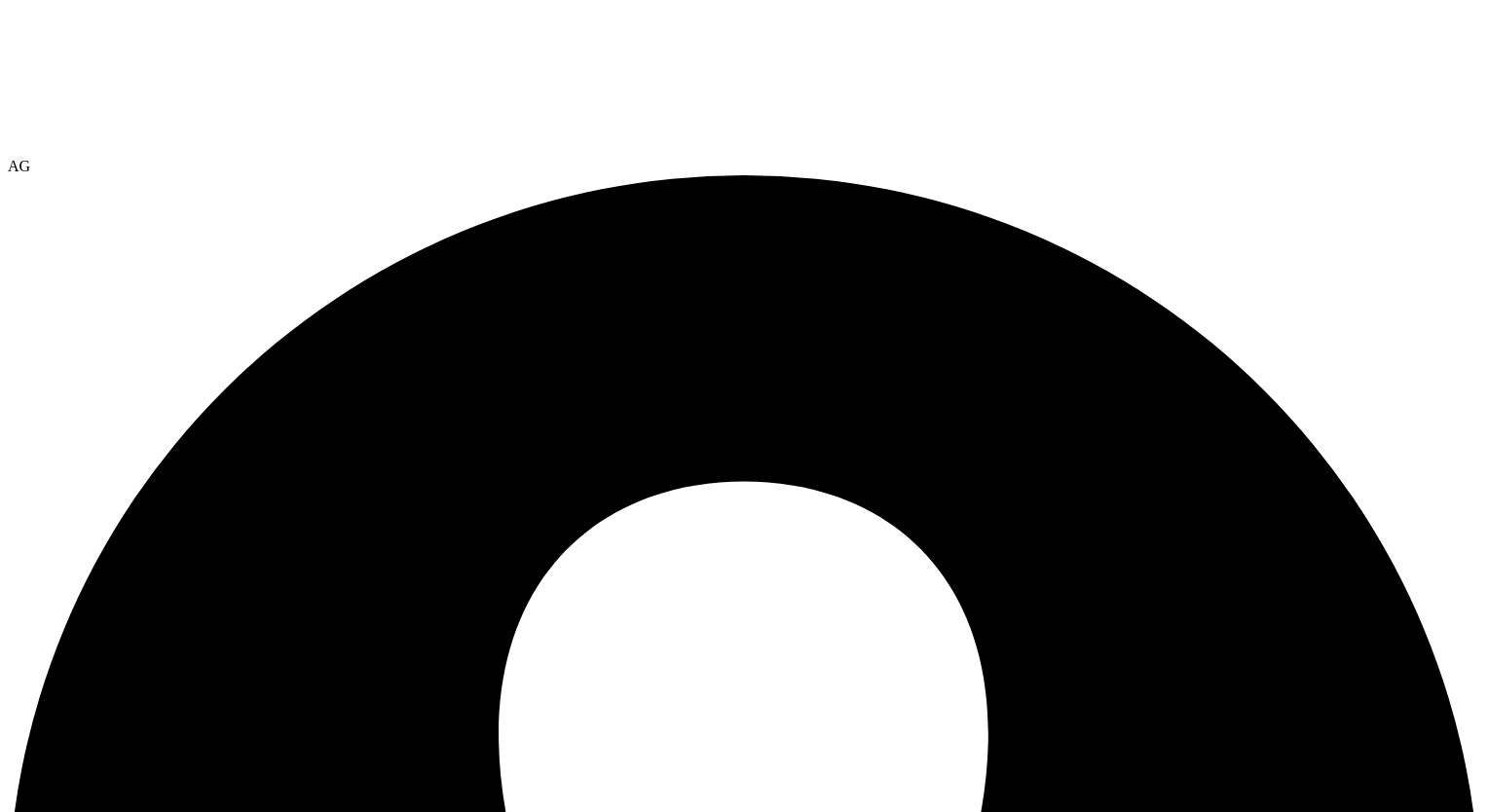
select select "USD"
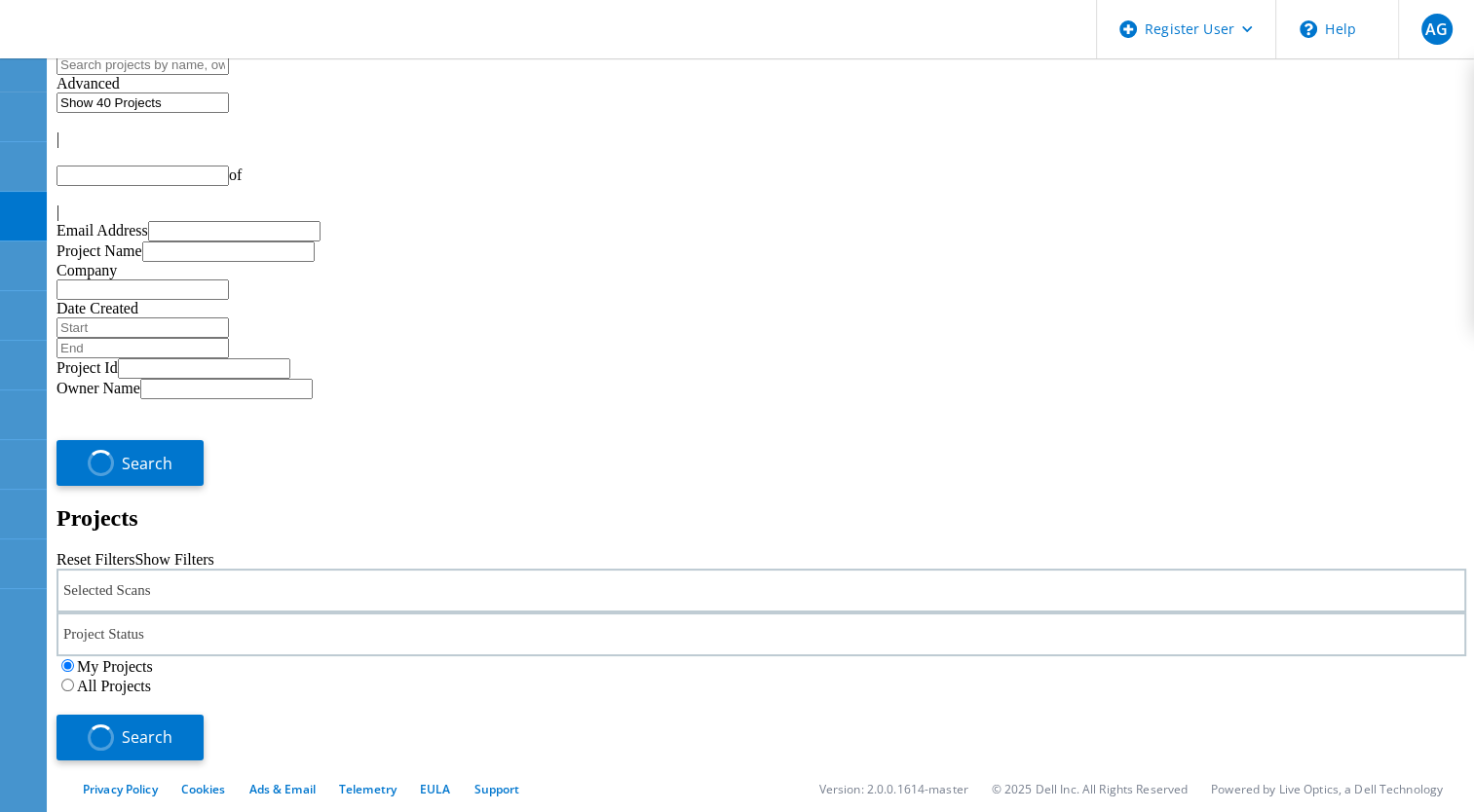
type input "1"
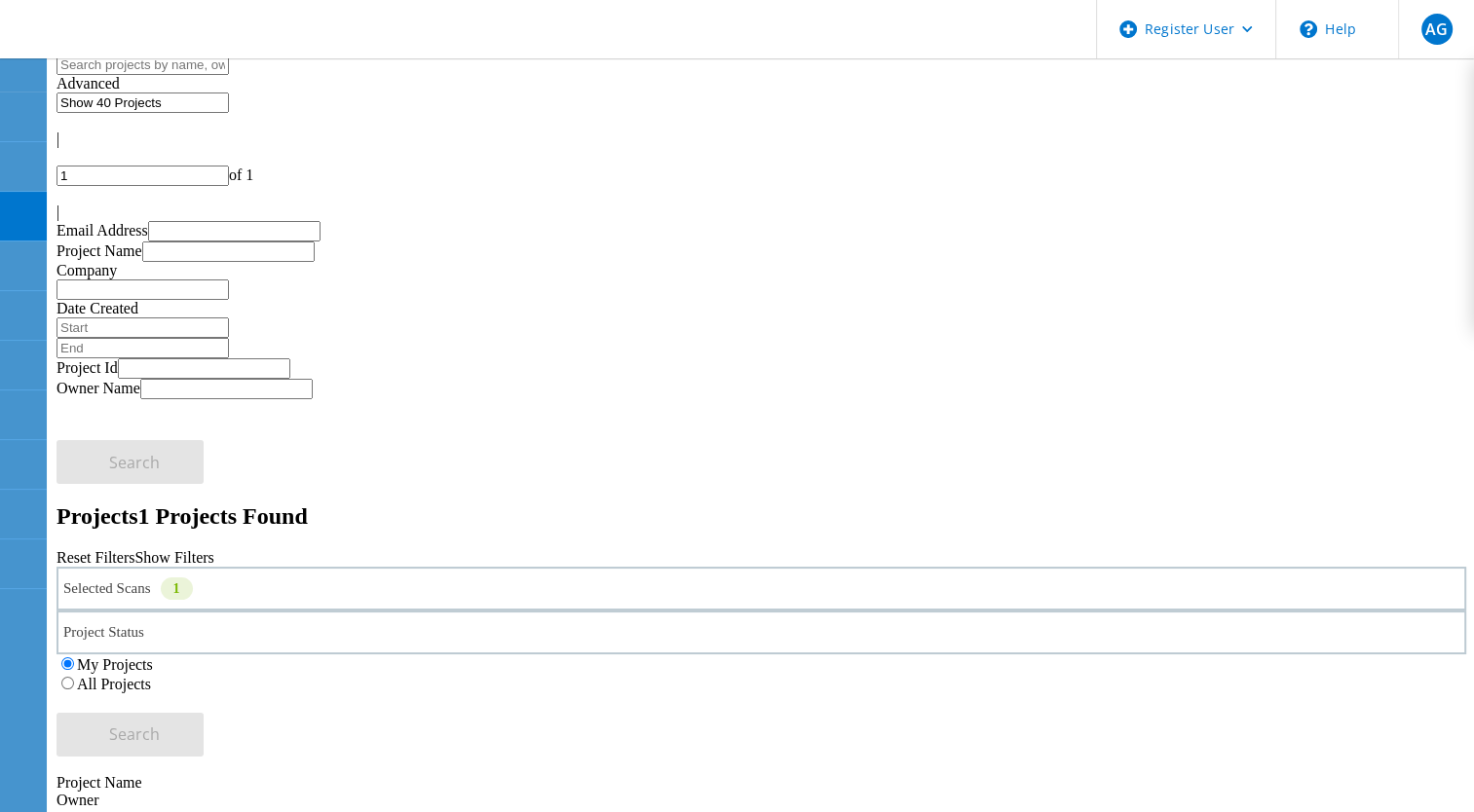
scroll to position [85, 0]
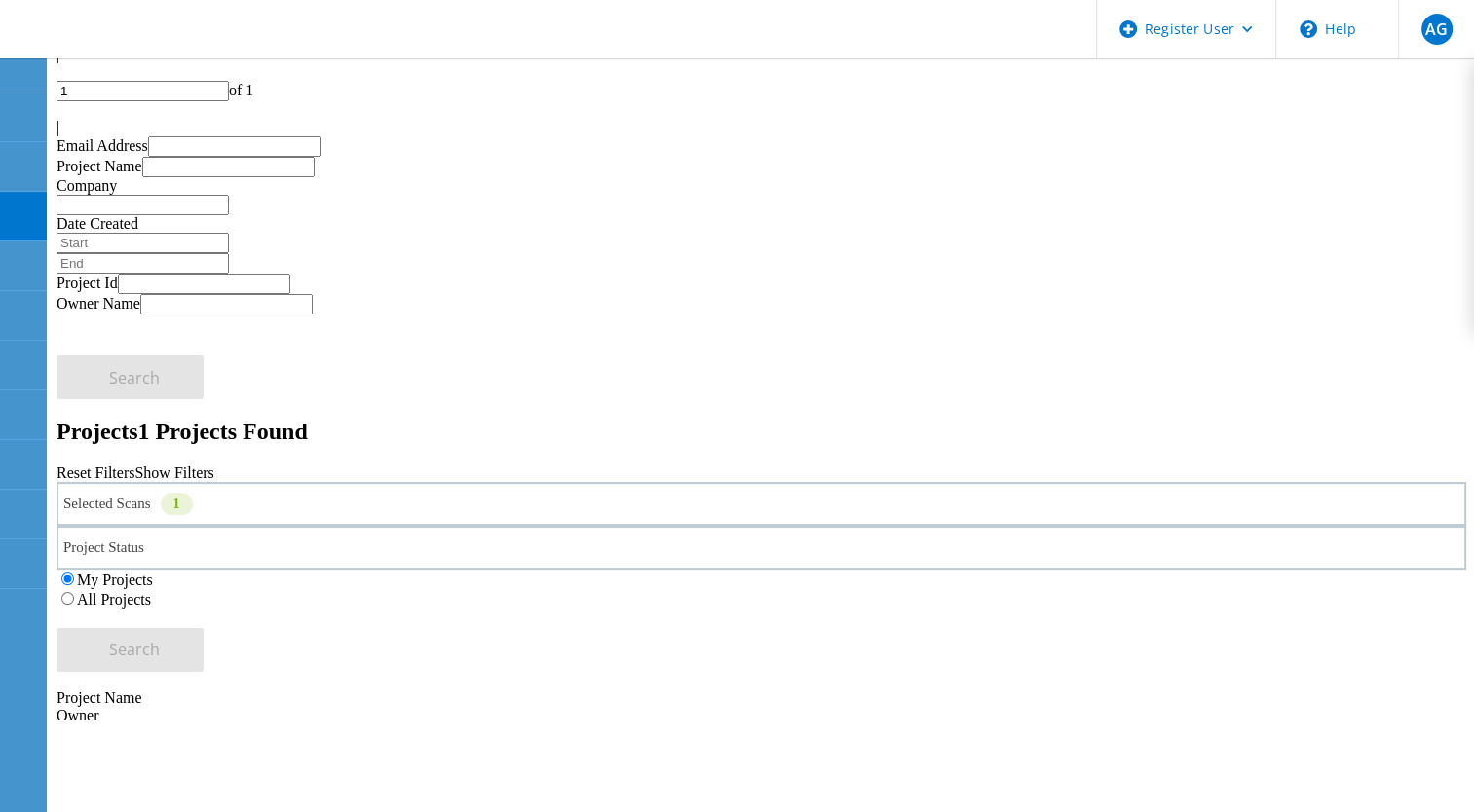
click at [151, 591] on label "All Projects" at bounding box center [115, 599] width 74 height 17
click at [74, 592] on input "All Projects" at bounding box center [68, 598] width 13 height 13
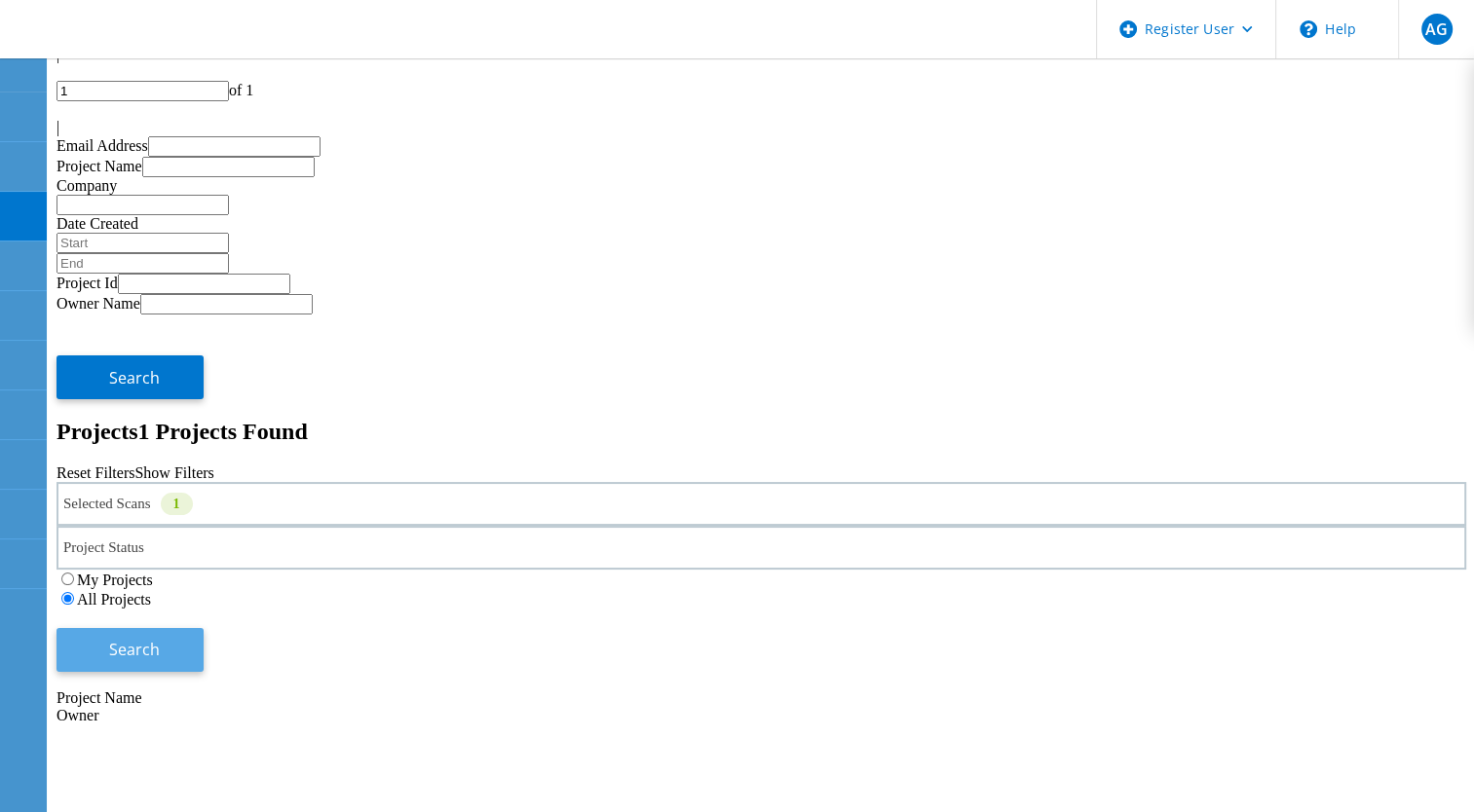
click at [204, 628] on button "Search" at bounding box center [130, 650] width 147 height 44
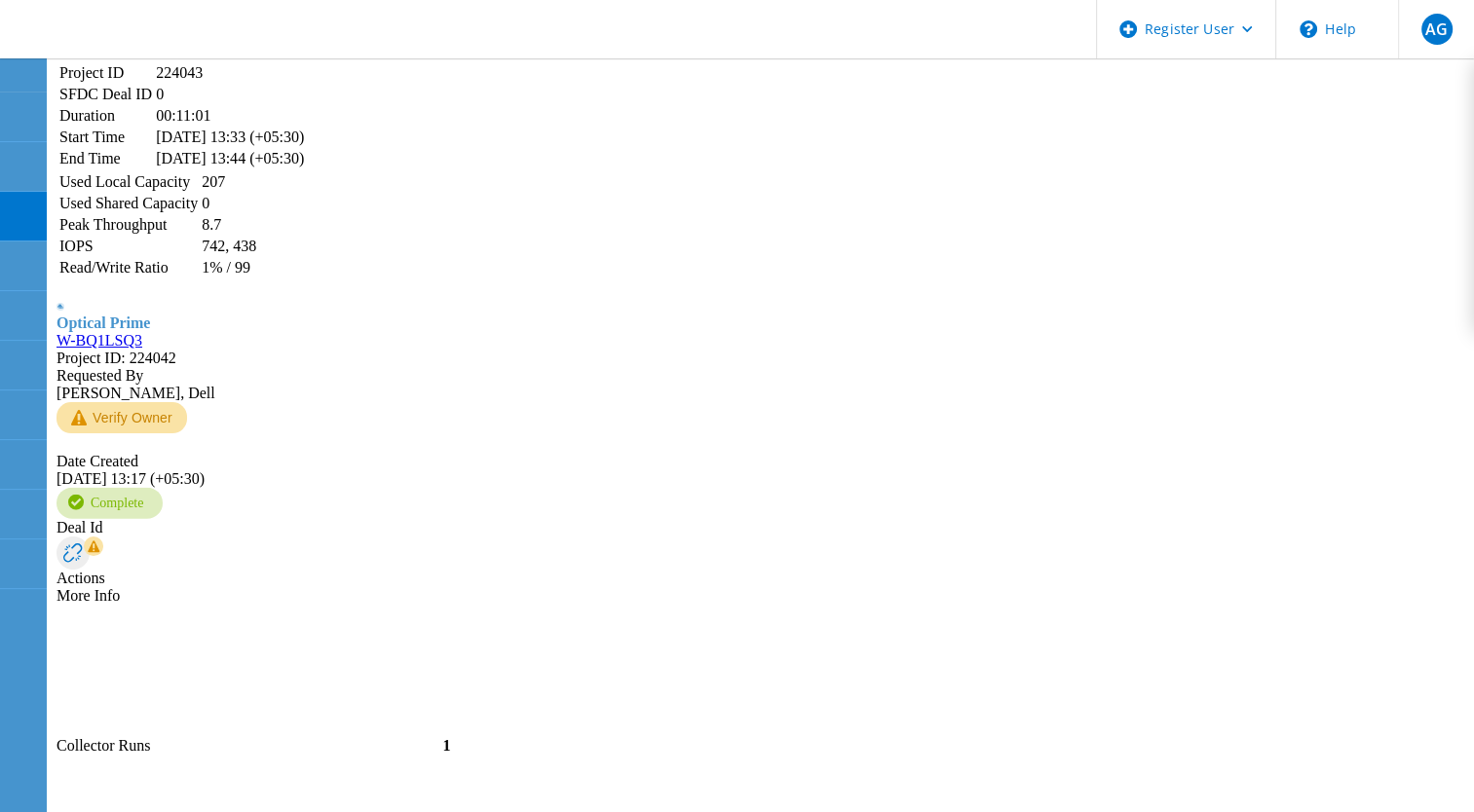
scroll to position [4077, 0]
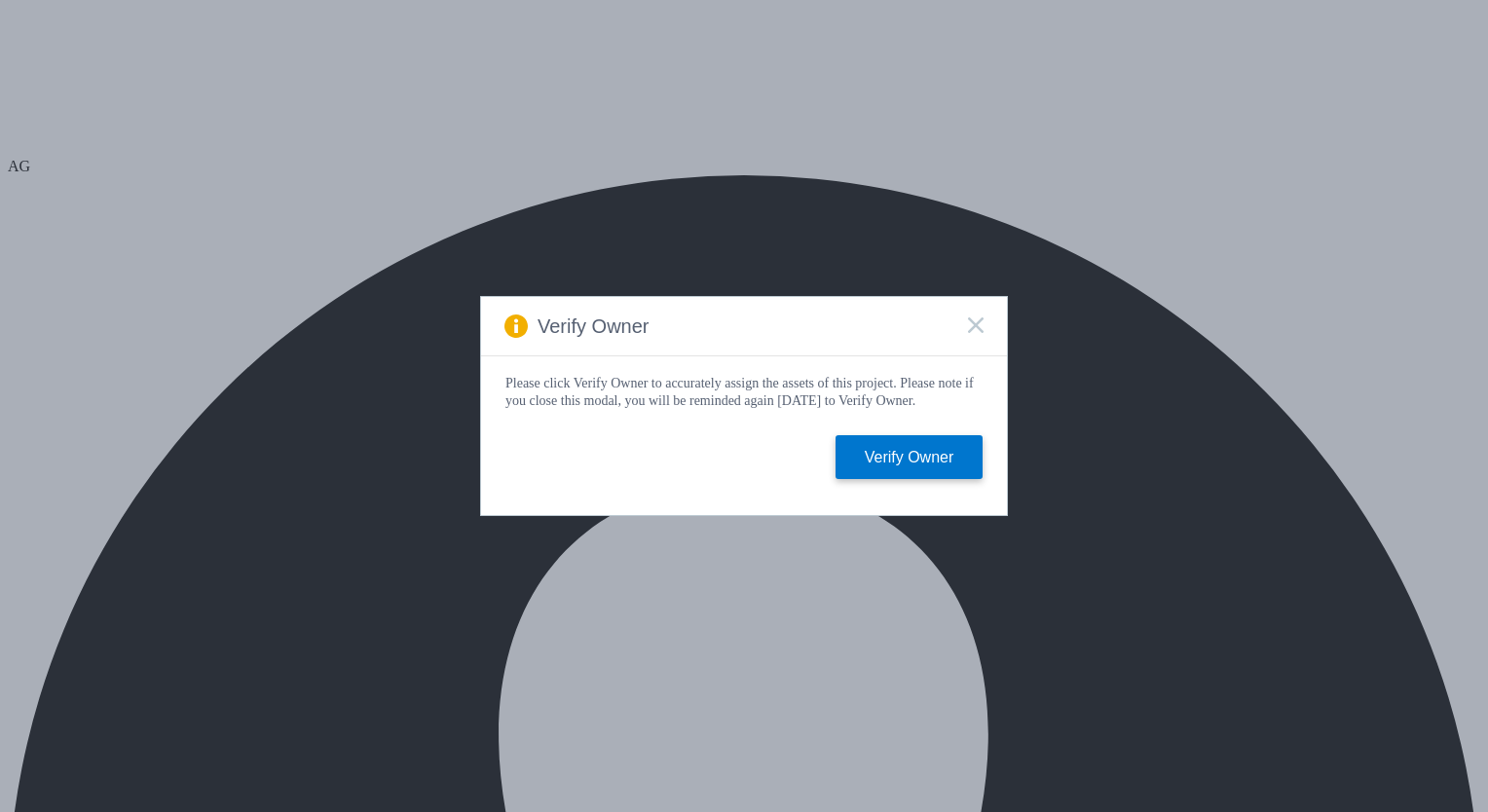
click at [262, 72] on div "Verify Owner Please click Verify Owner to accurately assign the assets of this …" at bounding box center [744, 406] width 1488 height 812
click at [968, 325] on icon at bounding box center [975, 325] width 16 height 16
select select "USD"
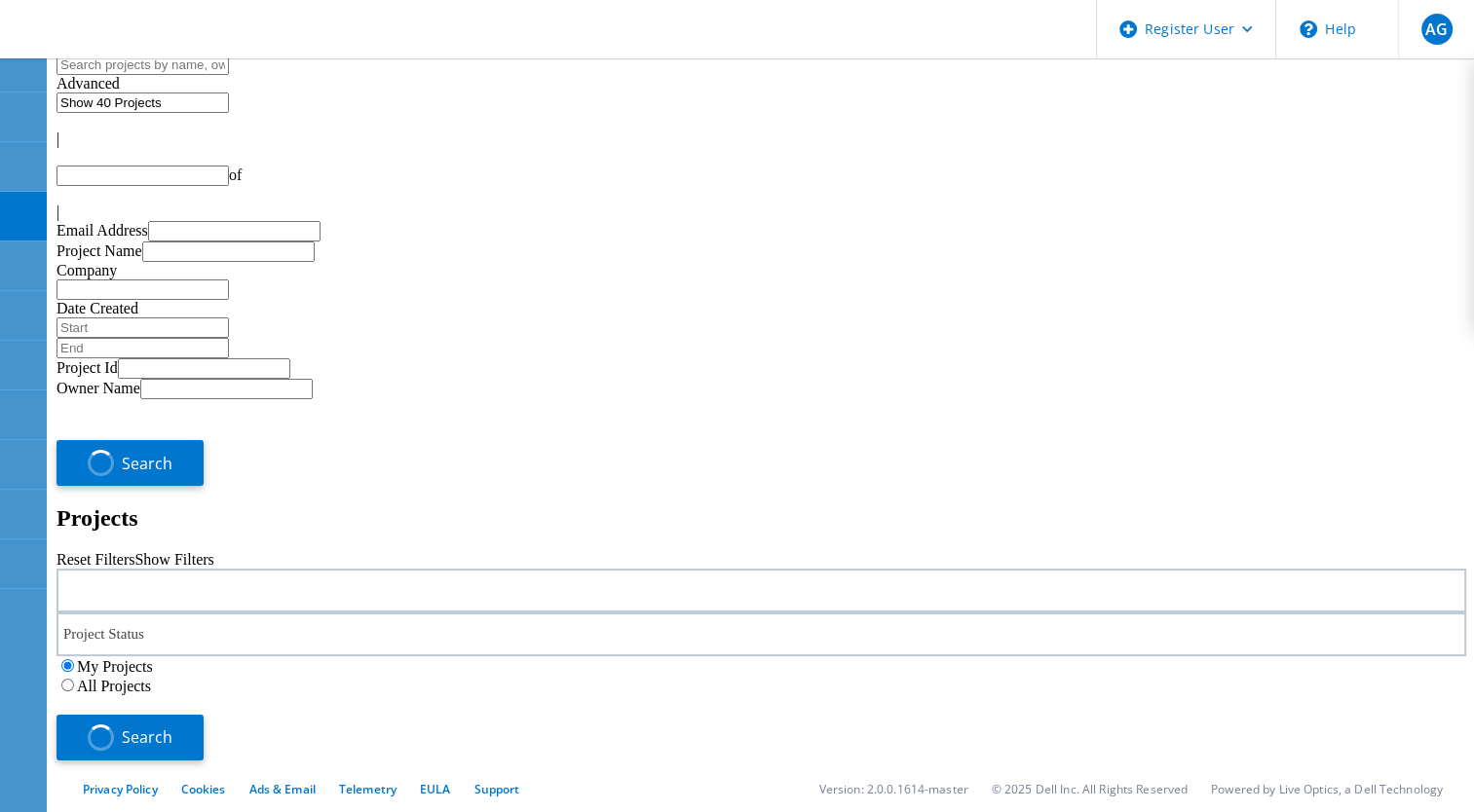
type input "1"
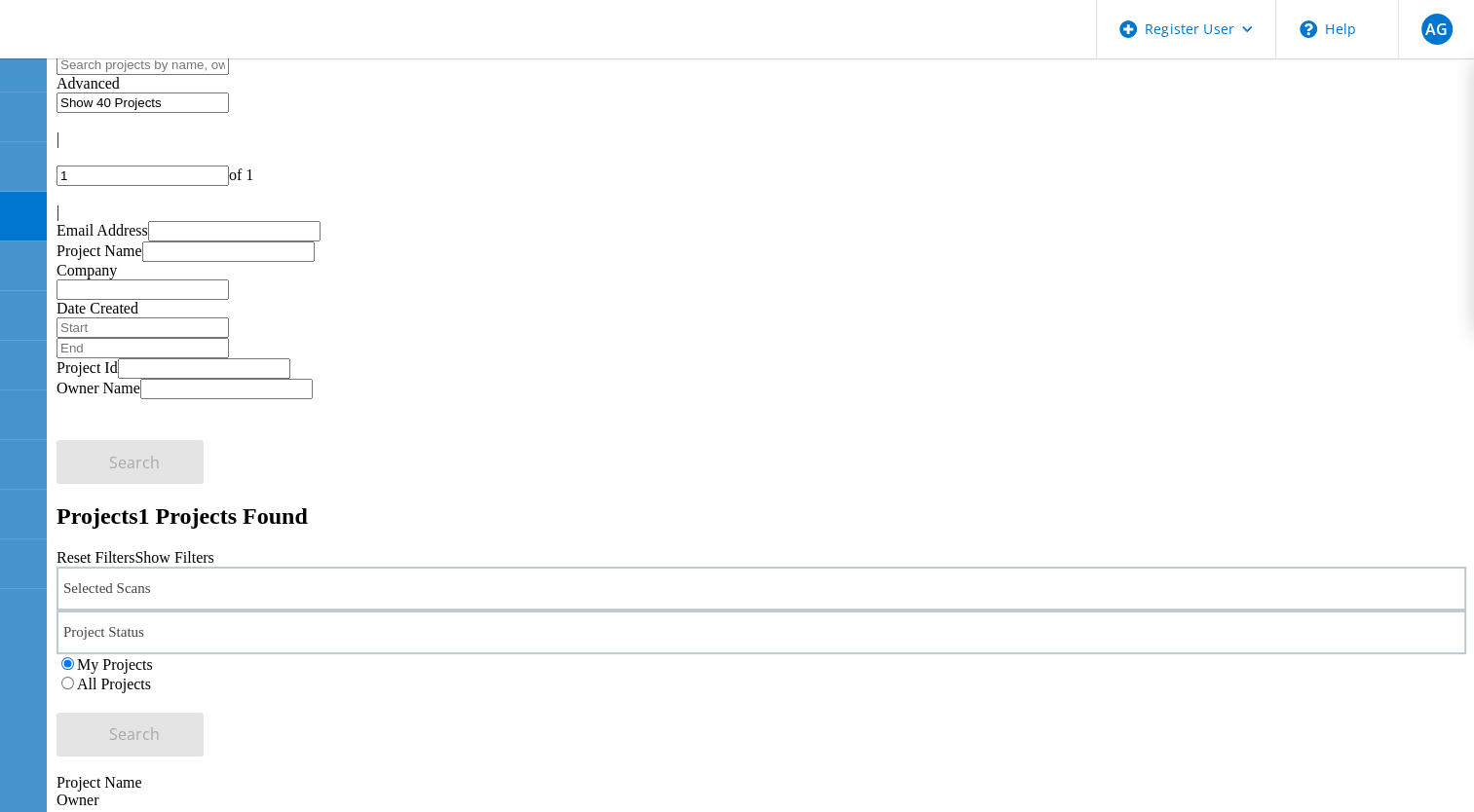
scroll to position [85, 0]
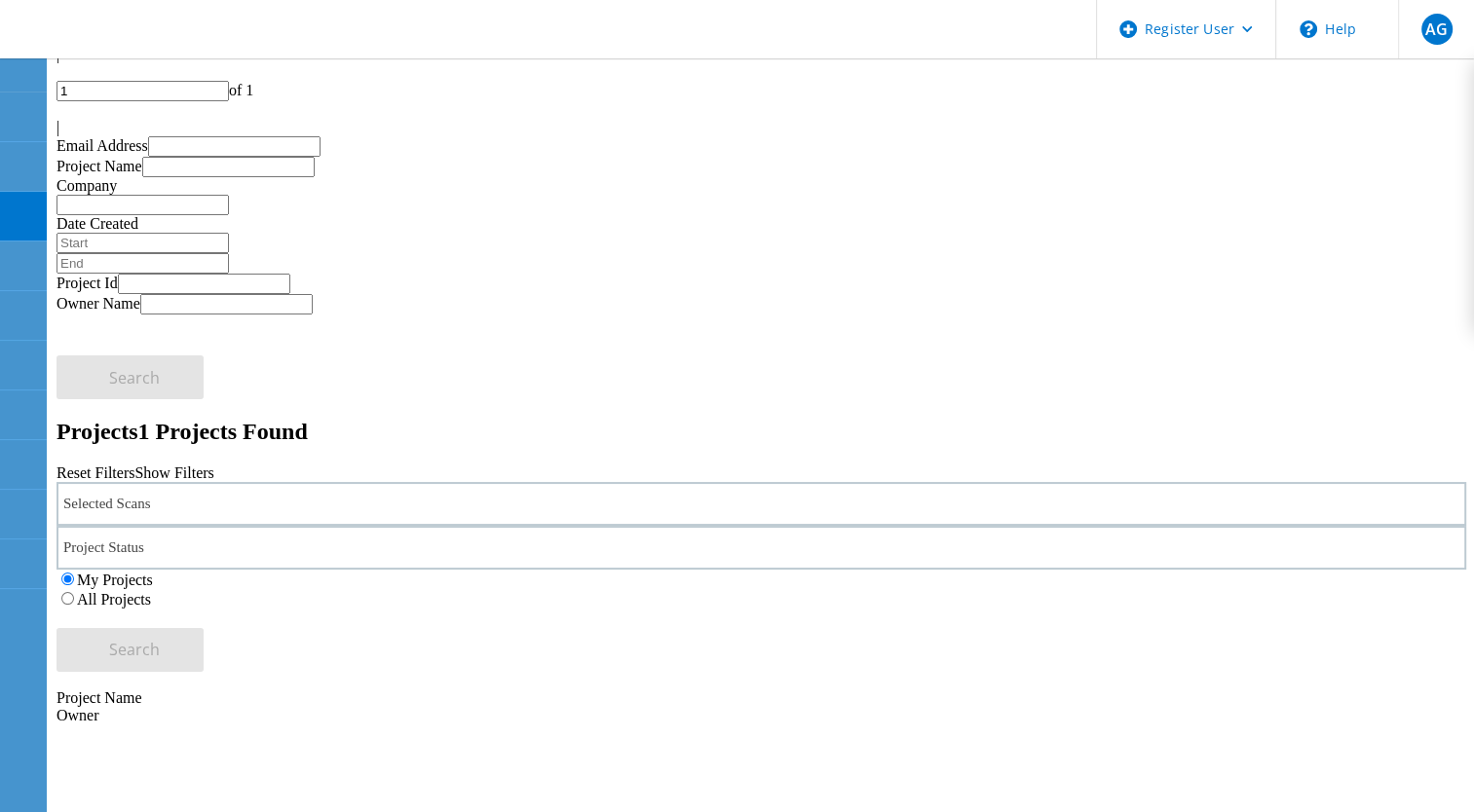
drag, startPoint x: 999, startPoint y: 185, endPoint x: 1279, endPoint y: 185, distance: 280.0
click at [151, 591] on label "All Projects" at bounding box center [115, 599] width 74 height 17
click at [74, 592] on input "All Projects" at bounding box center [68, 598] width 13 height 13
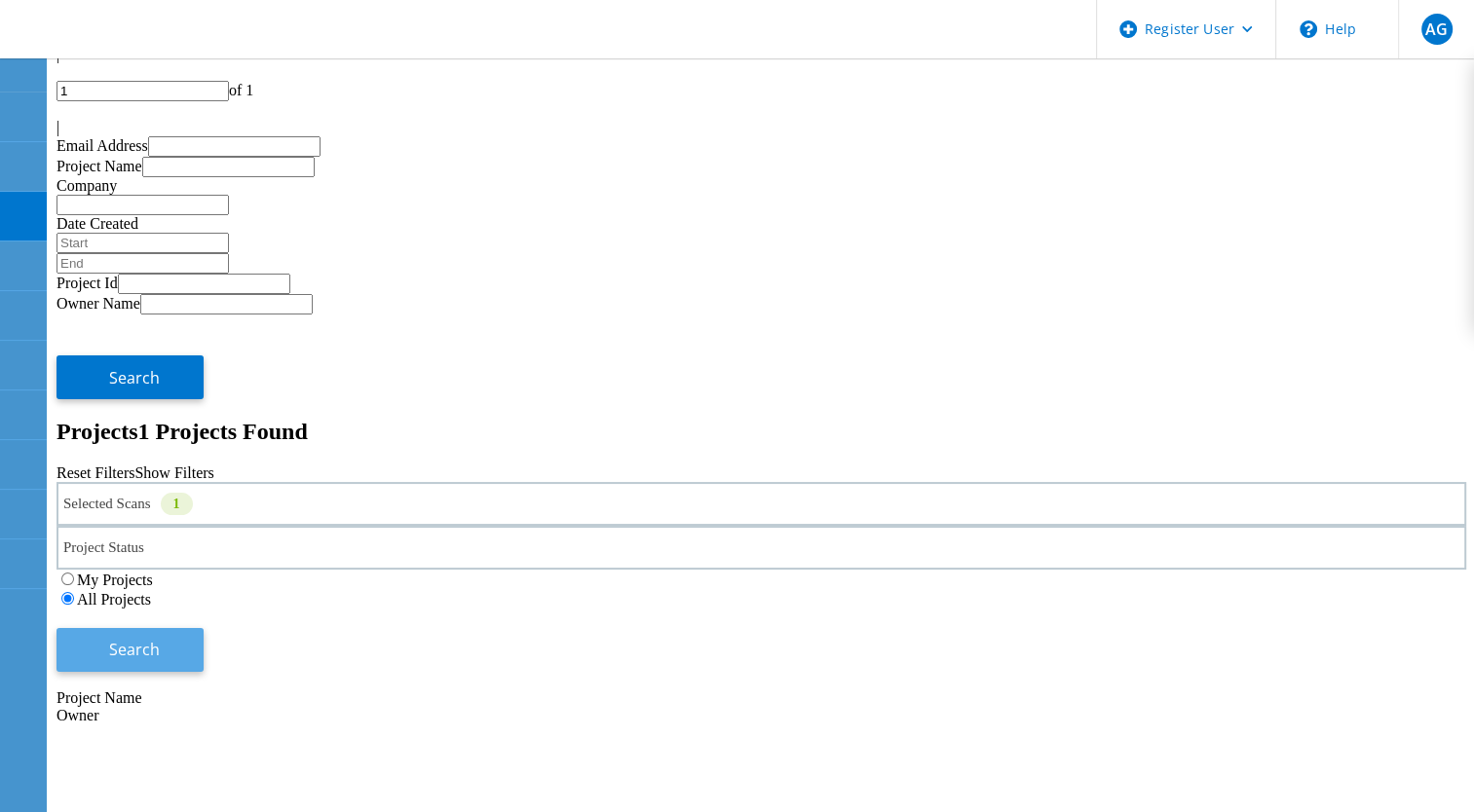
click at [160, 639] on span "Search" at bounding box center [134, 650] width 51 height 22
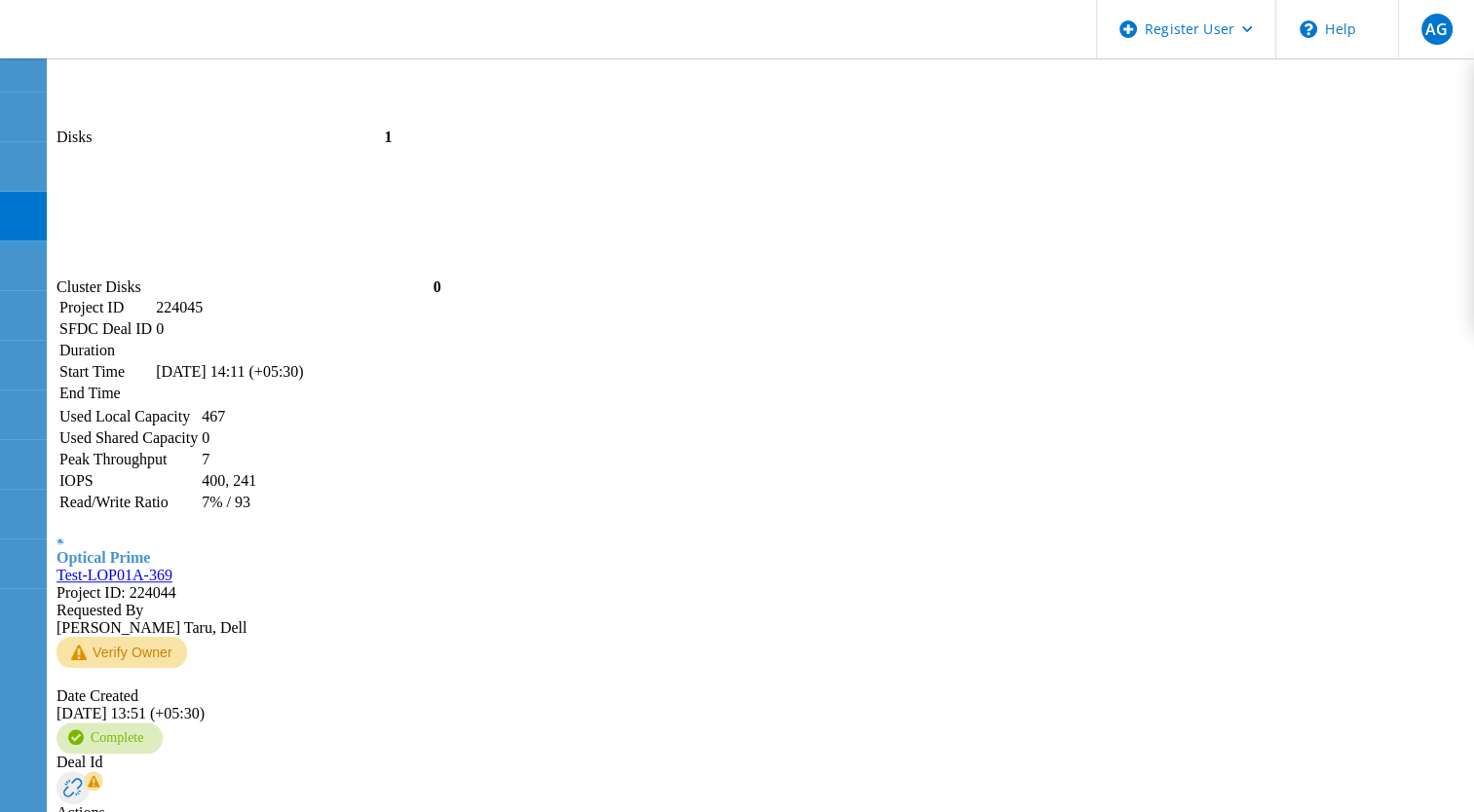
scroll to position [1643, 0]
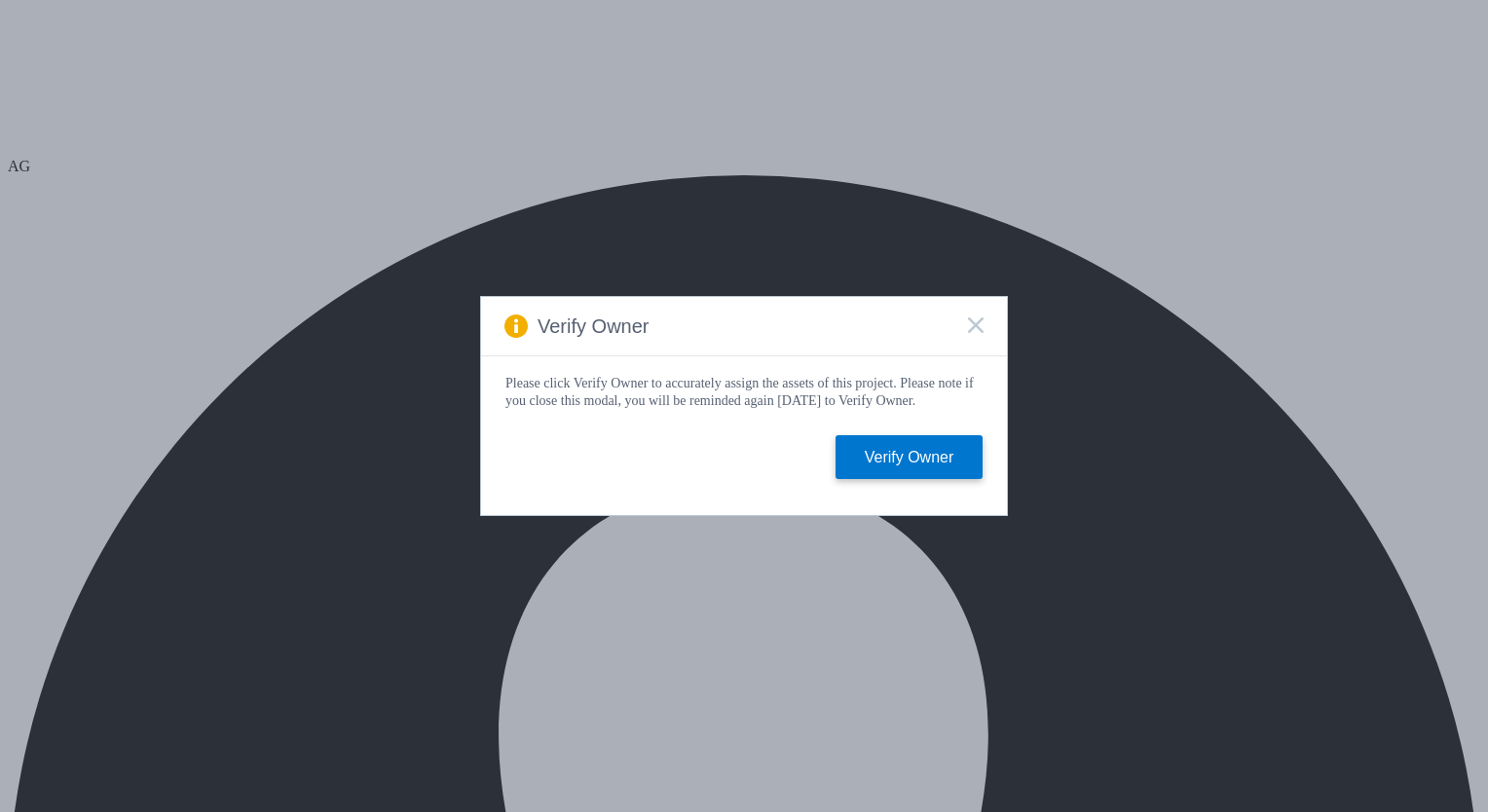
drag, startPoint x: 981, startPoint y: 318, endPoint x: 945, endPoint y: 314, distance: 36.2
click at [981, 317] on icon at bounding box center [975, 325] width 16 height 16
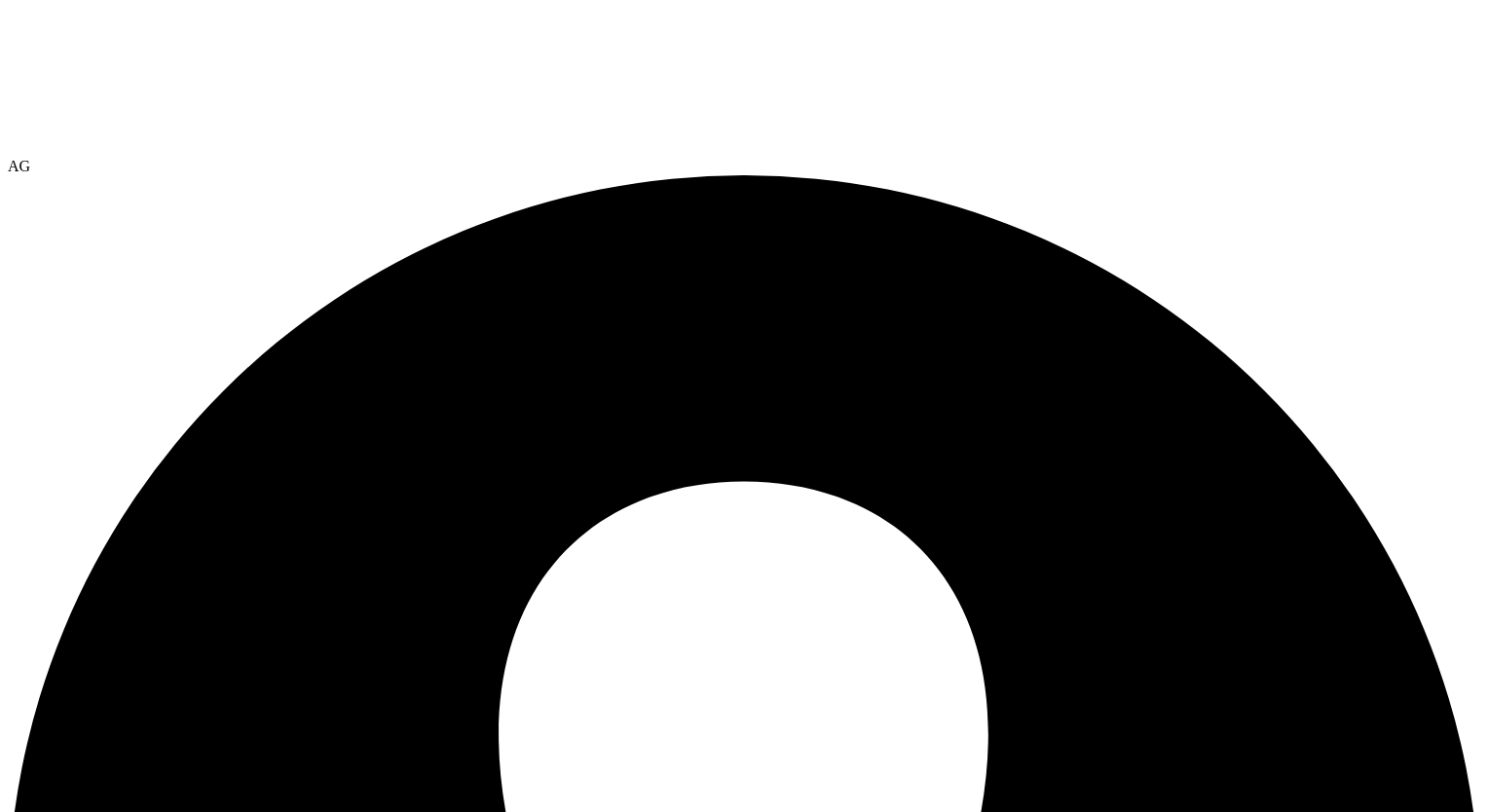
select select "USD"
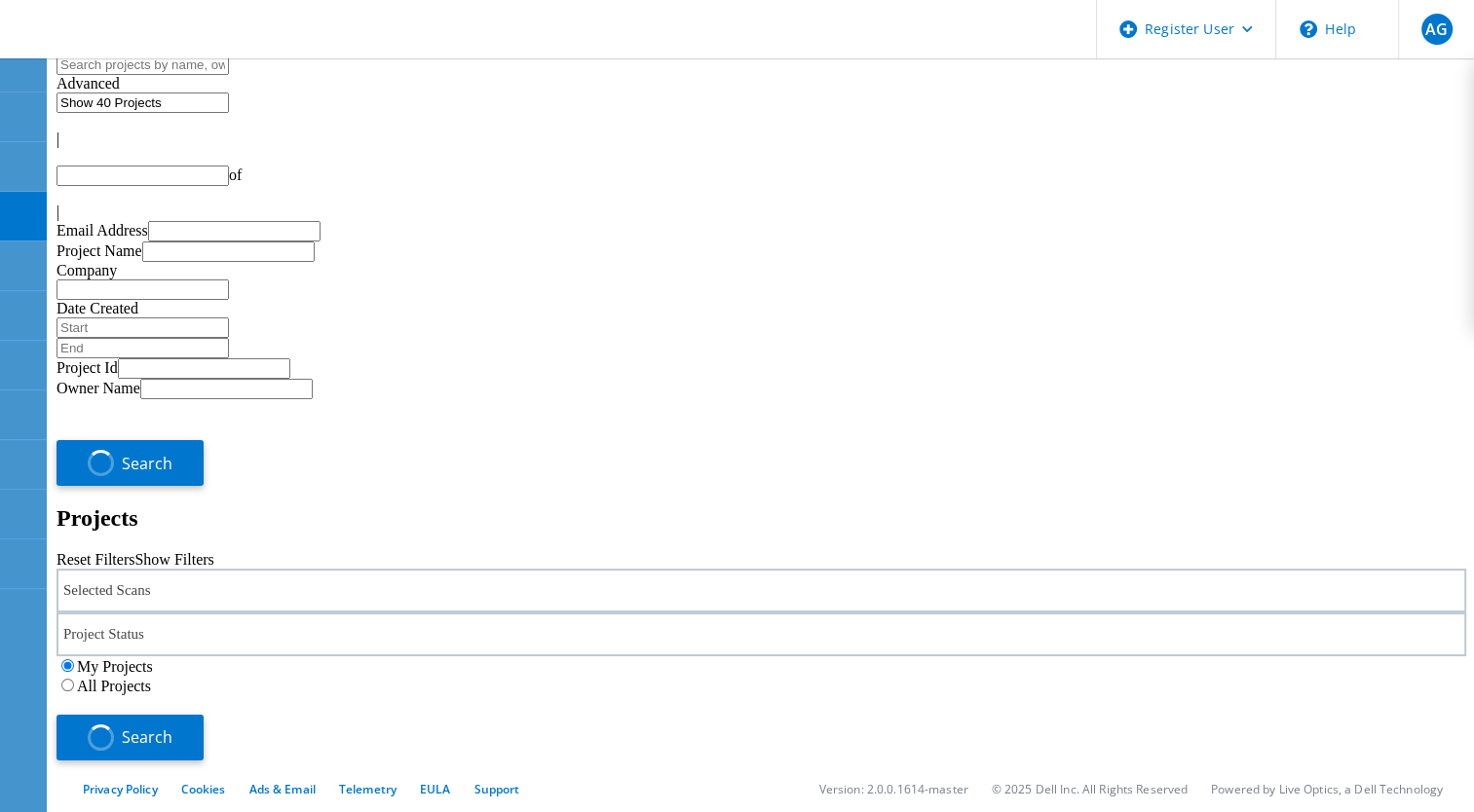
type input "1"
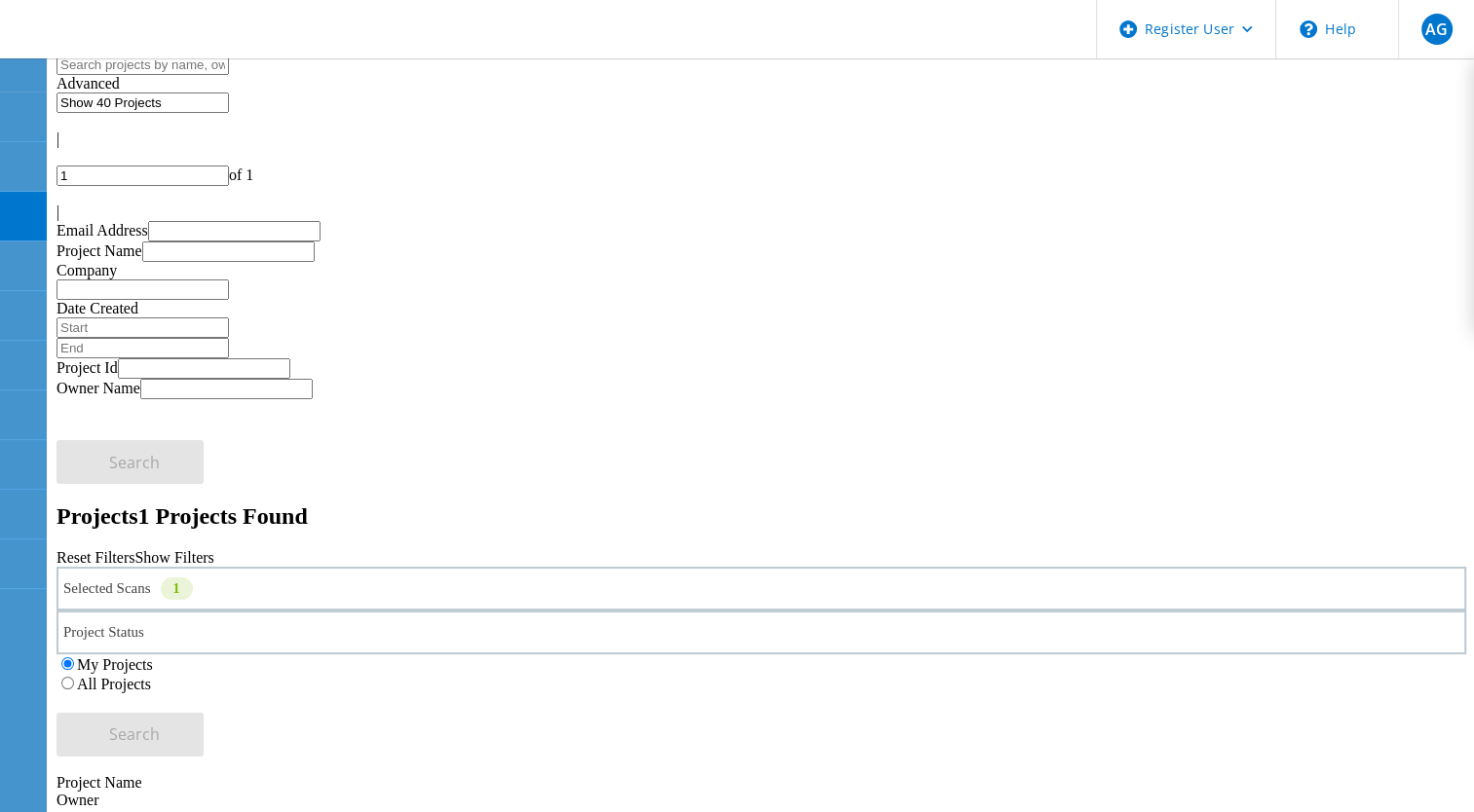
click at [302, 566] on div "Selected Scans 1" at bounding box center [761, 588] width 1409 height 44
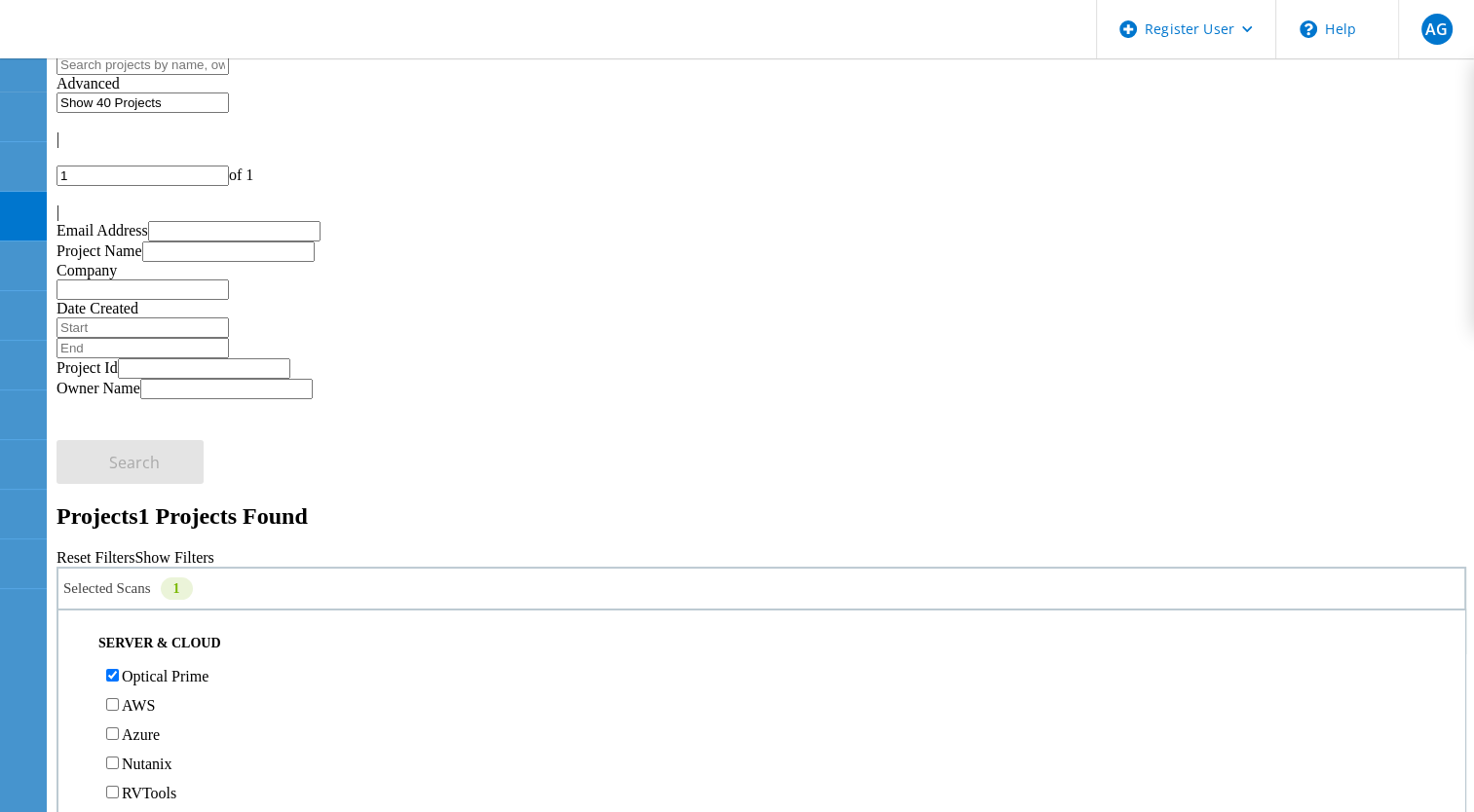
click at [151, 676] on label "All Projects" at bounding box center [115, 684] width 74 height 17
click at [74, 677] on input "All Projects" at bounding box center [68, 683] width 13 height 13
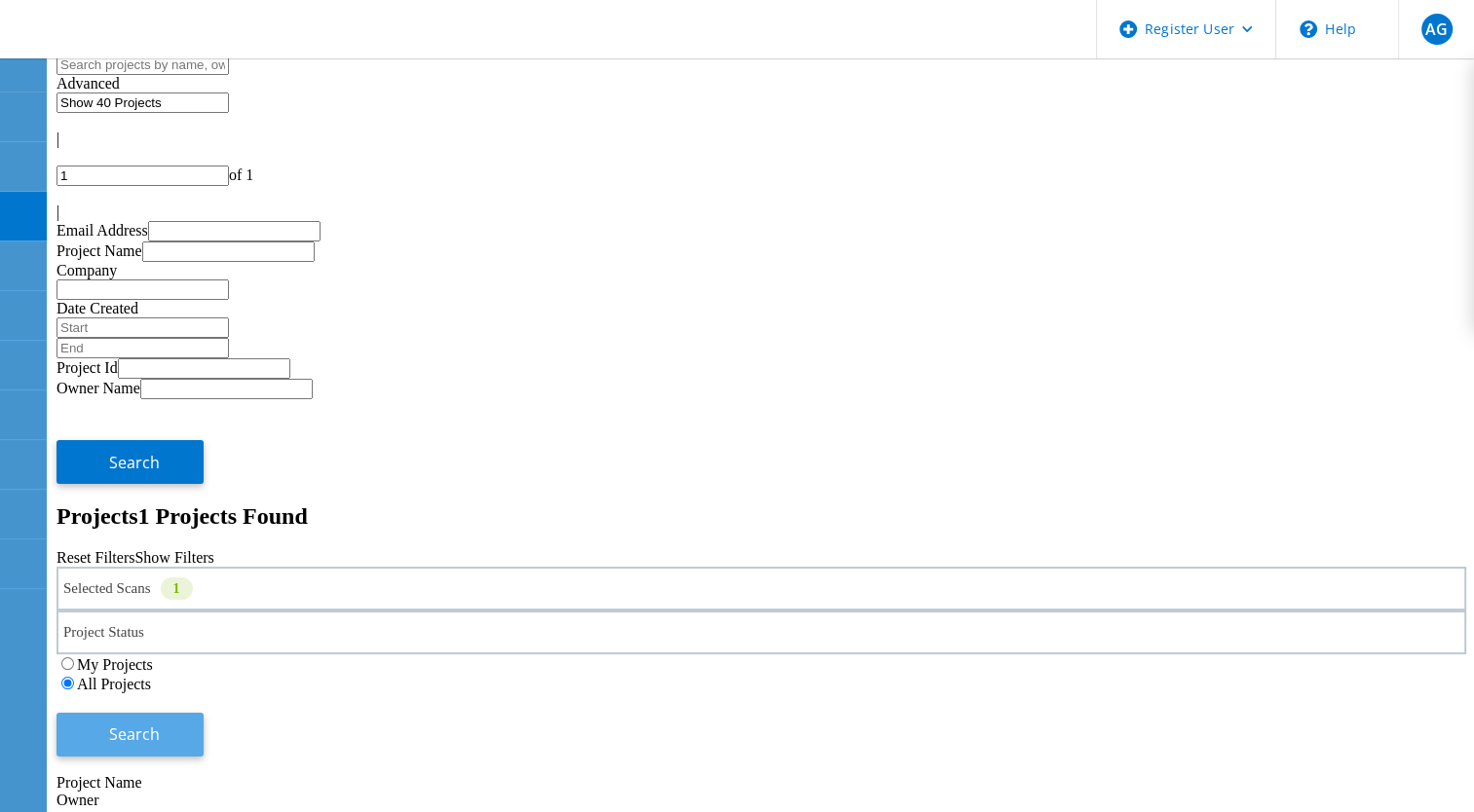
click at [204, 712] on button "Search" at bounding box center [130, 734] width 147 height 44
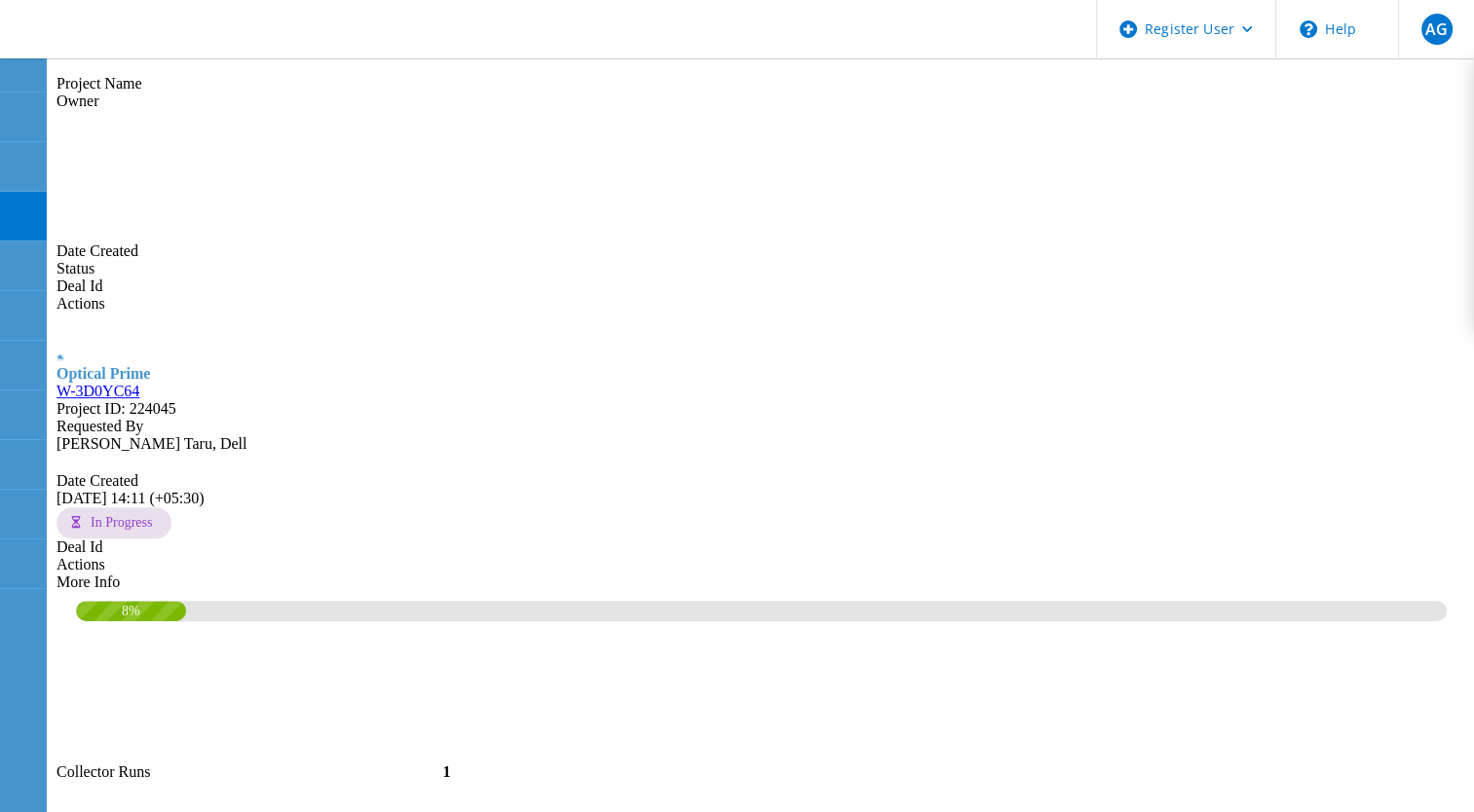
scroll to position [779, 0]
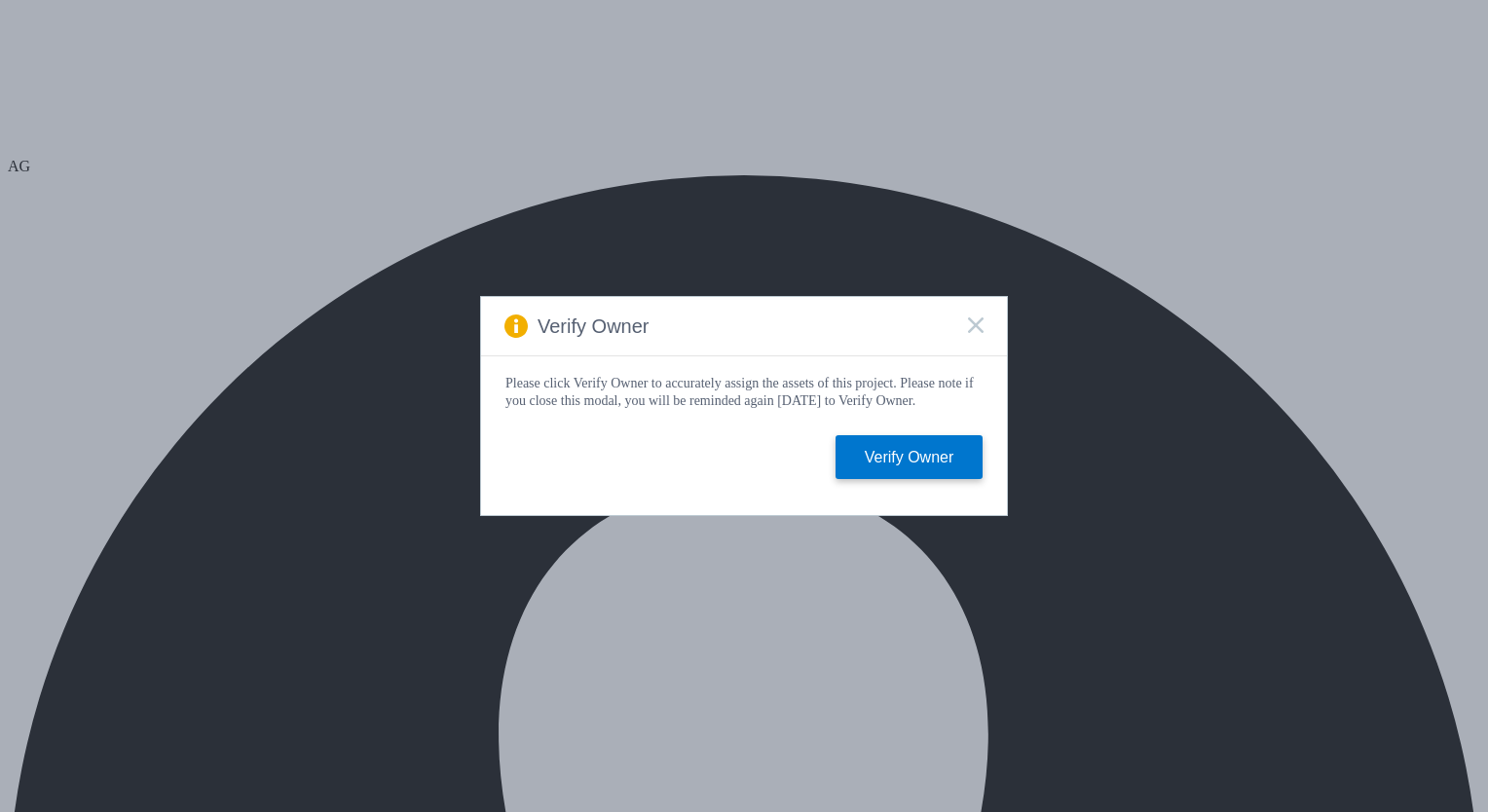
click at [237, 73] on div "Verify Owner Please click Verify Owner to accurately assign the assets of this …" at bounding box center [744, 406] width 1488 height 812
click at [244, 140] on div "Verify Owner Please click Verify Owner to accurately assign the assets of this …" at bounding box center [744, 406] width 1488 height 812
click at [977, 320] on icon at bounding box center [975, 325] width 16 height 16
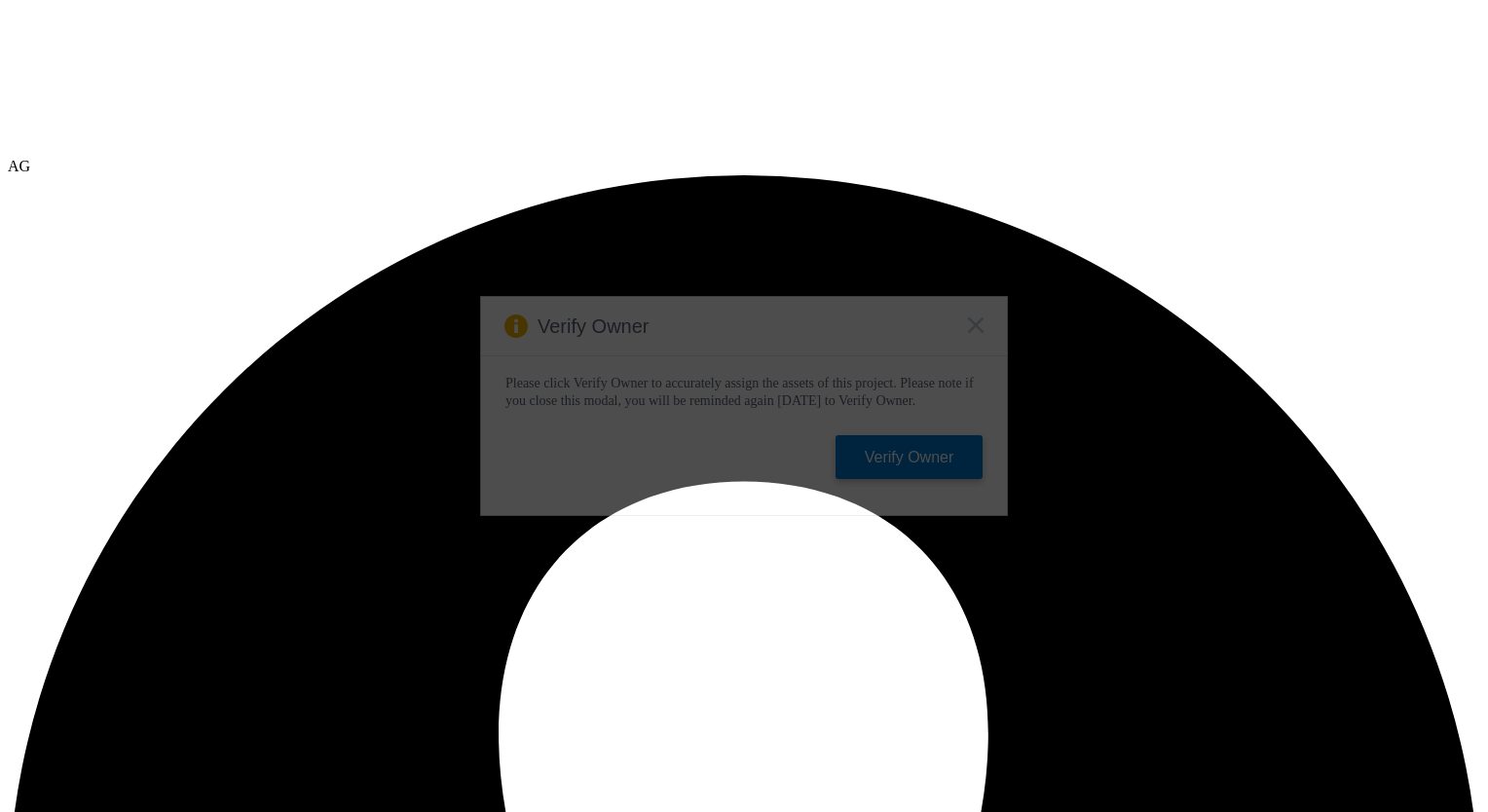
select select "USD"
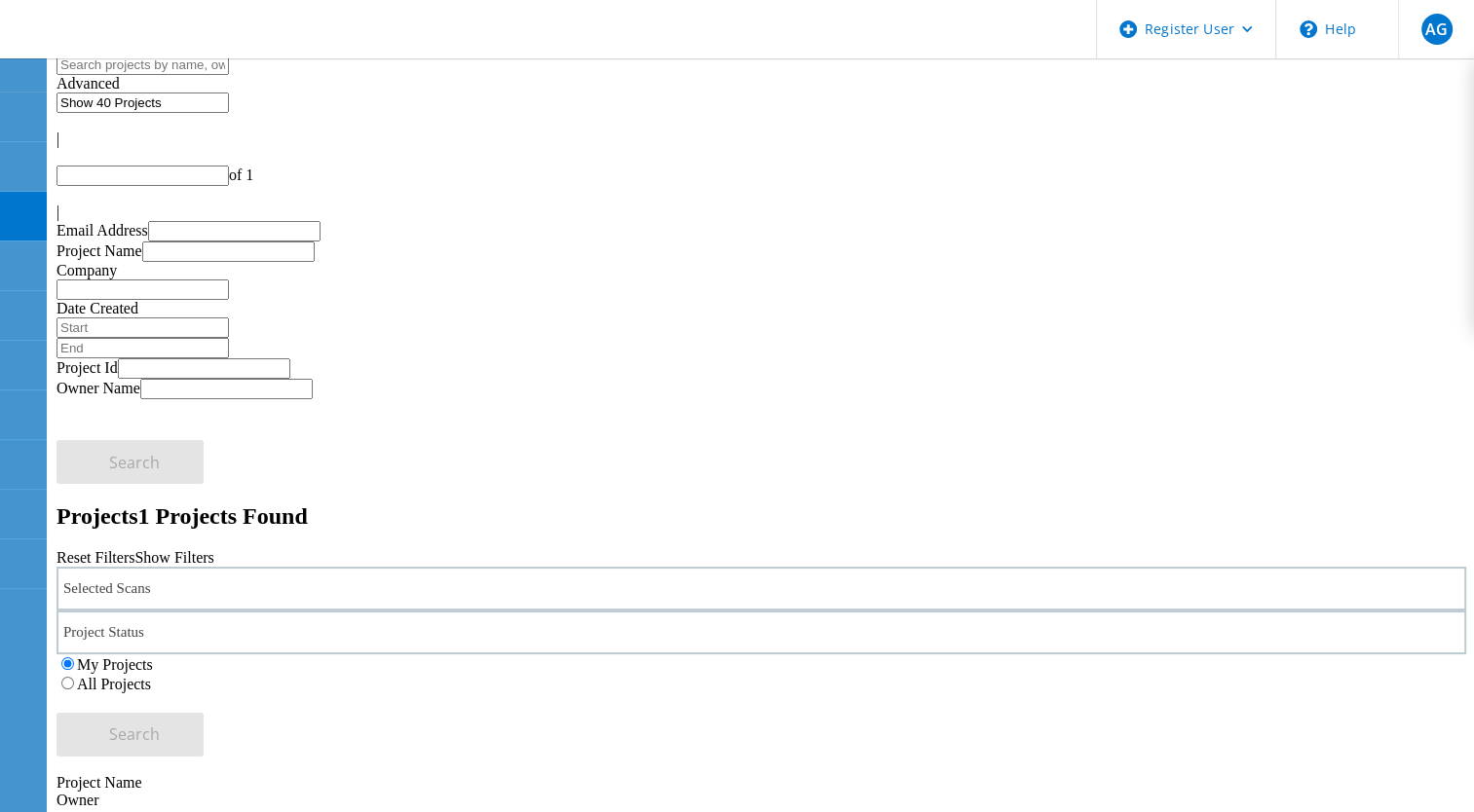
type input "1"
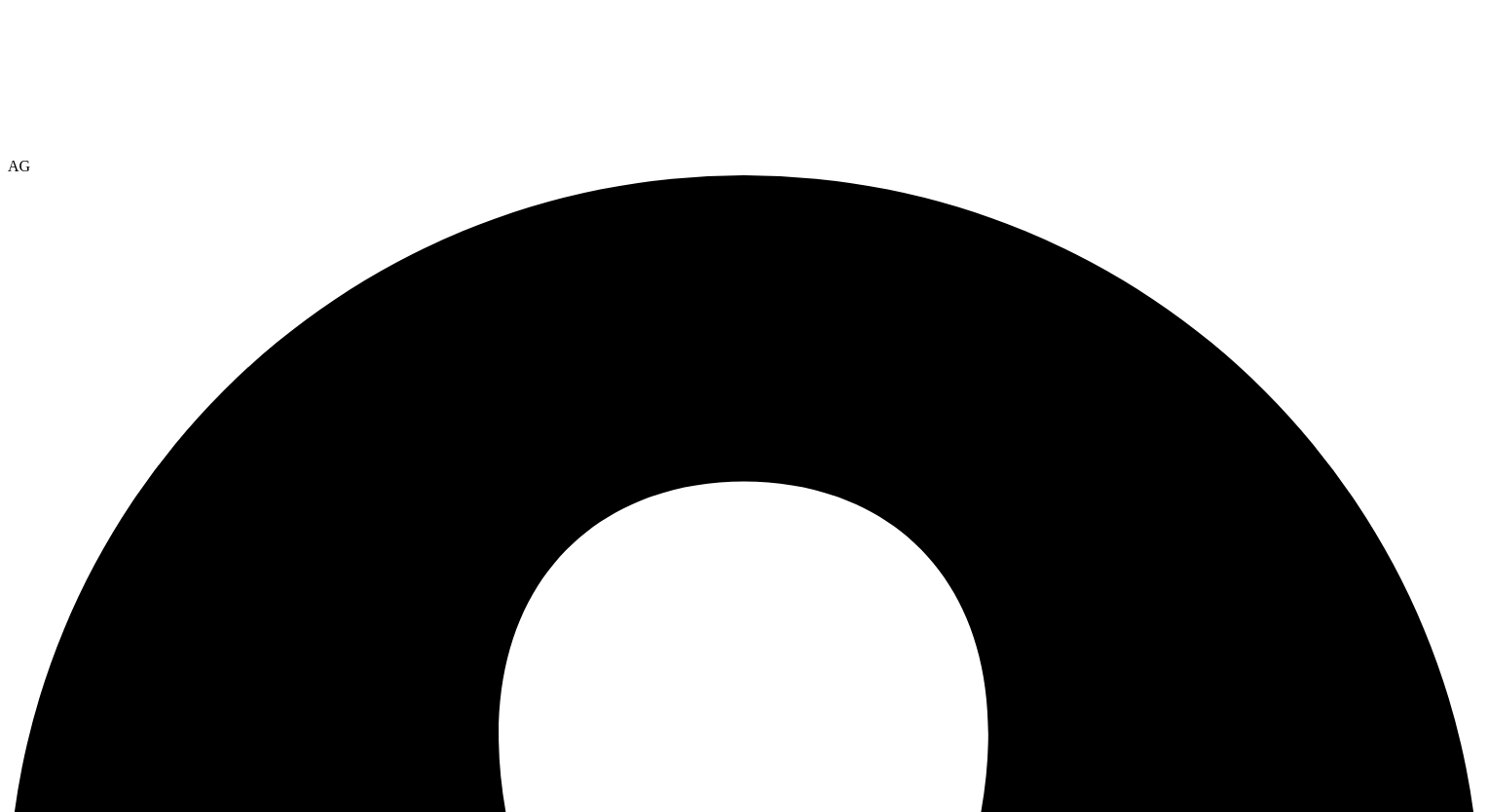
select select "USD"
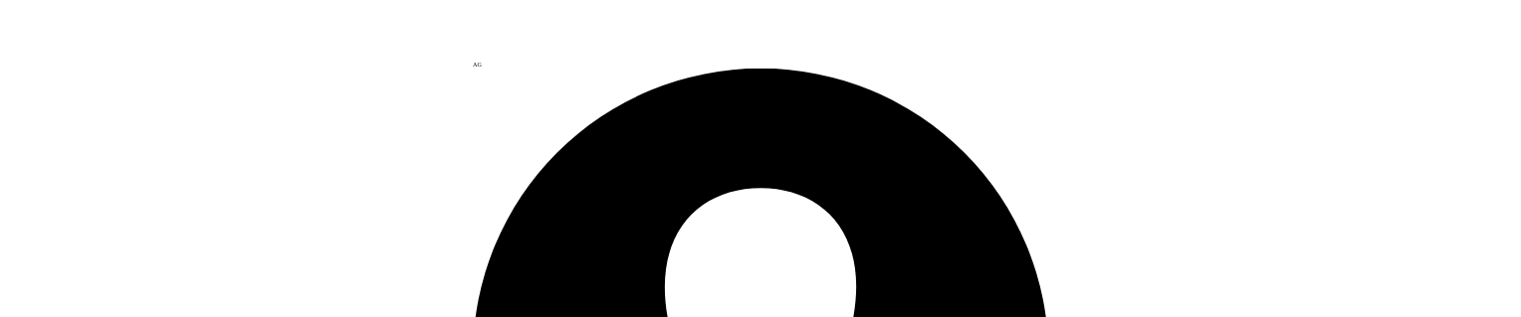
scroll to position [0, 0]
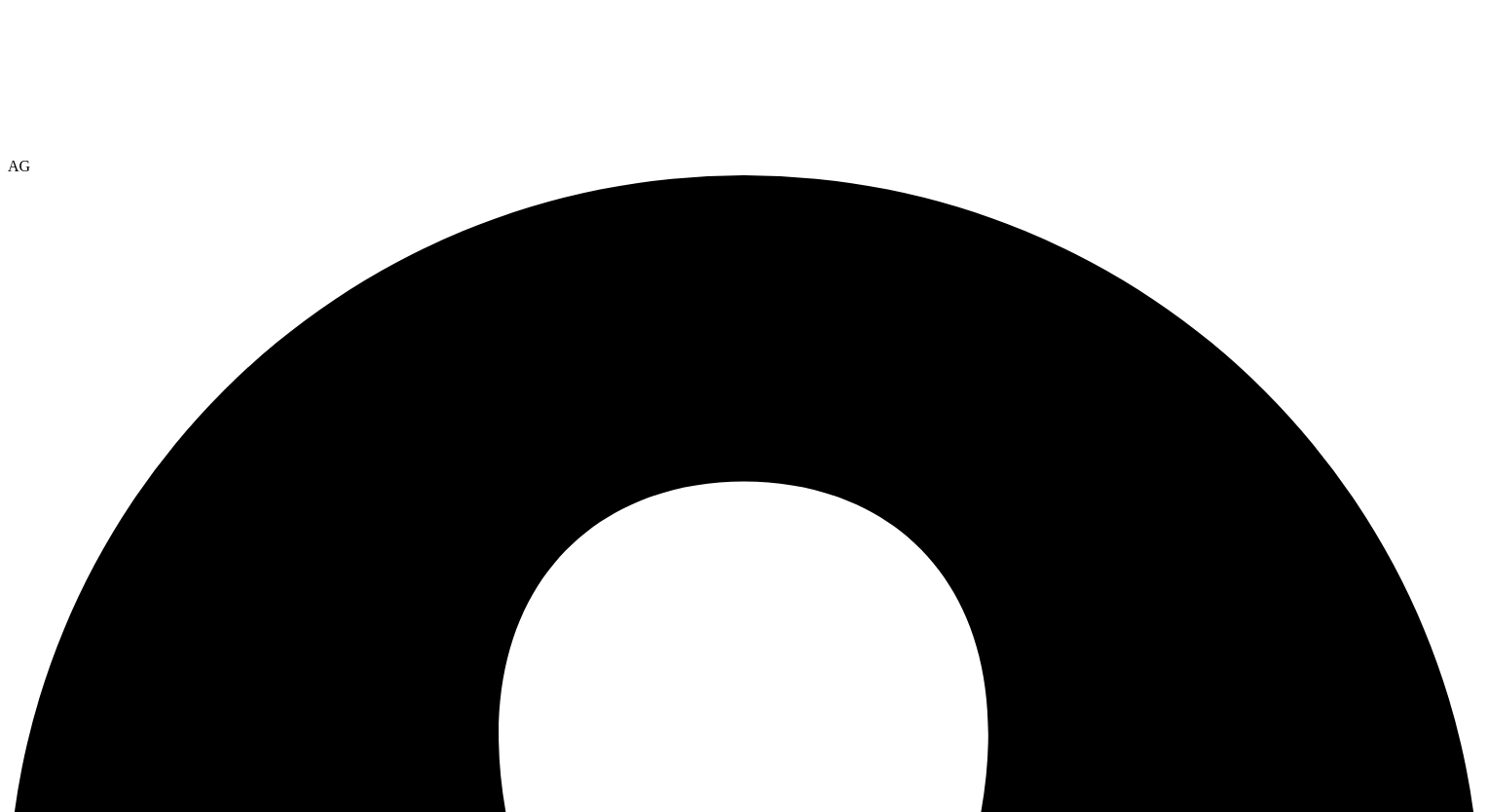
drag, startPoint x: 1195, startPoint y: 196, endPoint x: 1317, endPoint y: 197, distance: 122.0
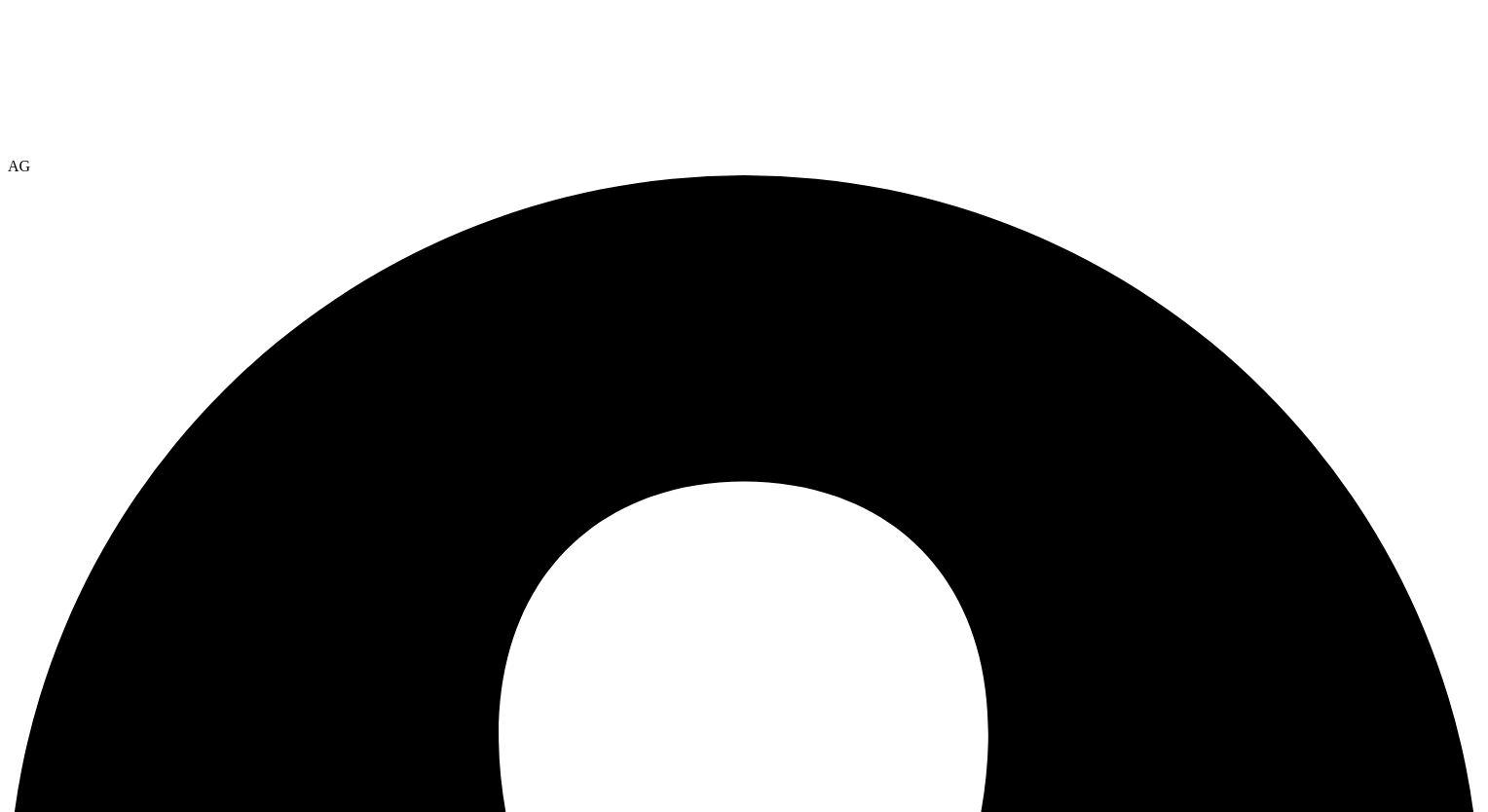
select select "USEast"
select select "USD"
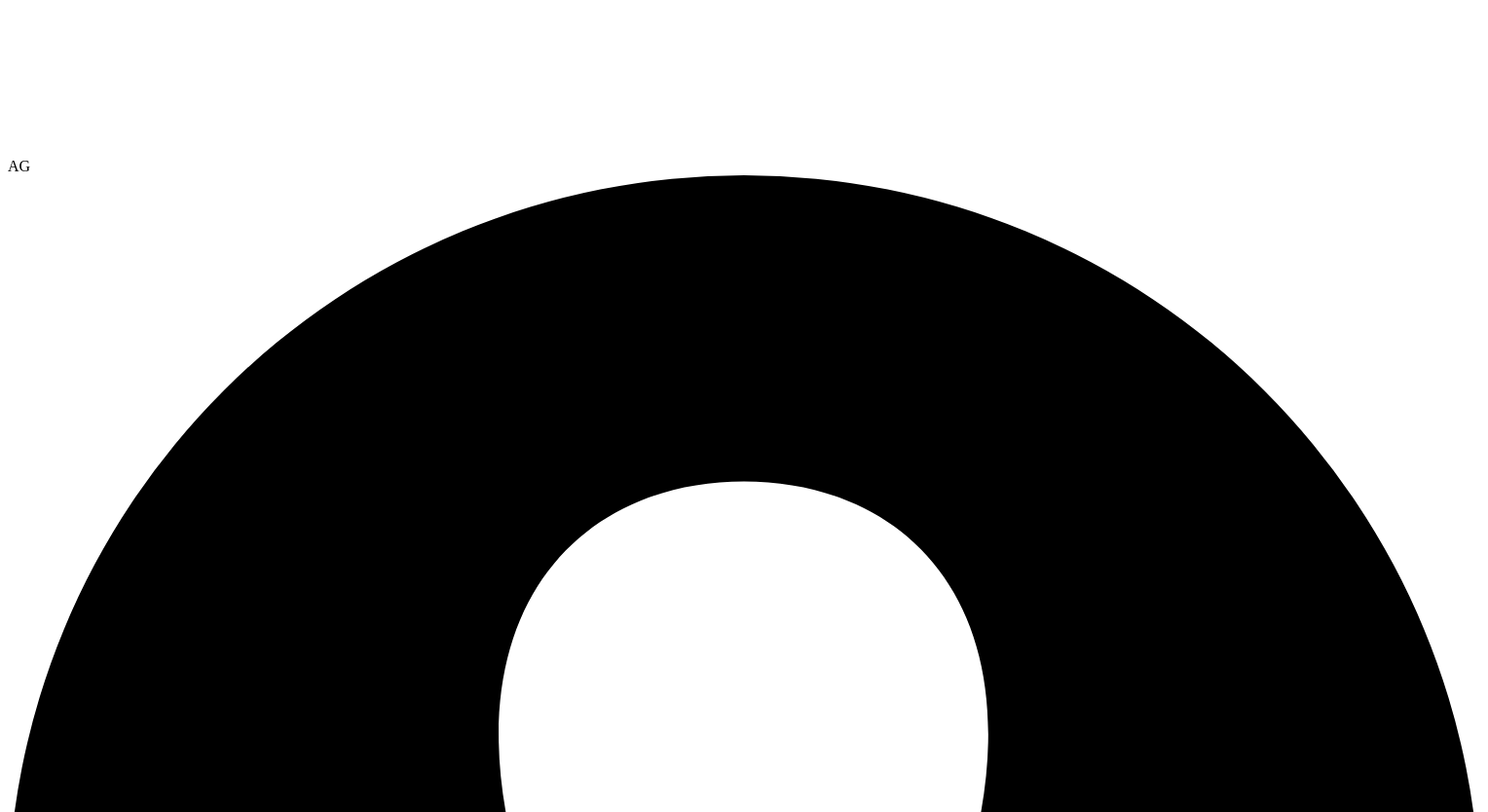
scroll to position [204, 0]
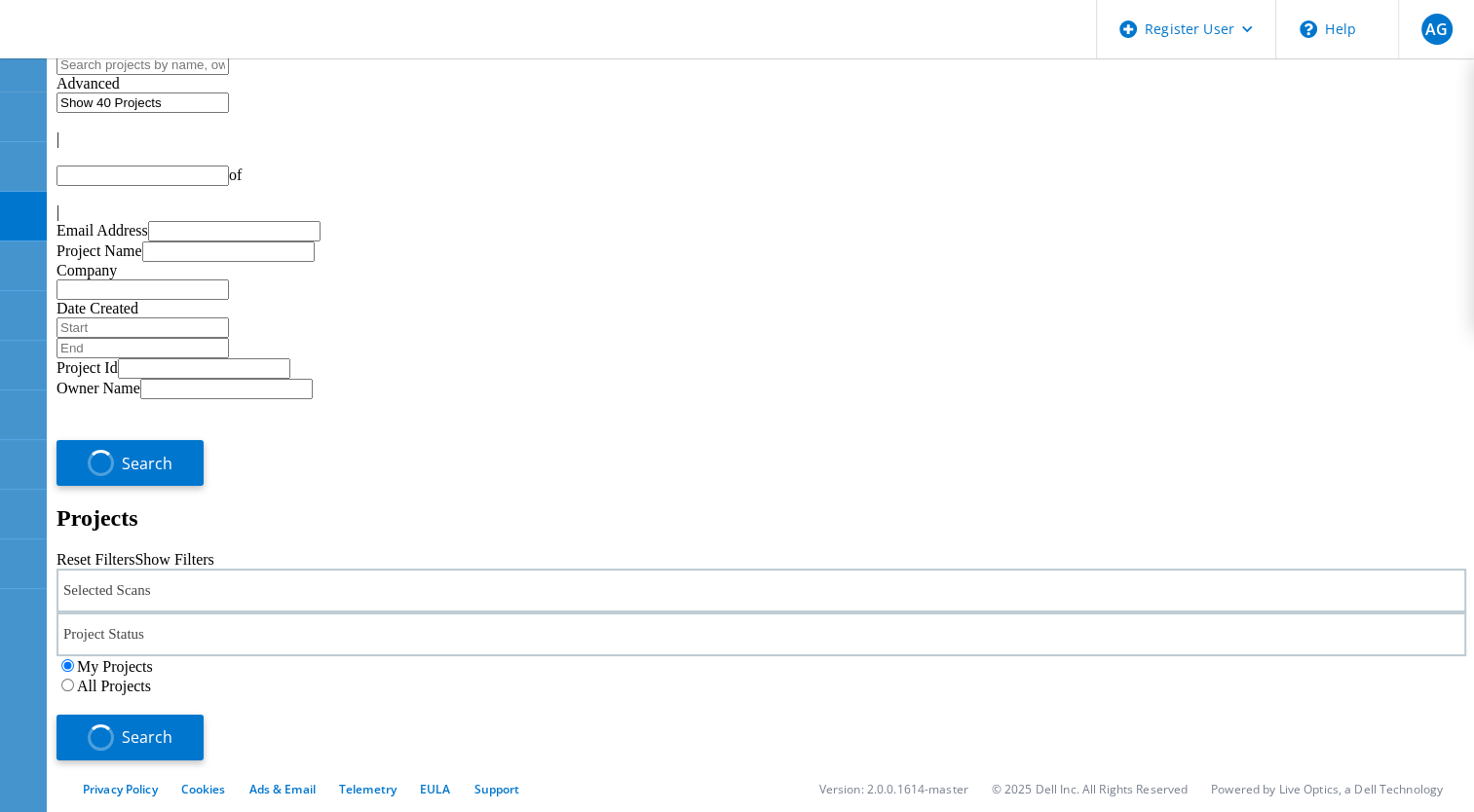
type input "1"
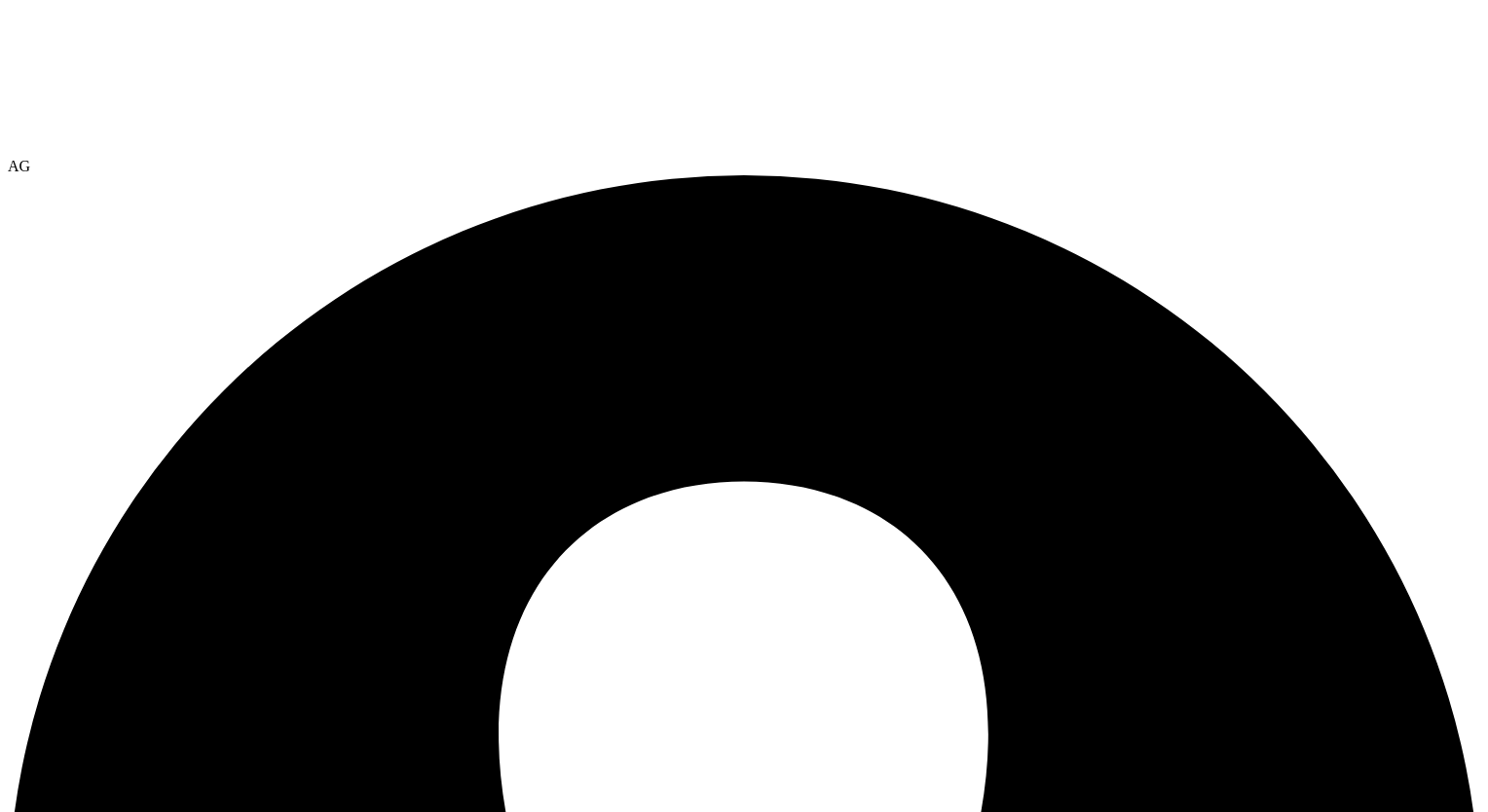
drag, startPoint x: 981, startPoint y: 242, endPoint x: 1394, endPoint y: 233, distance: 413.1
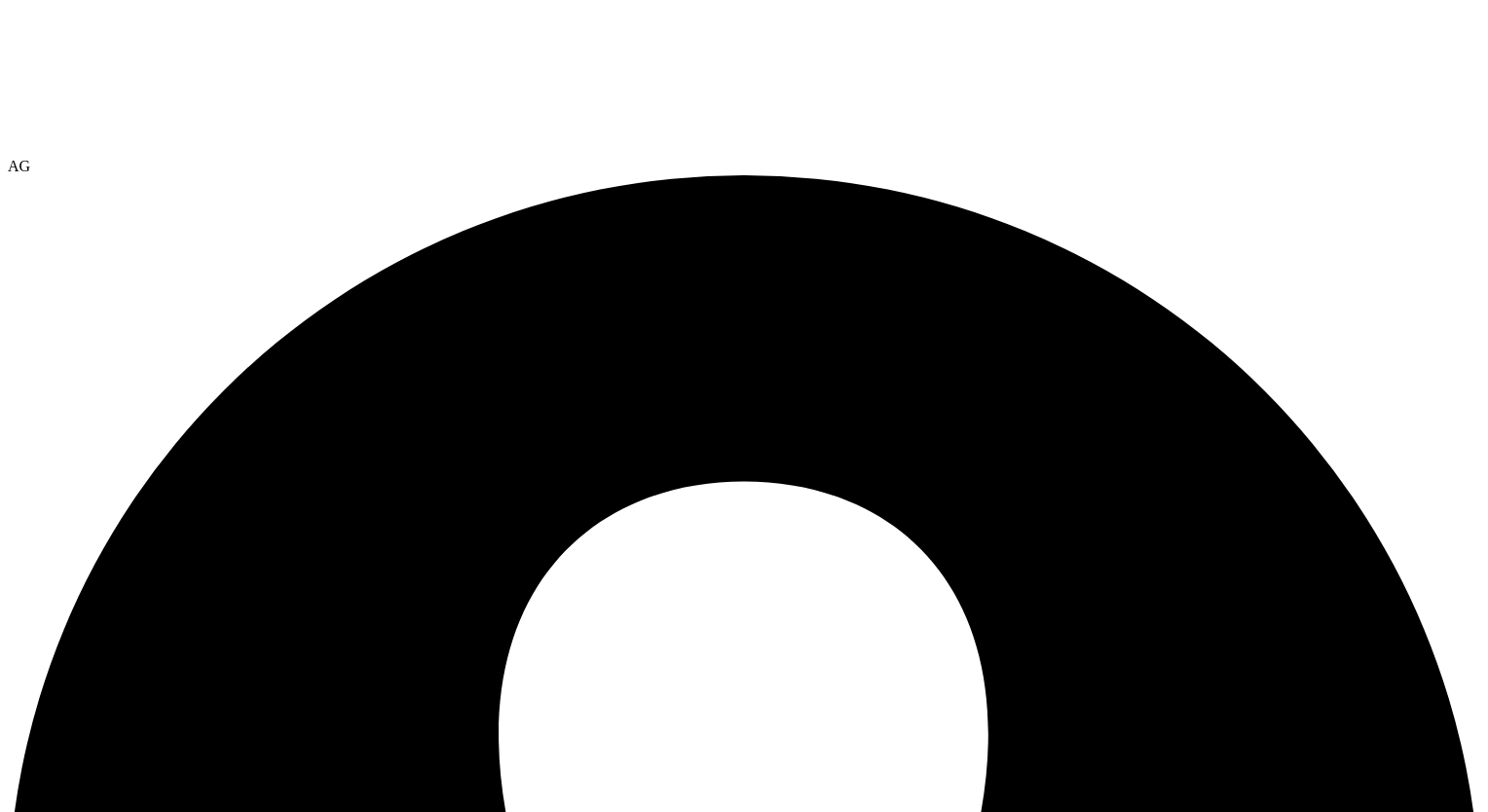
scroll to position [278, 0]
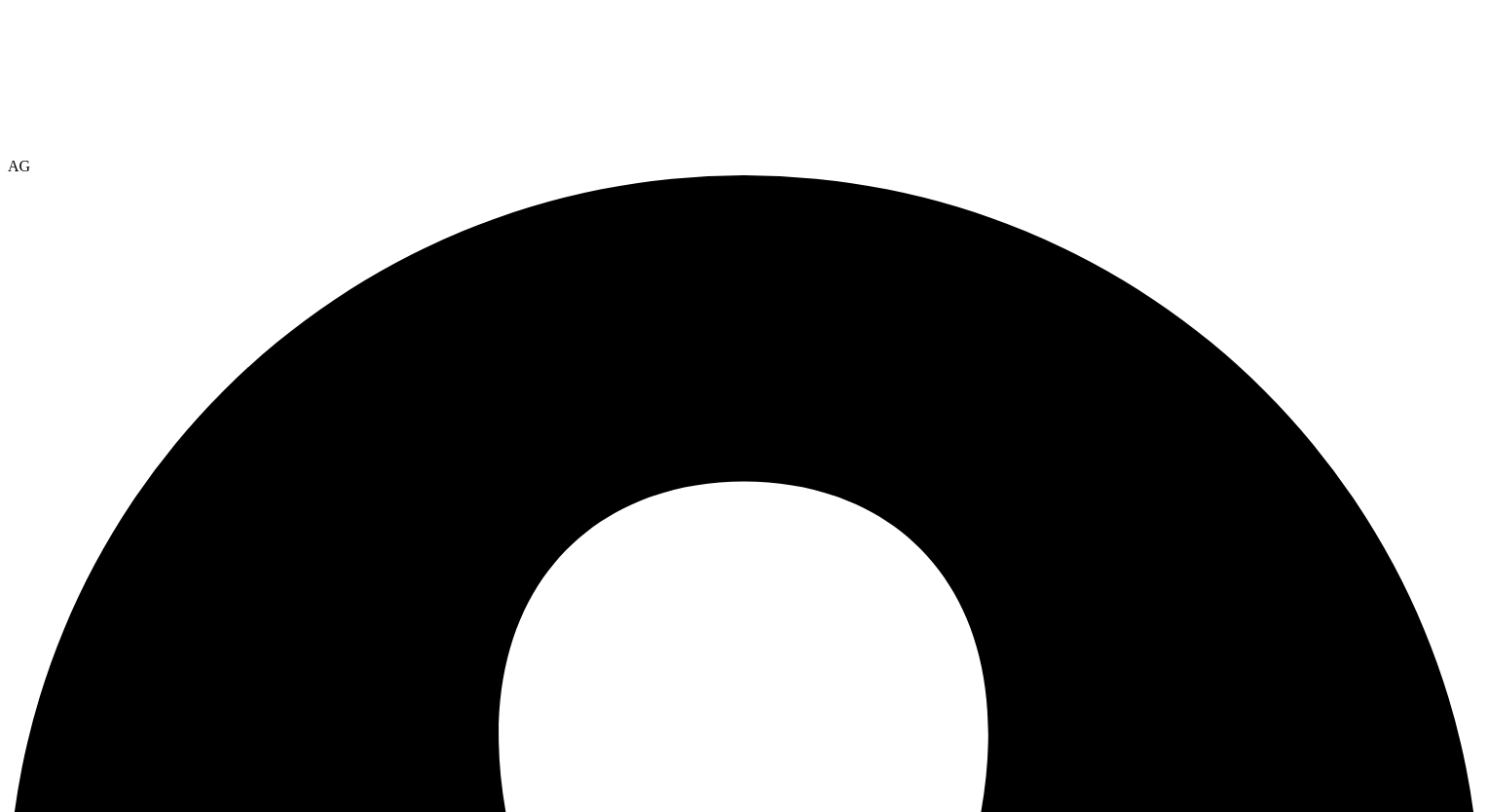
scroll to position [78, 0]
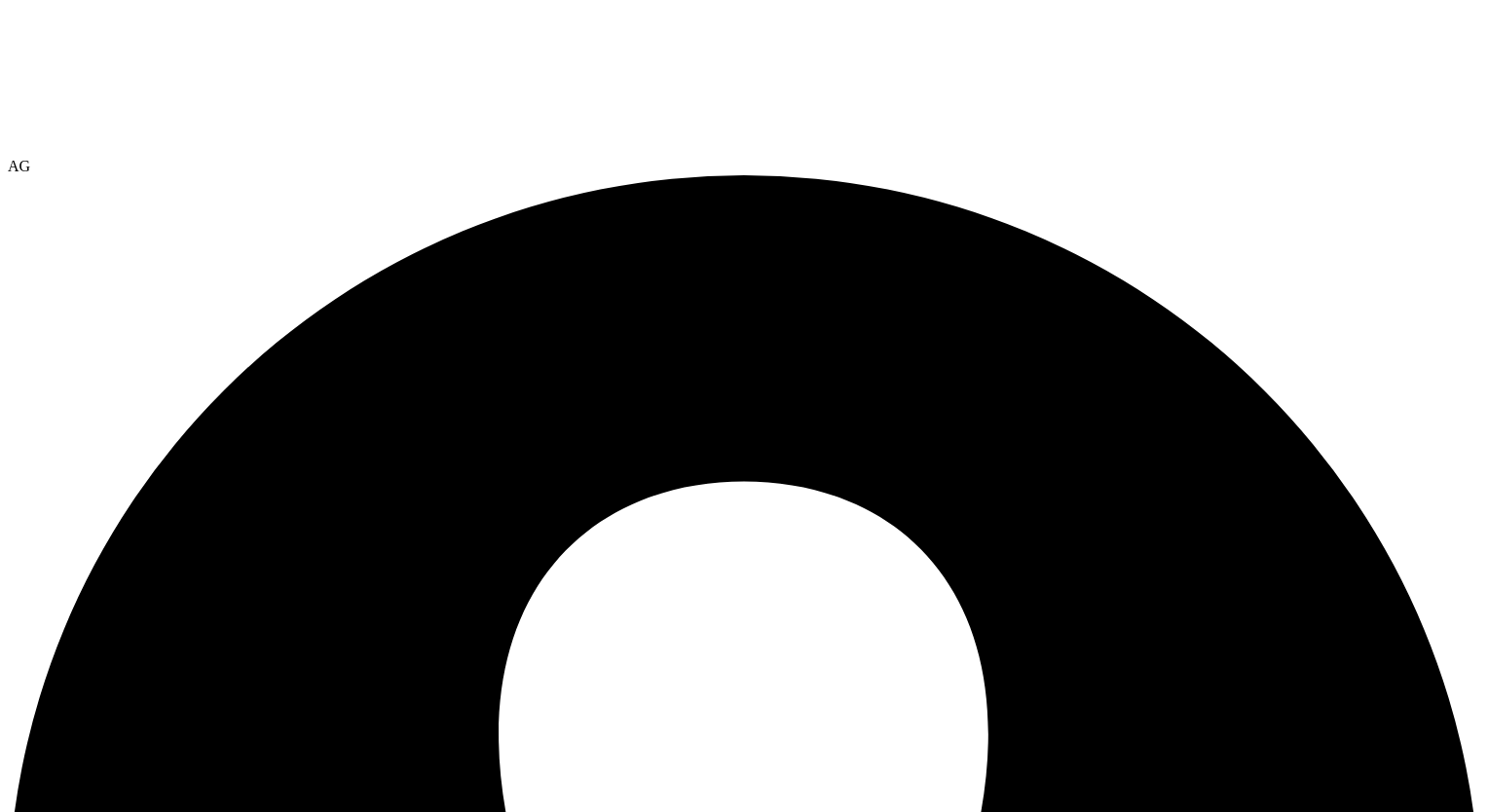
select select "USD"
